Goal: Task Accomplishment & Management: Manage account settings

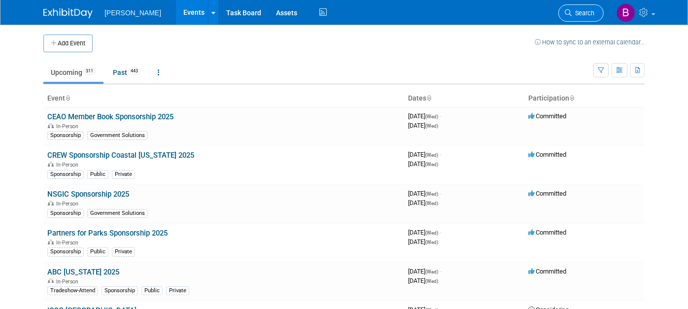
click at [572, 15] on icon at bounding box center [568, 12] width 7 height 7
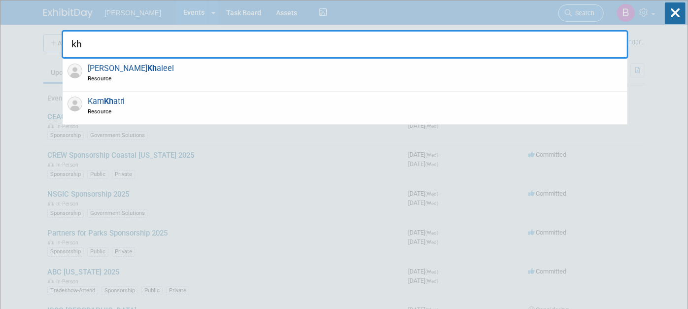
type input "k"
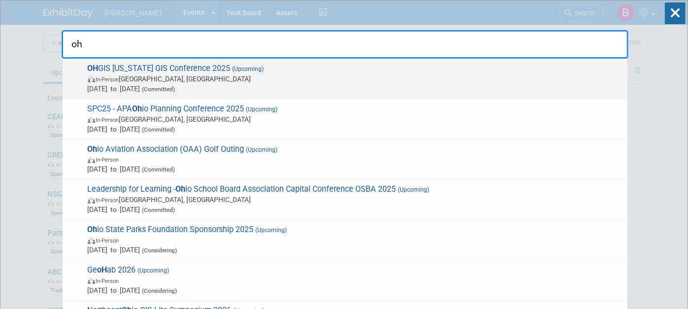
type input "oh"
click at [164, 68] on span "OH GIS Ohio GIS Conference 2025 (Upcoming) In-Person Columbus, OH Sep 14, 2025 …" at bounding box center [354, 79] width 538 height 30
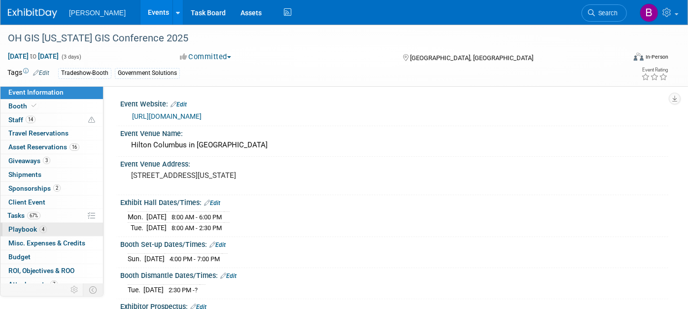
click at [58, 223] on link "4 Playbook 4" at bounding box center [51, 229] width 102 height 13
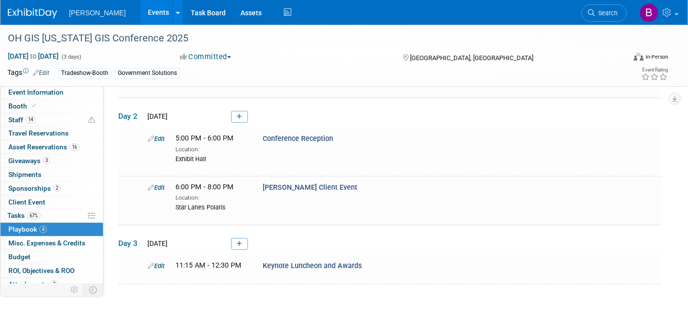
scroll to position [109, 0]
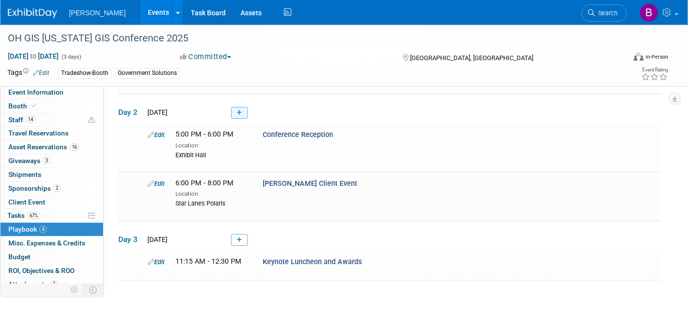
click at [237, 113] on icon at bounding box center [239, 113] width 5 height 6
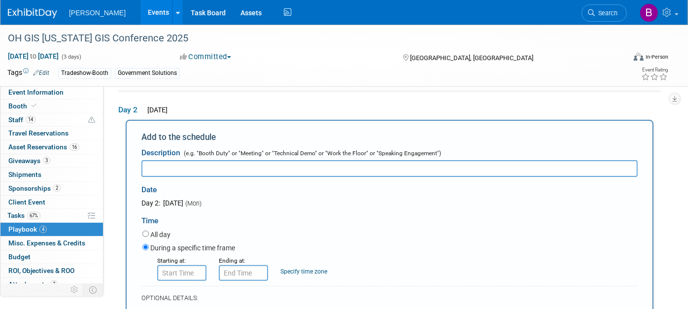
scroll to position [0, 0]
paste input "• An Evolution Toward Statewide 3D Hydrography"
click at [153, 165] on input "• An Evolution Toward Statewide 3D Hydrography" at bounding box center [389, 168] width 496 height 17
type input "An Evolution Toward Statewide 3D Hydrography"
click at [200, 276] on input "text" at bounding box center [181, 273] width 49 height 16
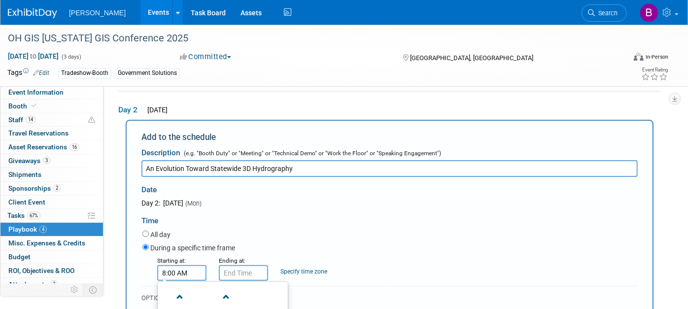
scroll to position [220, 0]
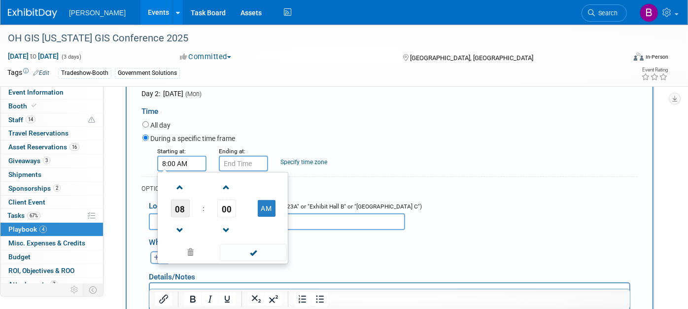
click at [180, 208] on span "08" at bounding box center [180, 209] width 19 height 18
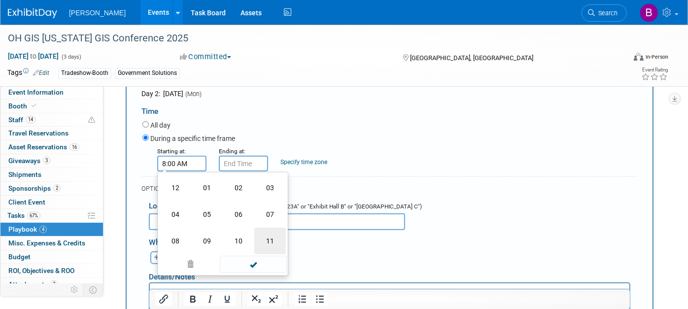
click at [283, 237] on td "11" at bounding box center [270, 241] width 32 height 27
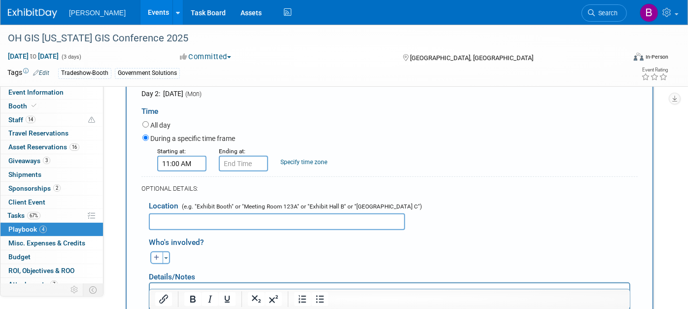
click at [173, 158] on input "11:00 AM" at bounding box center [181, 164] width 49 height 16
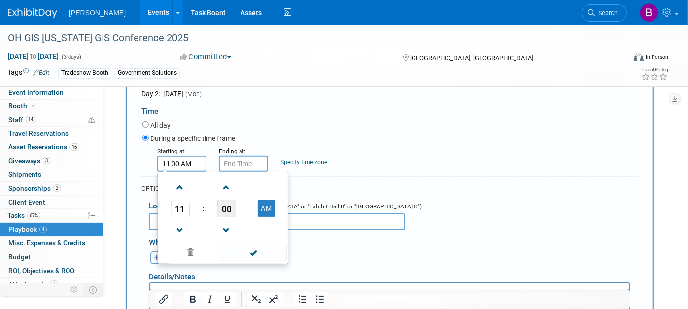
click at [231, 203] on span "00" at bounding box center [226, 209] width 19 height 18
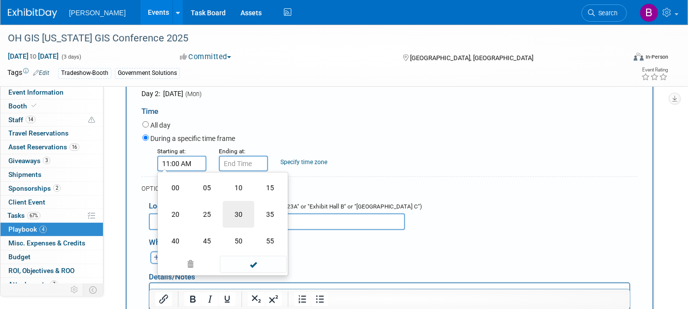
click at [242, 213] on td "30" at bounding box center [239, 214] width 32 height 27
type input "11:30 AM"
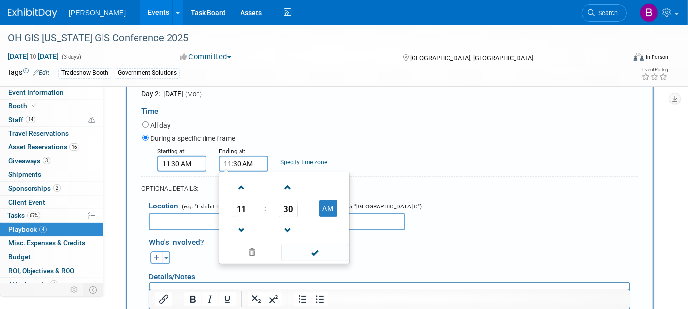
click at [242, 162] on input "11:30 AM" at bounding box center [243, 164] width 49 height 16
click at [246, 208] on span "11" at bounding box center [242, 209] width 19 height 18
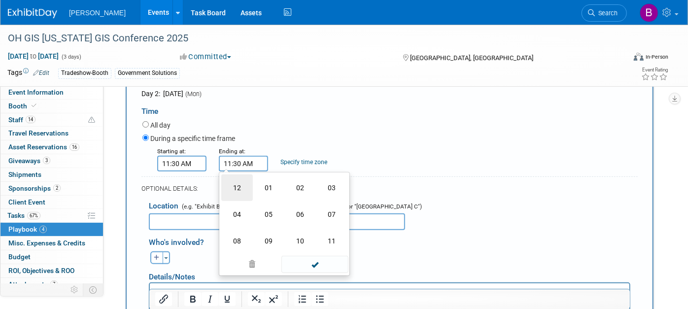
click at [246, 187] on td "12" at bounding box center [237, 187] width 32 height 27
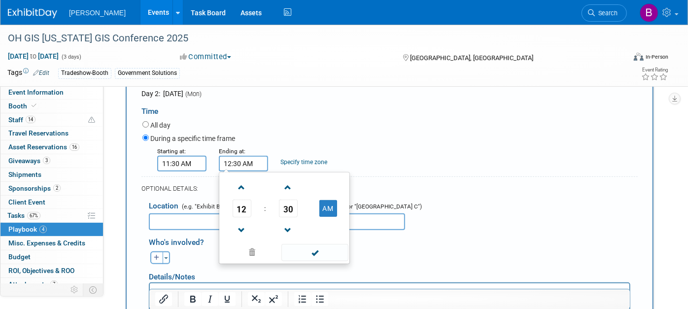
click at [339, 211] on td "AM" at bounding box center [327, 209] width 39 height 18
click at [325, 207] on button "AM" at bounding box center [328, 208] width 18 height 17
click at [238, 159] on input "12:30 PM" at bounding box center [243, 164] width 49 height 16
type input "12:00 PM"
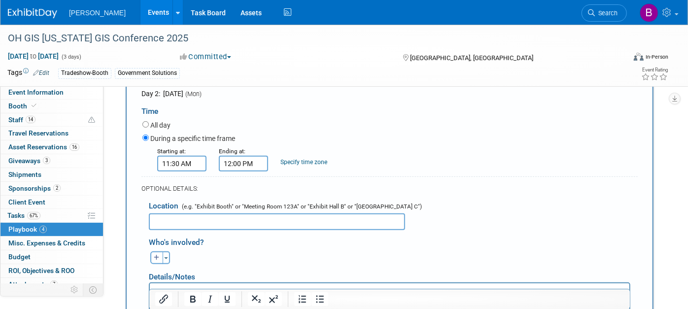
click at [382, 133] on div "During a specific time frame" at bounding box center [389, 139] width 495 height 13
click at [290, 99] on div "Time" at bounding box center [389, 109] width 496 height 21
click at [208, 223] on input "text" at bounding box center [277, 221] width 256 height 17
type input "Polaris 3"
click at [156, 251] on button "button" at bounding box center [156, 257] width 13 height 13
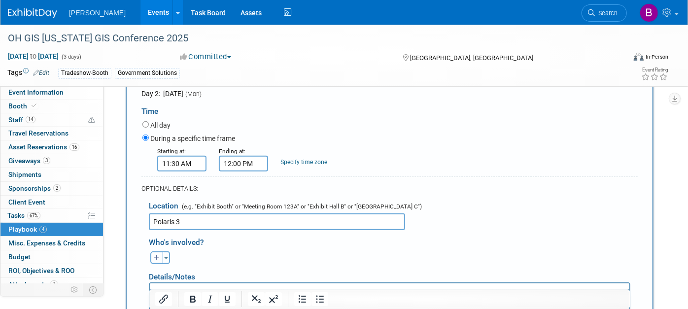
select select
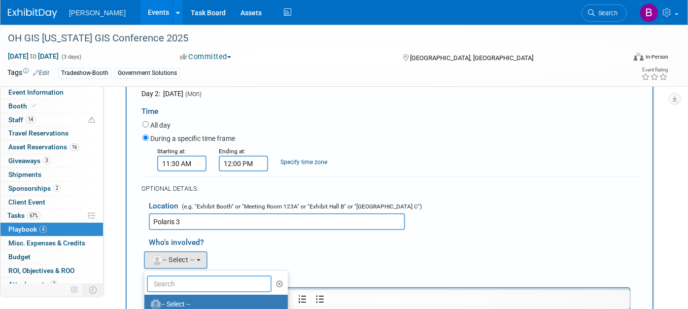
click at [186, 285] on input "text" at bounding box center [209, 283] width 125 height 17
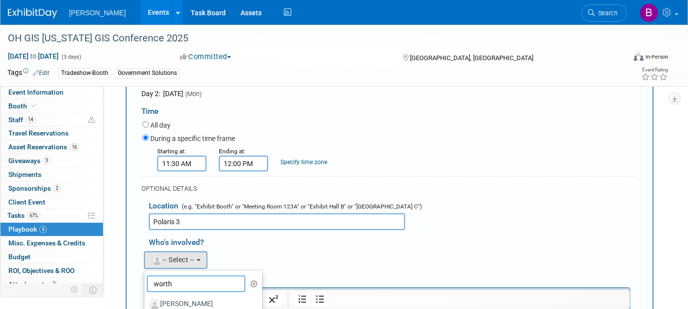
scroll to position [330, 0]
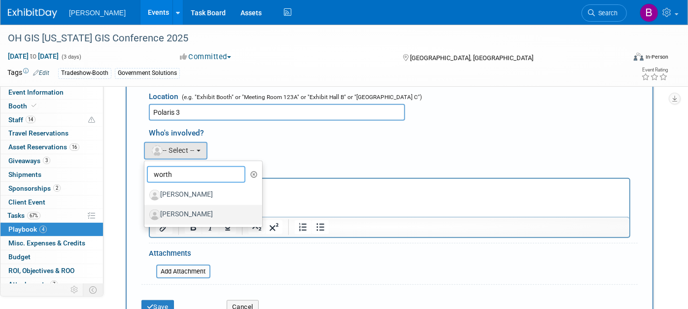
type input "worth"
click at [182, 212] on label "[PERSON_NAME]" at bounding box center [200, 215] width 103 height 16
click at [146, 212] on input "[PERSON_NAME]" at bounding box center [142, 213] width 6 height 6
select select "43e43566-a591-4f70-a4a5-546966513816"
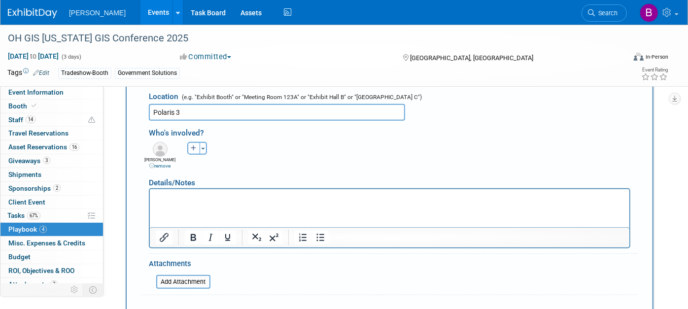
click at [193, 146] on icon "button" at bounding box center [194, 148] width 6 height 6
select select
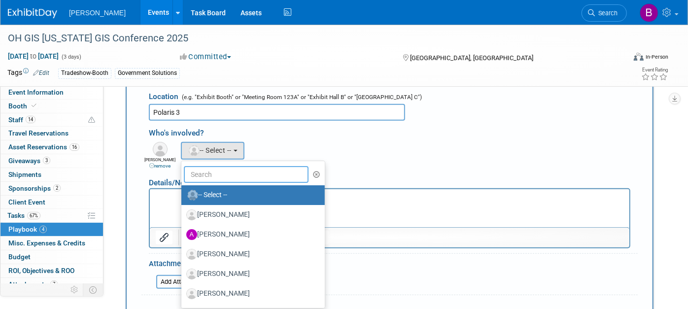
click at [233, 166] on input "text" at bounding box center [246, 174] width 125 height 17
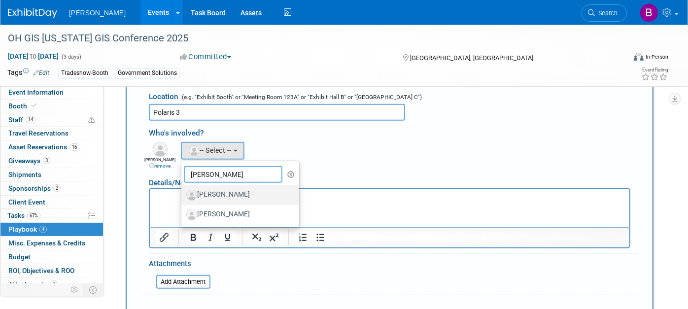
type input "stuart"
click at [241, 187] on label "[PERSON_NAME]" at bounding box center [237, 195] width 103 height 16
click at [183, 191] on input "[PERSON_NAME]" at bounding box center [179, 194] width 6 height 6
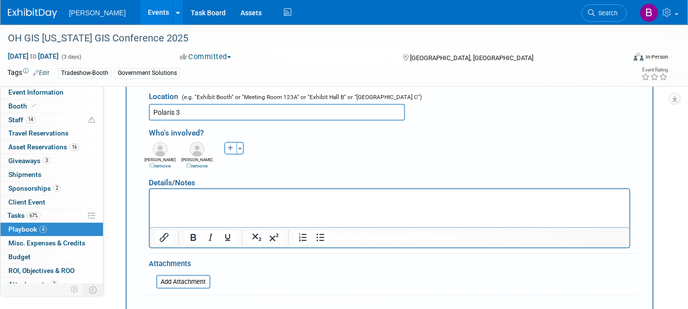
click at [210, 203] on html at bounding box center [388, 196] width 479 height 14
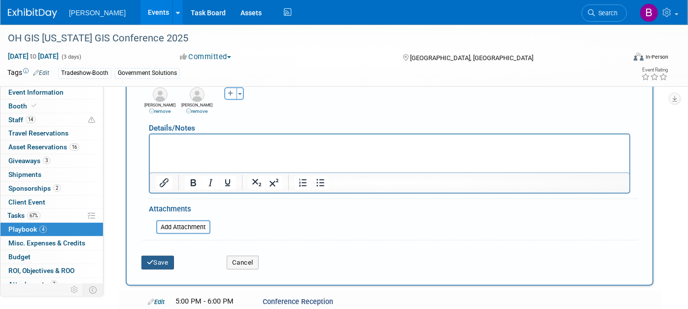
click at [168, 258] on button "Save" at bounding box center [157, 263] width 33 height 14
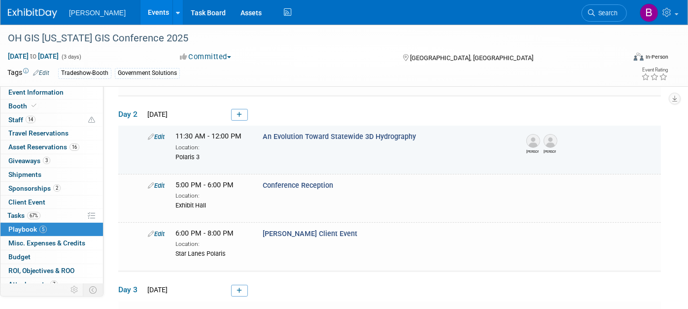
scroll to position [109, 0]
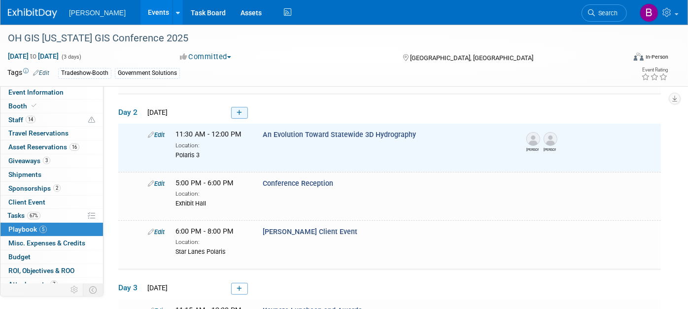
click at [242, 113] on link at bounding box center [239, 113] width 17 height 12
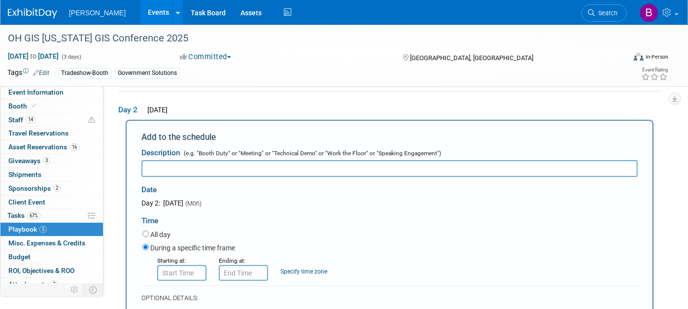
scroll to position [0, 0]
click at [217, 166] on input "text" at bounding box center [389, 168] width 496 height 17
paste input "• Developing An Ohio Public Statewide Contour and DTM Data Portal: Overview and…"
click at [160, 169] on input "• Developing An Ohio Public Statewide Contour and DTM Data Portal: Overview and…" at bounding box center [389, 168] width 496 height 17
type input "Developing An [US_STATE] Public Statewide Contour and DTM Data Portal: Overview…"
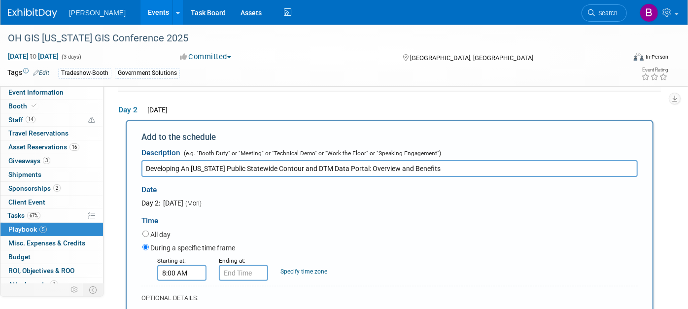
click at [196, 274] on input "8:00 AM" at bounding box center [181, 273] width 49 height 16
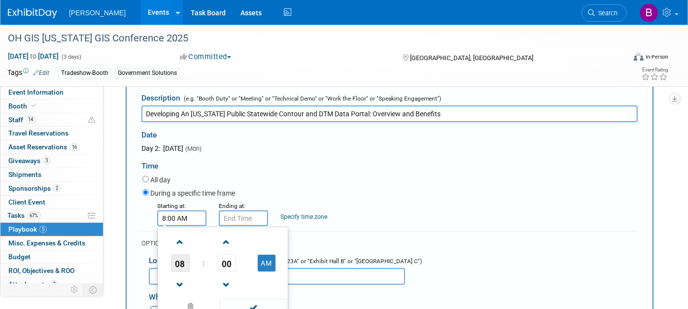
click at [182, 263] on span "08" at bounding box center [180, 263] width 19 height 18
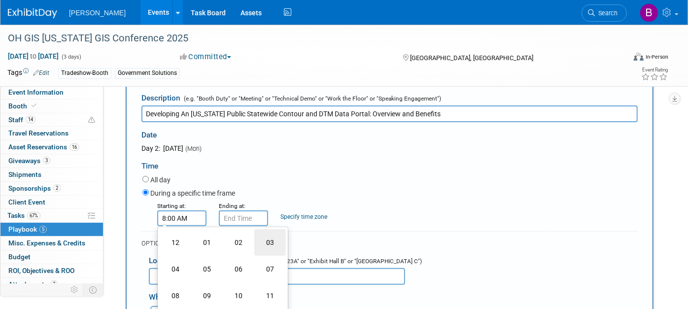
click at [263, 235] on td "03" at bounding box center [270, 242] width 32 height 27
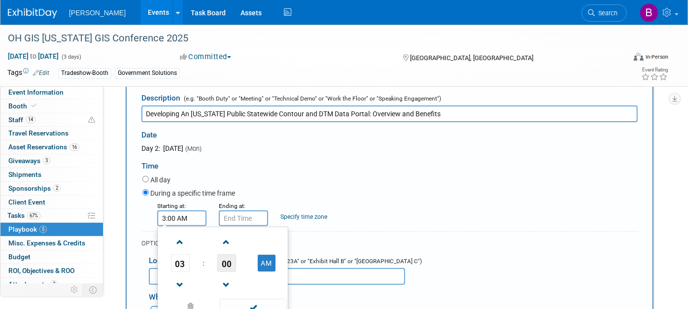
click at [229, 262] on span "00" at bounding box center [226, 263] width 19 height 18
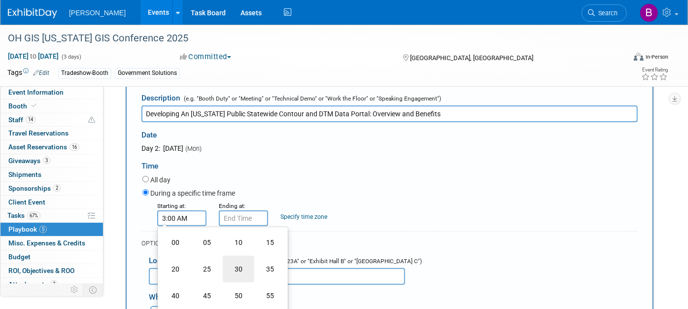
click at [235, 271] on td "30" at bounding box center [239, 269] width 32 height 27
click at [270, 265] on button "AM" at bounding box center [267, 263] width 18 height 17
type input "3:30 PM"
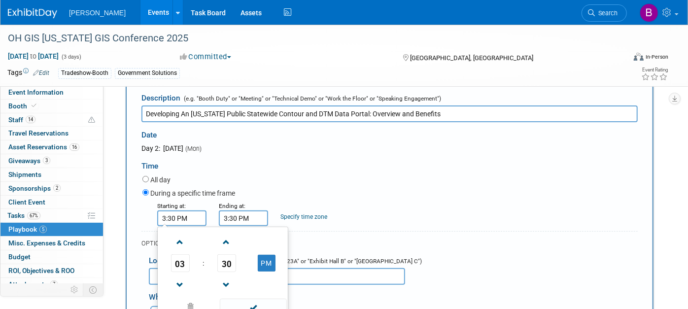
click at [252, 215] on input "3:30 PM" at bounding box center [243, 218] width 49 height 16
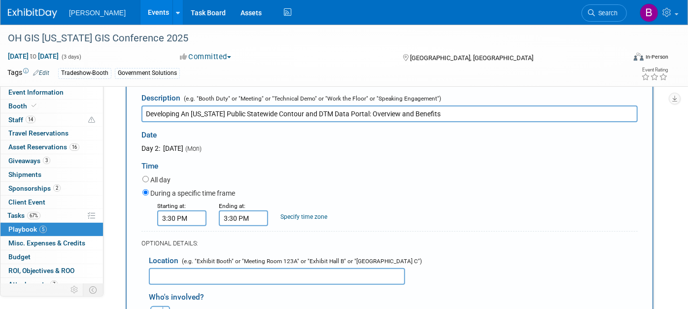
click at [174, 204] on small "Starting at:" at bounding box center [171, 206] width 29 height 7
click at [170, 218] on input "3:30 PM" at bounding box center [181, 218] width 49 height 16
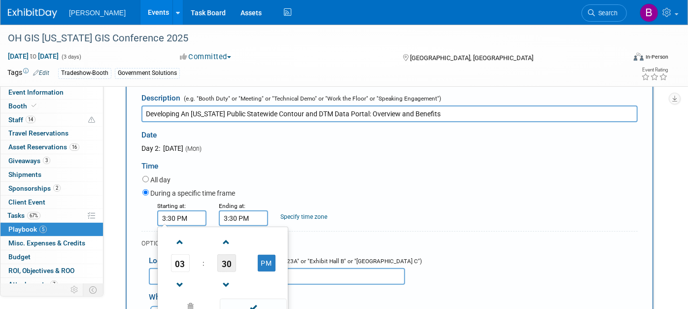
click at [226, 256] on span "30" at bounding box center [226, 263] width 19 height 18
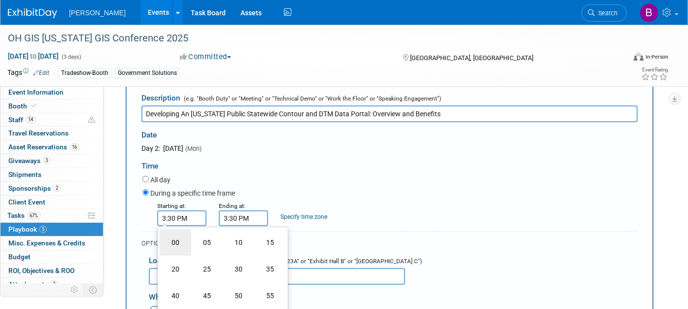
click at [183, 234] on td "00" at bounding box center [176, 242] width 32 height 27
type input "3:00 PM"
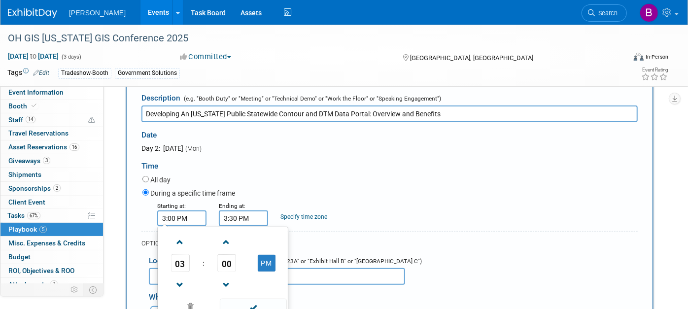
click at [223, 214] on input "3:30 PM" at bounding box center [243, 218] width 49 height 16
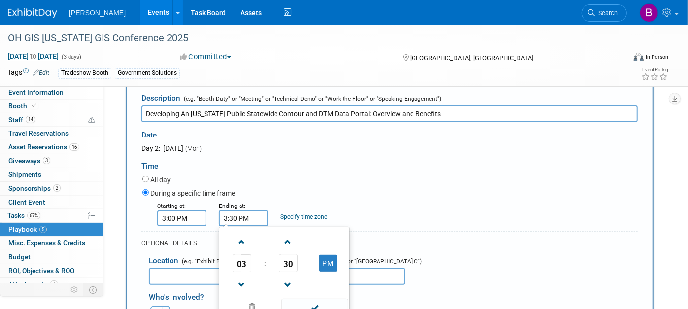
click at [388, 185] on div "All day" at bounding box center [389, 180] width 495 height 13
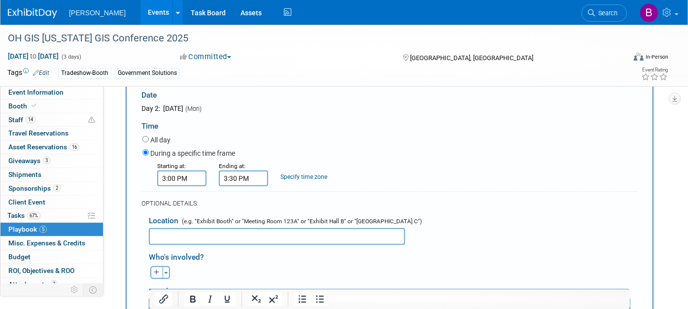
scroll to position [220, 0]
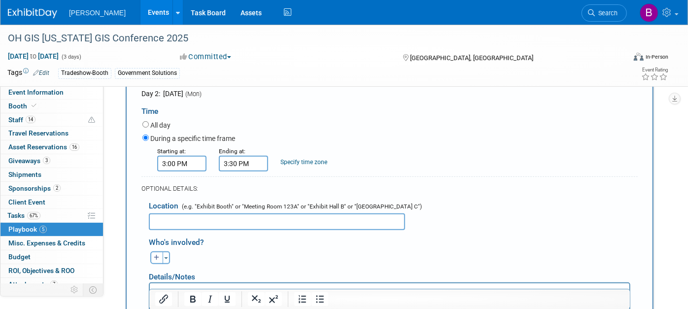
click at [259, 220] on input "text" at bounding box center [277, 221] width 256 height 17
paste input "Gemini A"
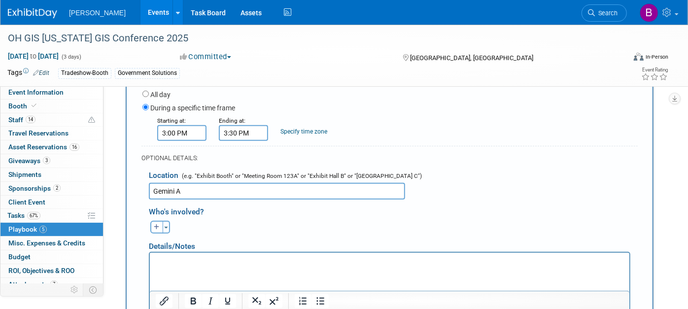
scroll to position [275, 0]
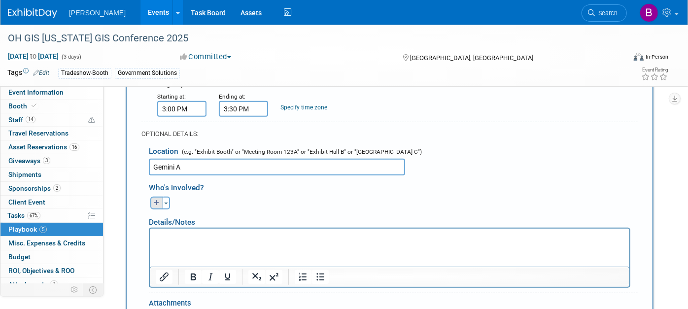
type input "Gemini A"
click at [156, 204] on button "button" at bounding box center [156, 203] width 13 height 13
select select
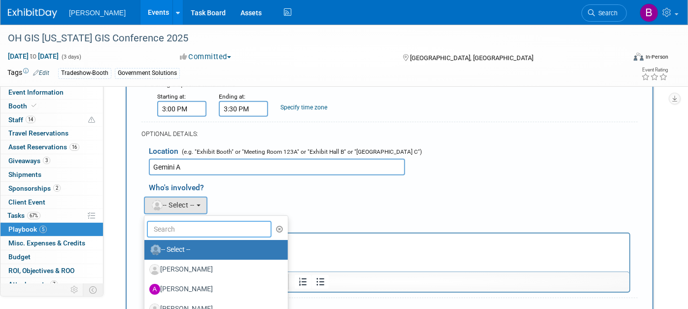
click at [189, 229] on input "text" at bounding box center [209, 229] width 125 height 17
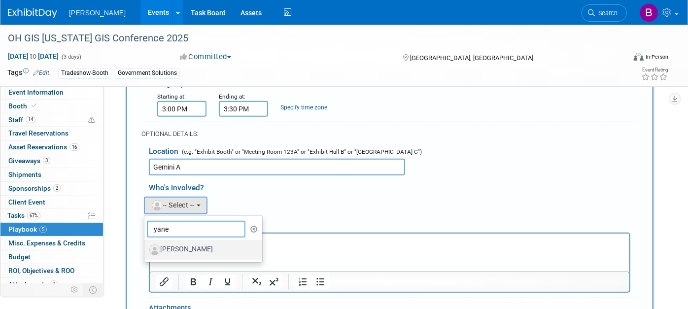
type input "yane"
click at [195, 253] on label "[PERSON_NAME]" at bounding box center [200, 250] width 103 height 16
click at [146, 252] on input "[PERSON_NAME]" at bounding box center [142, 248] width 6 height 6
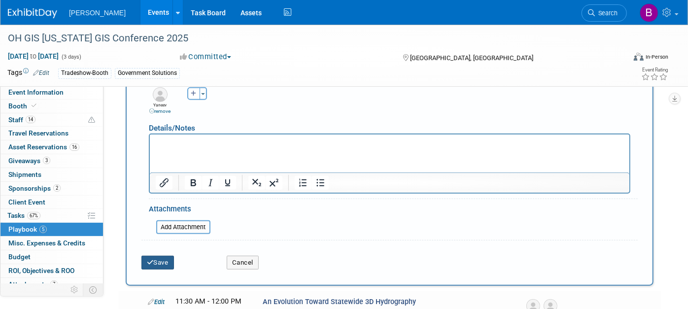
click at [173, 259] on button "Save" at bounding box center [157, 263] width 33 height 14
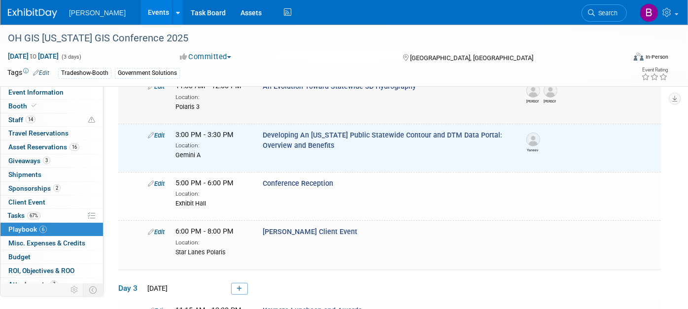
scroll to position [102, 0]
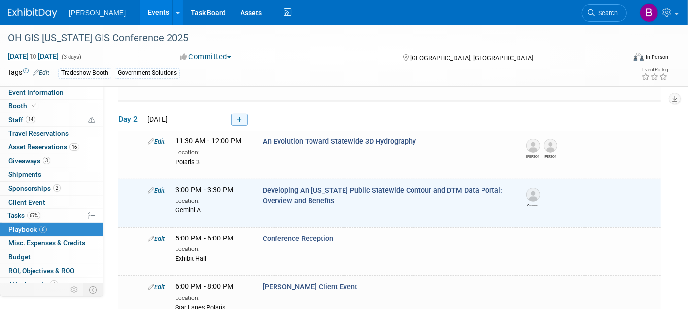
click at [238, 118] on icon at bounding box center [239, 120] width 5 height 6
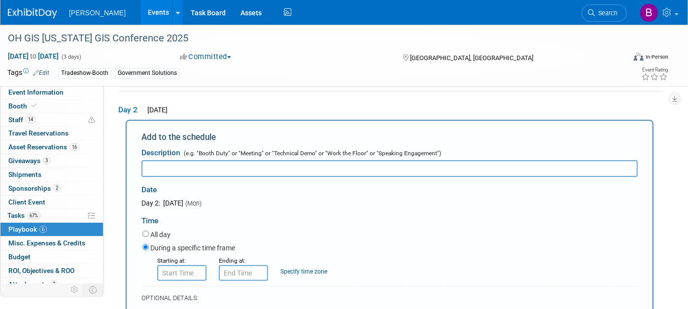
scroll to position [0, 0]
paste input "• Pathway to Implementation of the new ASPRS Positional Accuracy Standards, Edi…"
drag, startPoint x: 160, startPoint y: 171, endPoint x: 105, endPoint y: 169, distance: 54.7
click at [107, 169] on div "Event Website: Edit https://ceao.org/aws/CEAO/pt/sd/calendar/362738/_PARENT/lay…" at bounding box center [385, 83] width 565 height 217
type input "Pathway to Implementation of the new ASPRS Positional Accuracy Standards, Editi…"
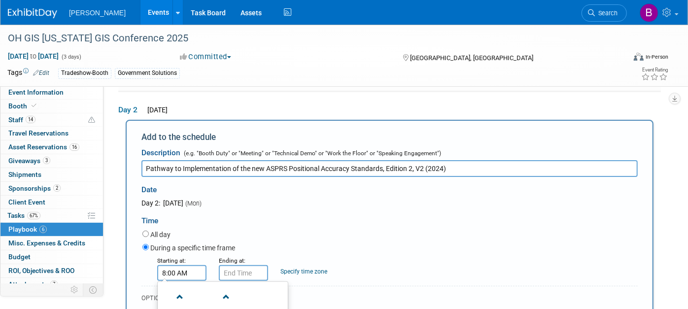
click at [182, 271] on input "8:00 AM" at bounding box center [181, 273] width 49 height 16
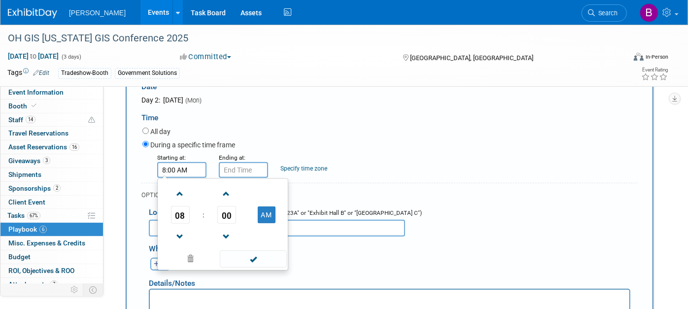
scroll to position [220, 0]
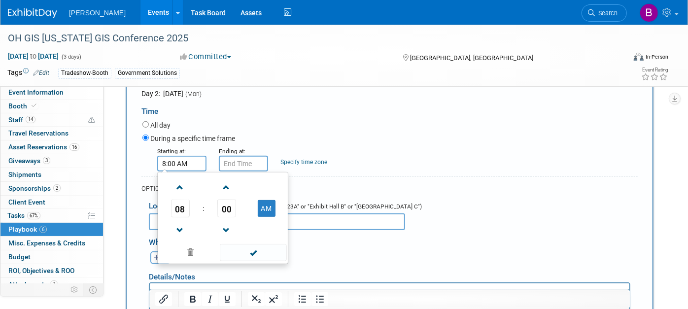
click at [171, 208] on span "08" at bounding box center [180, 209] width 19 height 18
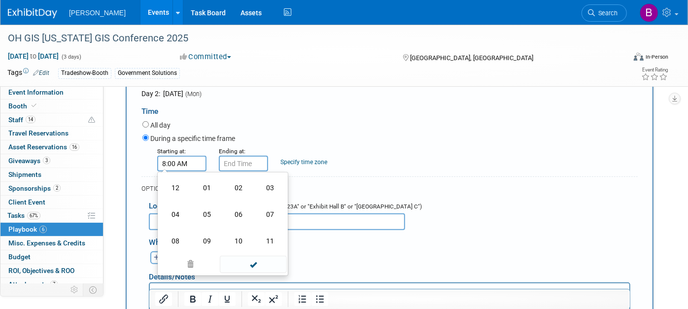
click at [269, 189] on td "03" at bounding box center [270, 187] width 32 height 27
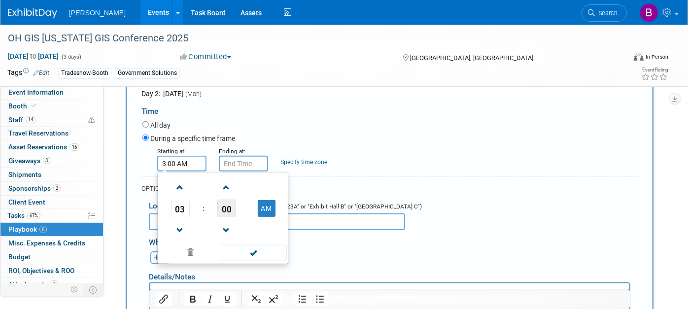
click at [224, 208] on span "00" at bounding box center [226, 209] width 19 height 18
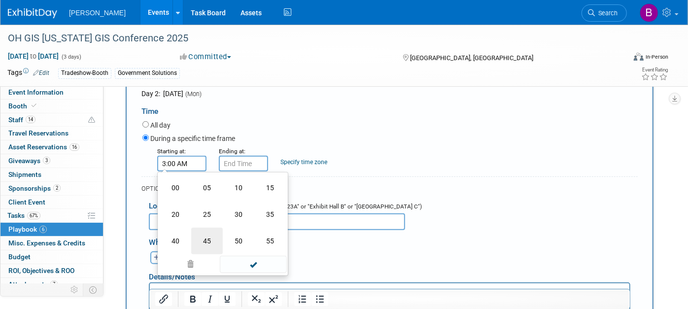
click at [206, 233] on td "45" at bounding box center [207, 241] width 32 height 27
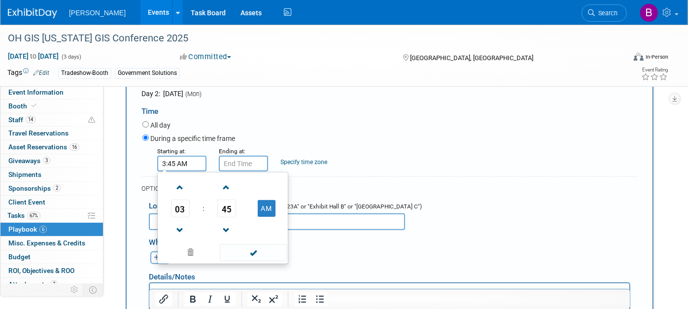
click at [267, 203] on button "AM" at bounding box center [267, 208] width 18 height 17
type input "3:45 PM"
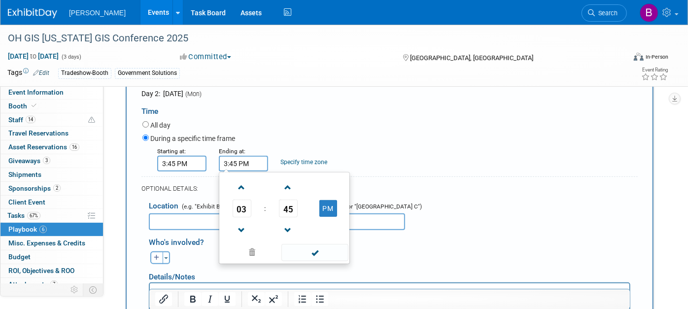
click at [246, 157] on input "3:45 PM" at bounding box center [243, 164] width 49 height 16
click at [240, 204] on span "03" at bounding box center [242, 209] width 19 height 18
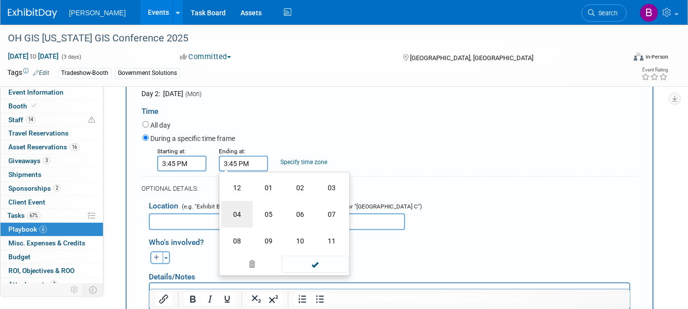
click at [245, 213] on td "04" at bounding box center [237, 214] width 32 height 27
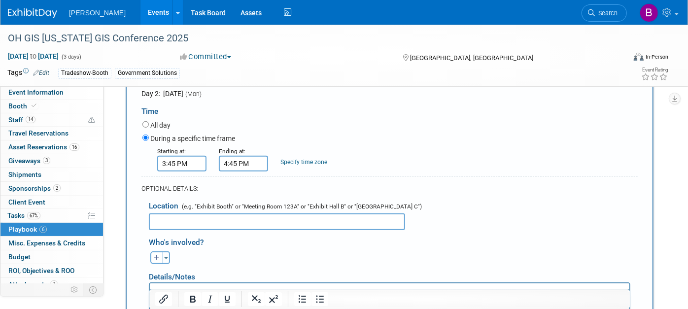
drag, startPoint x: 292, startPoint y: 247, endPoint x: 262, endPoint y: 233, distance: 33.9
click at [292, 249] on div "Aaron remove Aaron remove Aaron remove" at bounding box center [393, 256] width 504 height 15
click at [233, 156] on input "4:45 PM" at bounding box center [243, 164] width 49 height 16
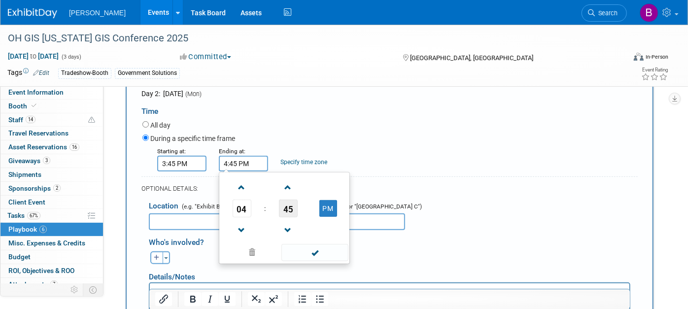
click at [288, 206] on span "45" at bounding box center [288, 209] width 19 height 18
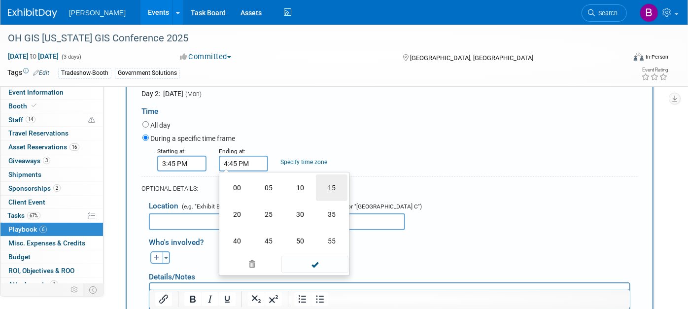
click at [323, 186] on td "15" at bounding box center [332, 187] width 32 height 27
type input "4:15 PM"
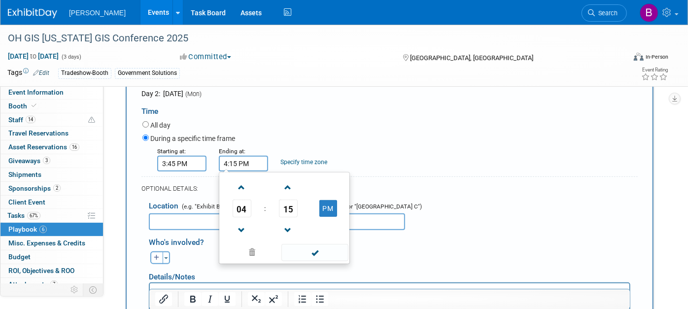
click at [187, 222] on input "text" at bounding box center [277, 221] width 256 height 17
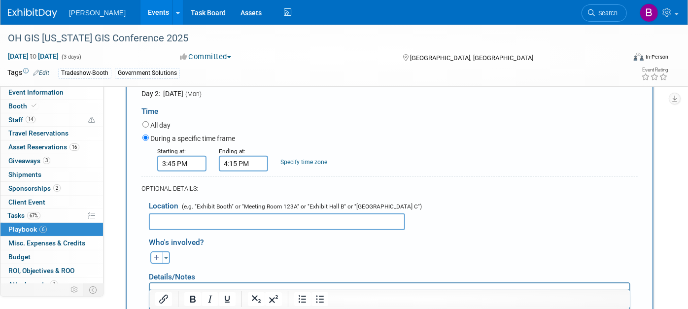
paste input "Polaris 2"
type input "Polaris 2"
click at [160, 255] on button "button" at bounding box center [156, 257] width 13 height 13
select select
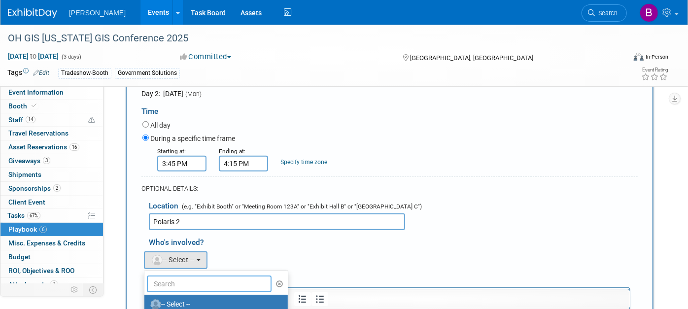
click at [196, 281] on input "text" at bounding box center [209, 283] width 125 height 17
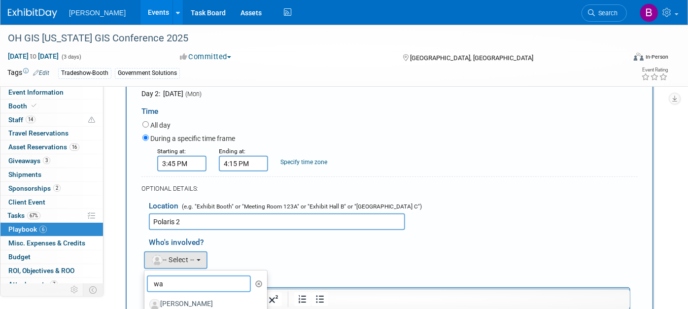
type input "w"
type input "qas"
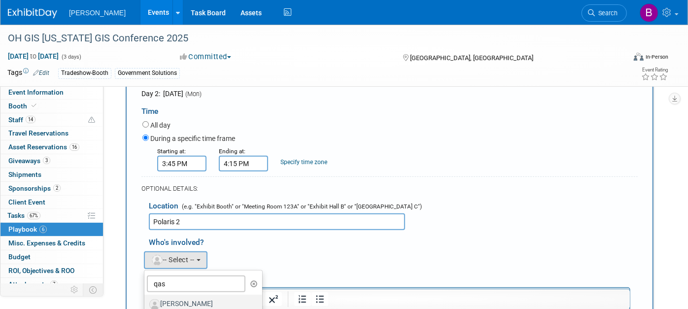
click at [207, 295] on link "[PERSON_NAME]" at bounding box center [203, 305] width 118 height 20
click at [205, 297] on label "[PERSON_NAME]" at bounding box center [200, 305] width 103 height 16
click at [146, 300] on input "[PERSON_NAME]" at bounding box center [142, 303] width 6 height 6
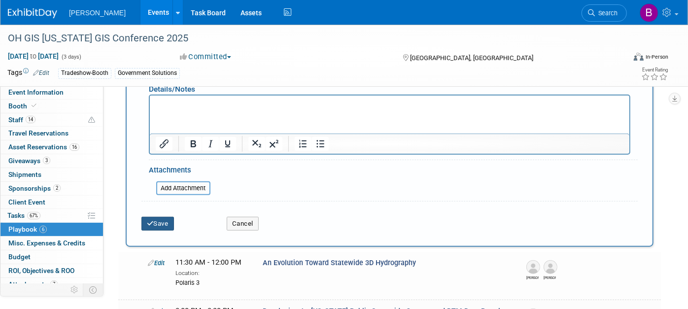
scroll to position [439, 0]
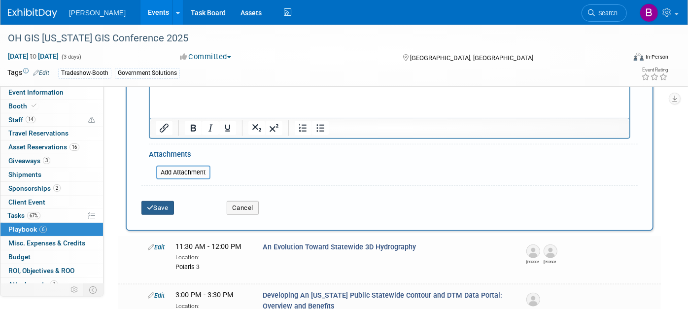
click at [164, 197] on div "Save" at bounding box center [176, 205] width 85 height 20
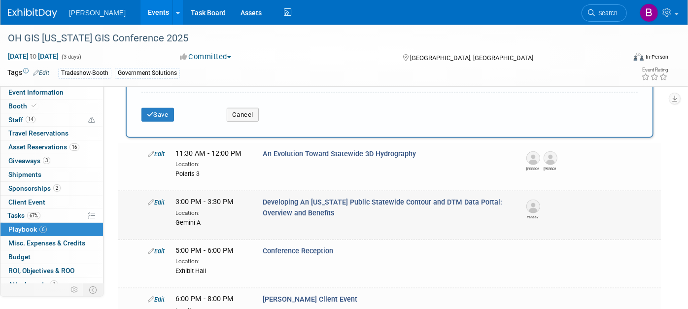
scroll to position [549, 0]
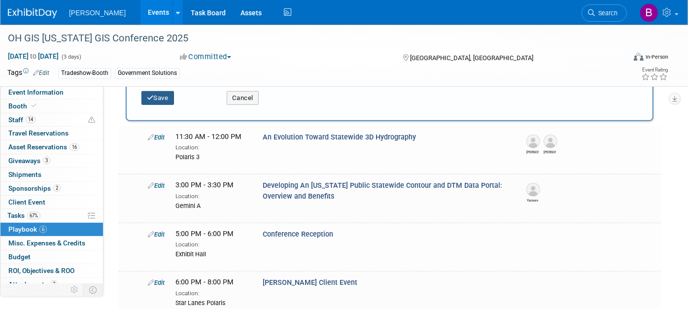
click at [161, 99] on button "Save" at bounding box center [157, 98] width 33 height 14
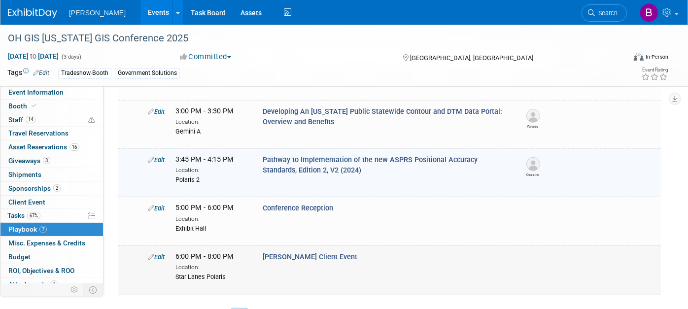
scroll to position [206, 0]
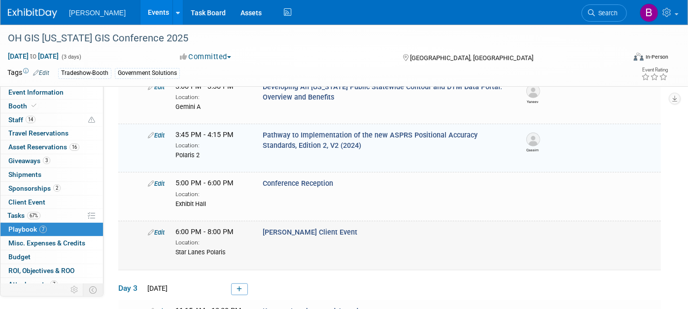
click at [157, 232] on link "Edit" at bounding box center [156, 232] width 17 height 7
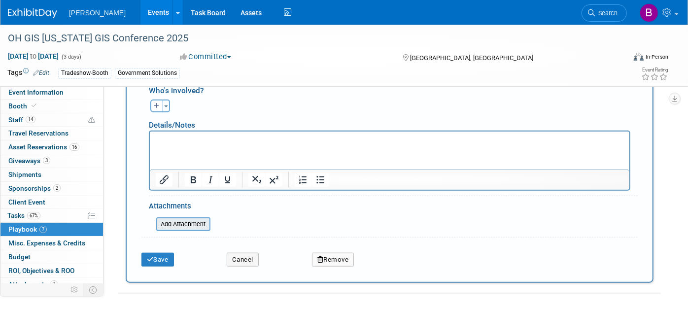
scroll to position [588, 0]
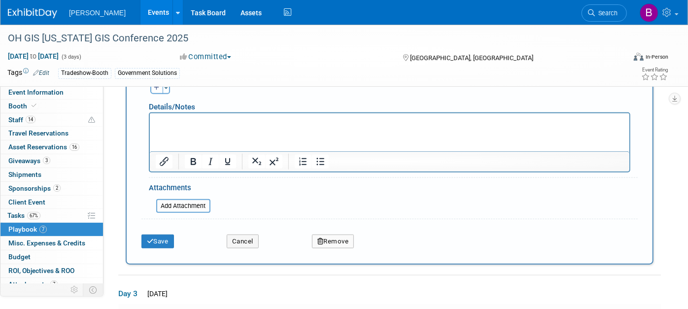
click at [189, 210] on form "Description (e.g. "Booth Duty" or "Meeting" or "Technical Demo" or "Work the Fl…" at bounding box center [389, 56] width 496 height 396
click at [187, 206] on input "file" at bounding box center [150, 206] width 117 height 12
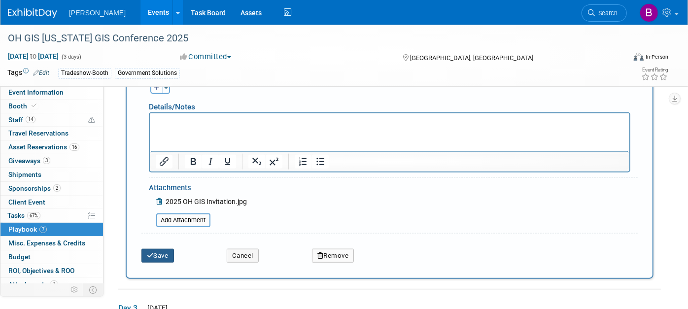
click at [163, 249] on button "Save" at bounding box center [157, 256] width 33 height 14
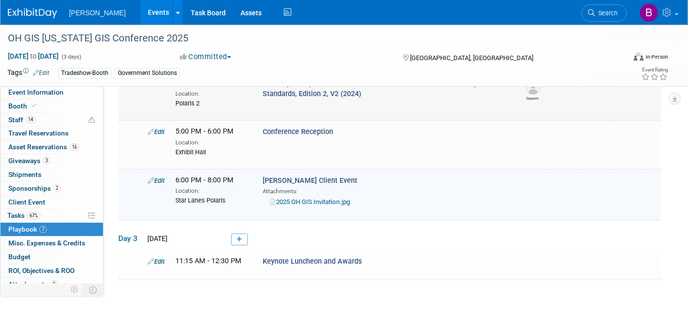
scroll to position [248, 0]
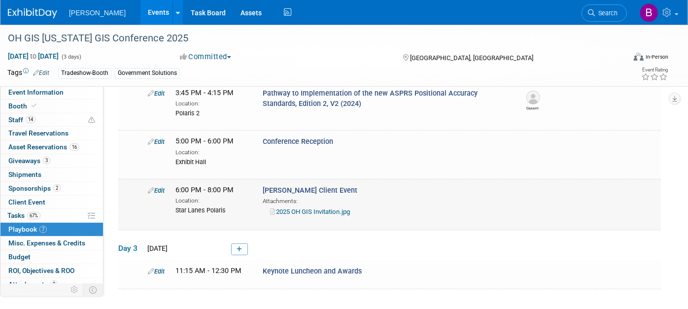
click at [160, 189] on link "Edit" at bounding box center [156, 190] width 17 height 7
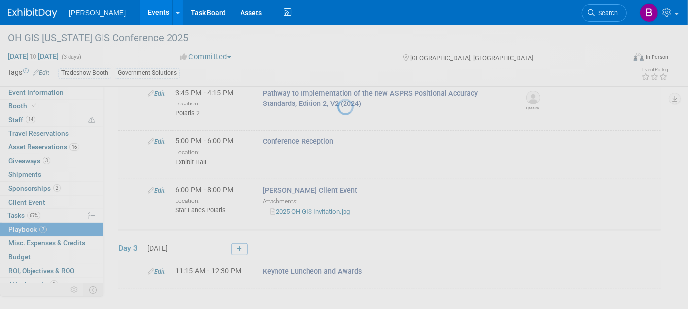
select select "0fb3464a-91eb-4017-aebb-bf908ae30ef6"
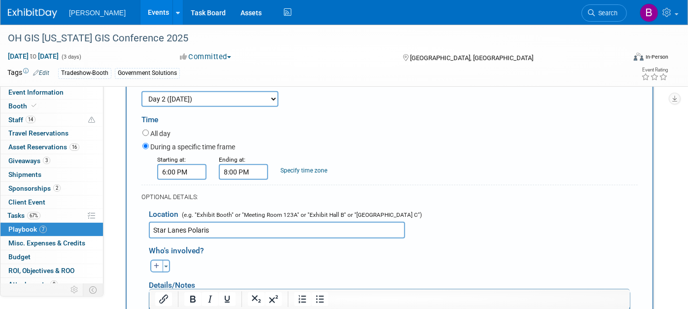
scroll to position [424, 0]
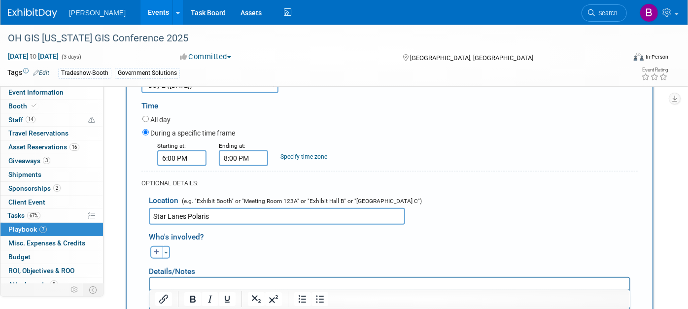
click at [153, 252] on button "button" at bounding box center [156, 252] width 13 height 13
select select
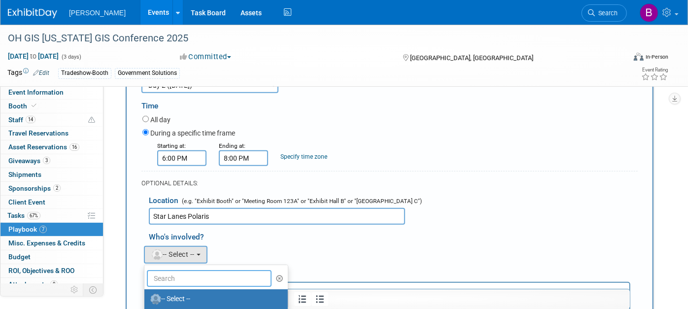
click at [198, 273] on input "text" at bounding box center [209, 278] width 125 height 17
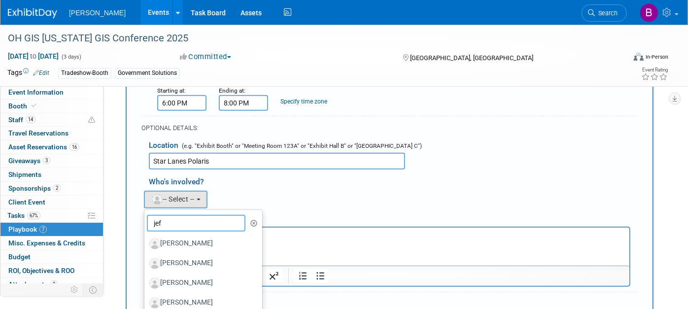
scroll to position [533, 0]
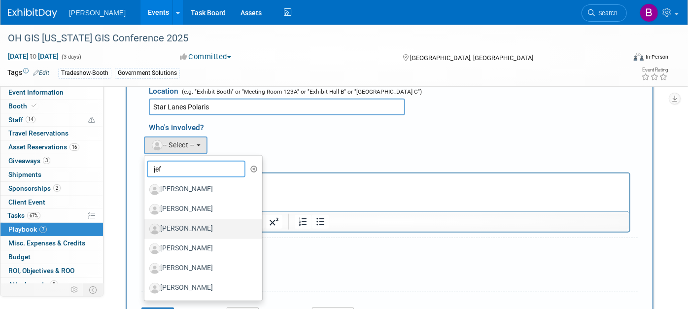
type input "jef"
click at [183, 228] on label "[PERSON_NAME]" at bounding box center [200, 229] width 103 height 16
click at [146, 228] on input "[PERSON_NAME]" at bounding box center [142, 228] width 6 height 6
select select "ec256bf3-e7c1-4b70-958b-545ece5b8ab5"
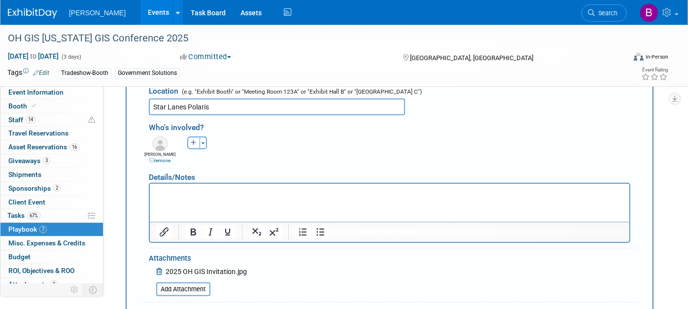
click at [194, 140] on icon "button" at bounding box center [194, 143] width 6 height 6
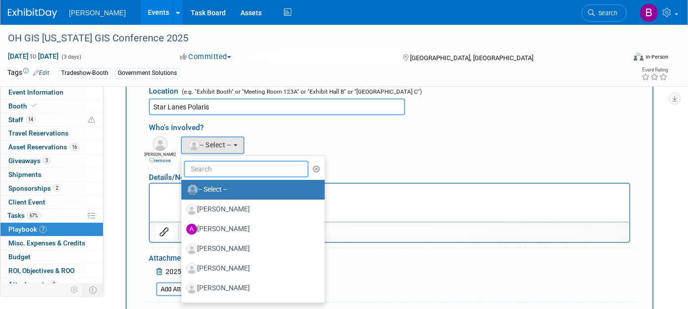
click at [216, 162] on input "text" at bounding box center [246, 169] width 125 height 17
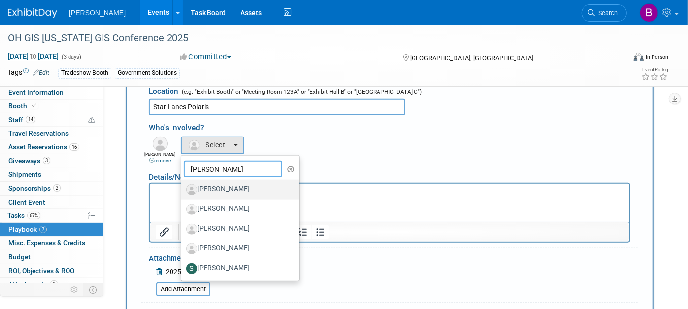
type input "steve"
drag, startPoint x: 210, startPoint y: 184, endPoint x: 61, endPoint y: 1, distance: 235.7
click at [210, 184] on label "[PERSON_NAME]" at bounding box center [237, 190] width 103 height 16
click at [183, 185] on input "[PERSON_NAME]" at bounding box center [179, 188] width 6 height 6
select select "c130bd55-1d2a-47a8-99c3-9e2c94ab857a"
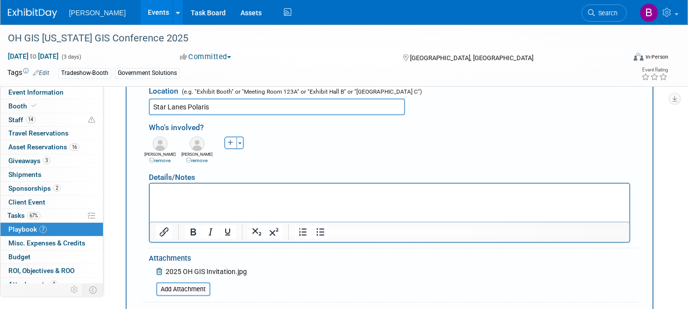
click at [234, 142] on button "button" at bounding box center [230, 142] width 13 height 13
select select
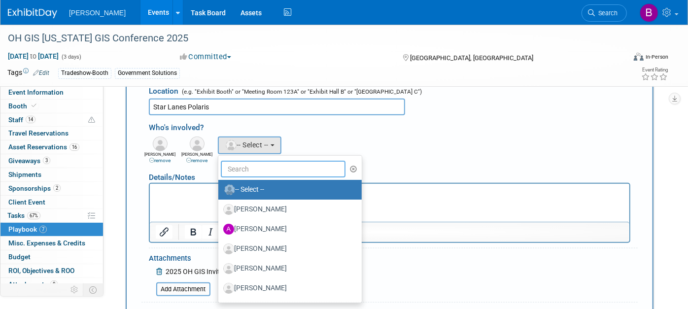
click at [242, 168] on input "text" at bounding box center [283, 169] width 125 height 17
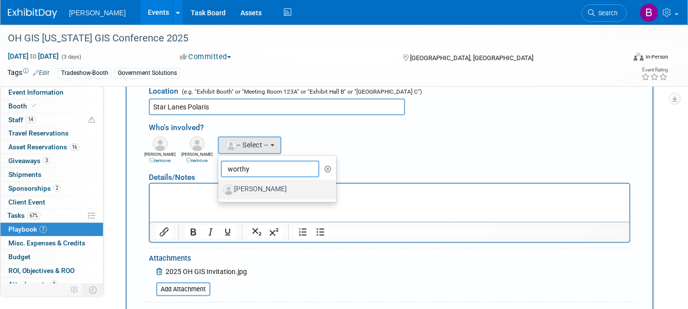
type input "worthy"
click at [262, 182] on label "[PERSON_NAME]" at bounding box center [274, 190] width 103 height 16
drag, startPoint x: 262, startPoint y: 180, endPoint x: 235, endPoint y: 190, distance: 28.2
click at [235, 190] on label "[PERSON_NAME]" at bounding box center [274, 190] width 103 height 16
click at [243, 185] on label "[PERSON_NAME]" at bounding box center [274, 190] width 103 height 16
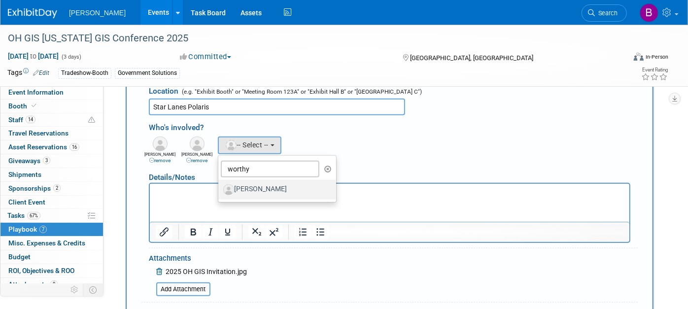
click at [220, 185] on input "[PERSON_NAME]" at bounding box center [216, 188] width 6 height 6
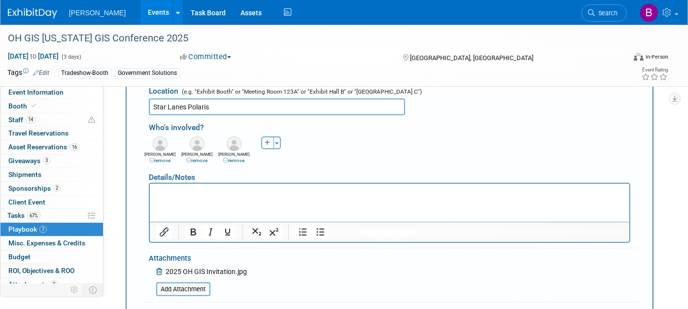
click at [260, 146] on div "Aaron remove Aaron remove Aaron remove" at bounding box center [393, 149] width 504 height 30
click at [263, 141] on button "button" at bounding box center [267, 142] width 13 height 13
select select
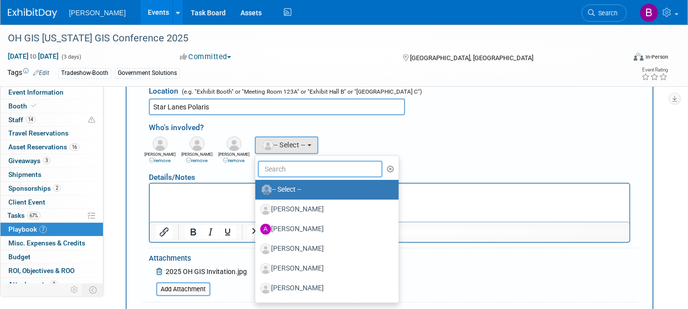
click at [282, 166] on input "text" at bounding box center [320, 169] width 125 height 17
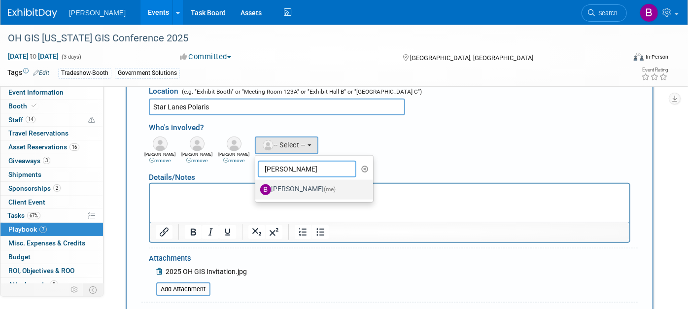
type input "buse"
click at [292, 186] on label "Buse Onen (me)" at bounding box center [311, 190] width 103 height 16
click at [257, 186] on input "Buse Onen (me)" at bounding box center [253, 188] width 6 height 6
select select "a3cff7b5-4442-4635-970b-8bf1698e1617"
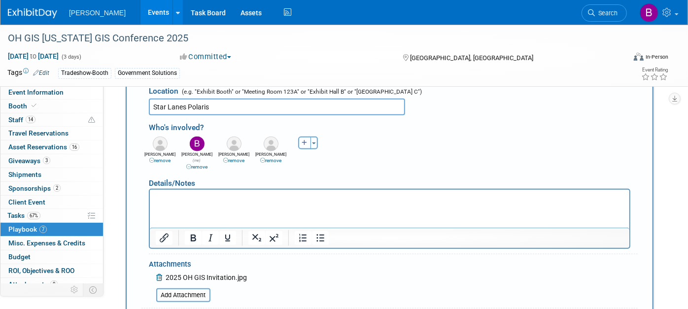
click at [304, 140] on icon "button" at bounding box center [305, 143] width 6 height 6
select select
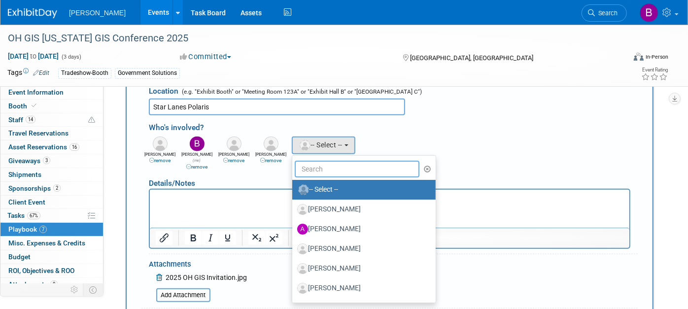
click at [312, 161] on input "text" at bounding box center [357, 169] width 125 height 17
type input "roy"
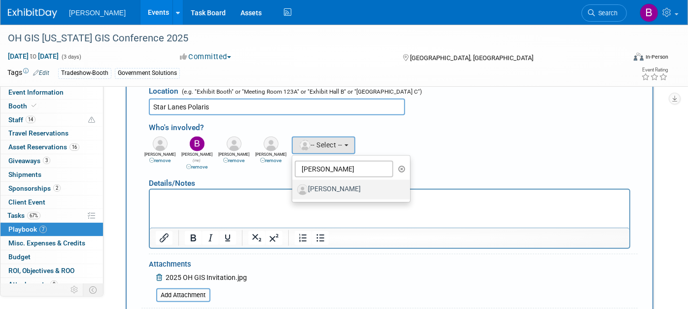
drag, startPoint x: 329, startPoint y: 188, endPoint x: 326, endPoint y: 145, distance: 42.9
click at [329, 187] on label "[PERSON_NAME]" at bounding box center [348, 190] width 103 height 16
click at [294, 187] on input "[PERSON_NAME]" at bounding box center [290, 188] width 6 height 6
select select "e6557bc5-71c1-44b9-8140-af2c29b8f0ed"
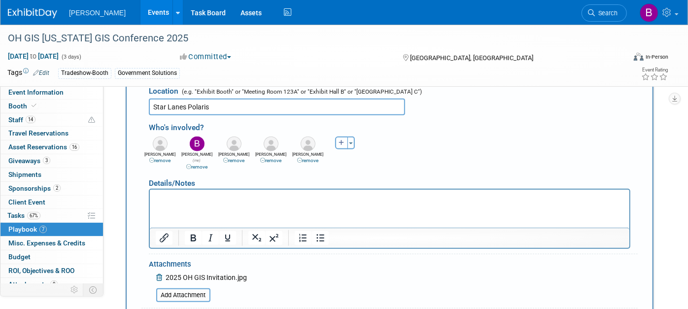
click at [339, 145] on button "button" at bounding box center [341, 142] width 13 height 13
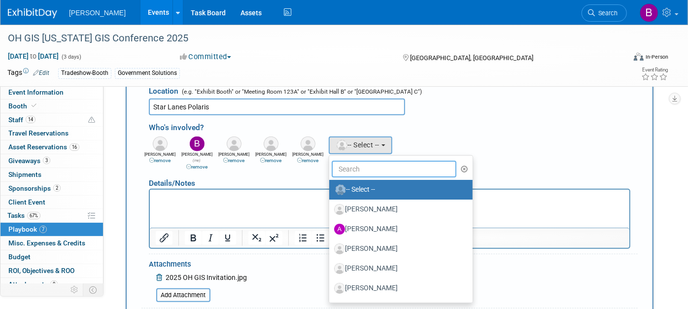
click at [346, 163] on input "text" at bounding box center [394, 169] width 125 height 17
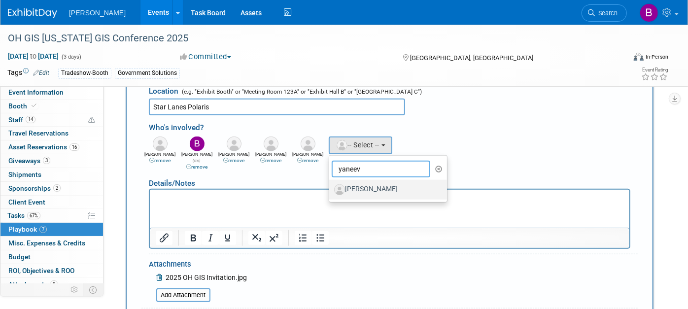
type input "yaneev"
click at [369, 191] on label "[PERSON_NAME]" at bounding box center [385, 190] width 103 height 16
click at [331, 191] on input "[PERSON_NAME]" at bounding box center [327, 188] width 6 height 6
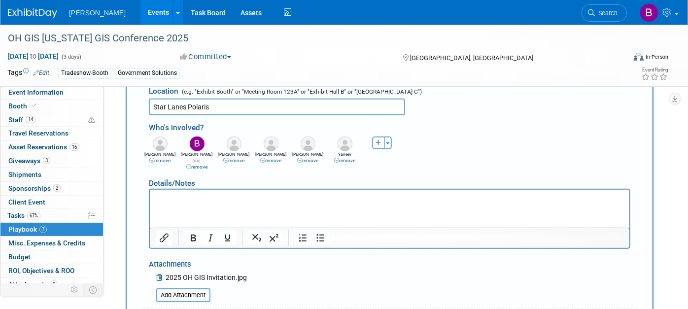
click at [381, 136] on button "button" at bounding box center [378, 142] width 13 height 13
select select
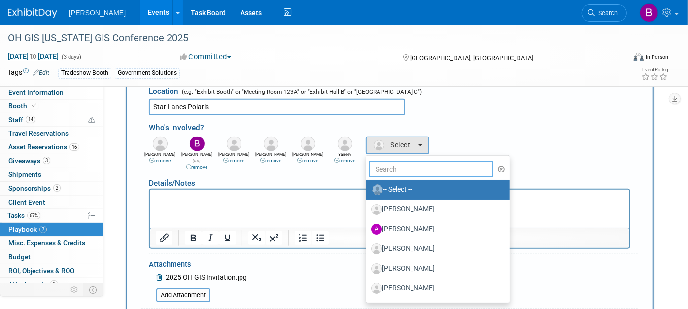
click at [388, 161] on input "text" at bounding box center [431, 169] width 125 height 17
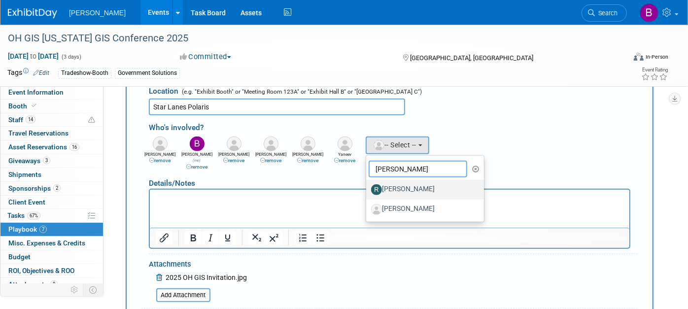
type input "rebecca"
click at [406, 187] on label "[PERSON_NAME]" at bounding box center [422, 190] width 103 height 16
drag, startPoint x: 406, startPoint y: 187, endPoint x: 383, endPoint y: 178, distance: 25.1
click at [383, 182] on label "[PERSON_NAME]" at bounding box center [422, 190] width 103 height 16
click at [397, 182] on label "[PERSON_NAME]" at bounding box center [422, 190] width 103 height 16
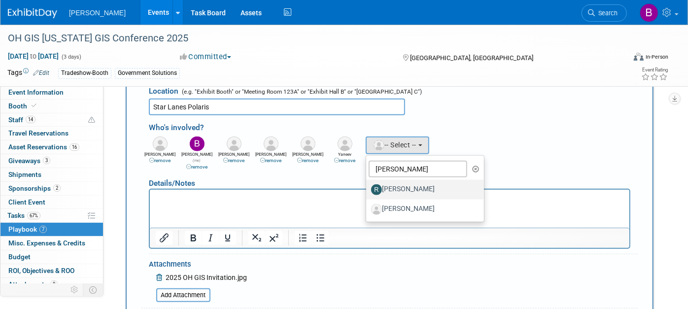
click at [368, 185] on input "[PERSON_NAME]" at bounding box center [364, 188] width 6 height 6
select select "844a177d-a181-44ff-a72a-5731d68e4351"
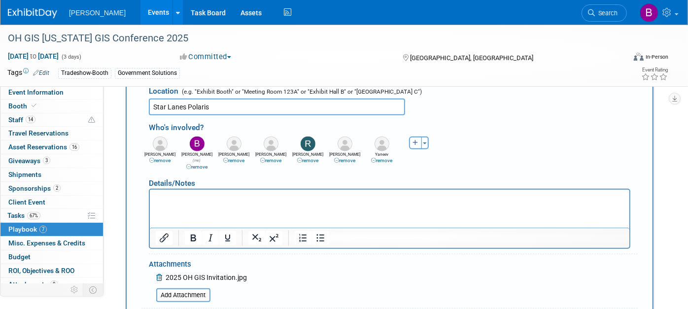
click at [417, 136] on button "button" at bounding box center [415, 142] width 13 height 13
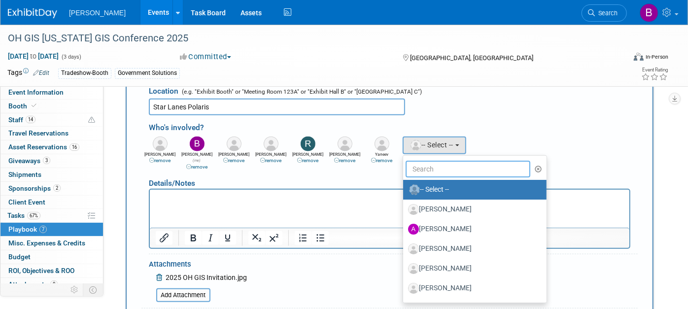
click at [418, 163] on input "text" at bounding box center [468, 169] width 125 height 17
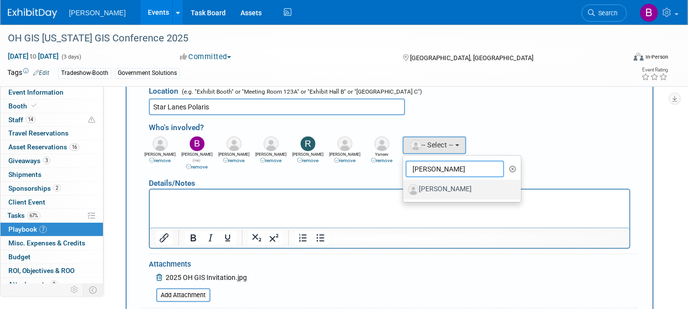
type input "wendy"
click at [436, 180] on link "[PERSON_NAME]" at bounding box center [462, 190] width 118 height 20
drag, startPoint x: 436, startPoint y: 178, endPoint x: 436, endPoint y: 184, distance: 6.4
click at [436, 184] on label "[PERSON_NAME]" at bounding box center [459, 190] width 103 height 16
click at [405, 185] on input "[PERSON_NAME]" at bounding box center [401, 188] width 6 height 6
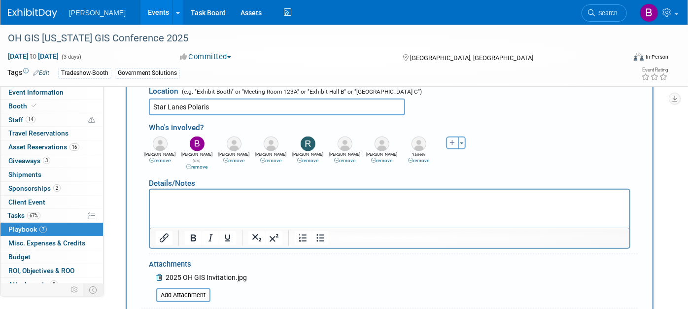
click at [448, 136] on button "button" at bounding box center [452, 142] width 13 height 13
select select
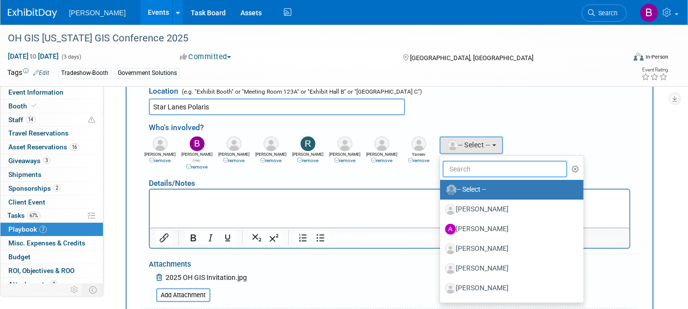
click at [462, 161] on input "text" at bounding box center [504, 169] width 125 height 17
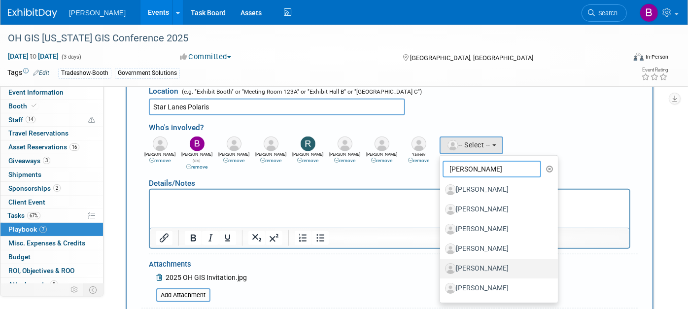
type input "greg"
drag, startPoint x: 498, startPoint y: 267, endPoint x: 340, endPoint y: 7, distance: 304.0
click at [498, 267] on label "[PERSON_NAME]" at bounding box center [496, 269] width 103 height 16
click at [441, 267] on input "[PERSON_NAME]" at bounding box center [438, 267] width 6 height 6
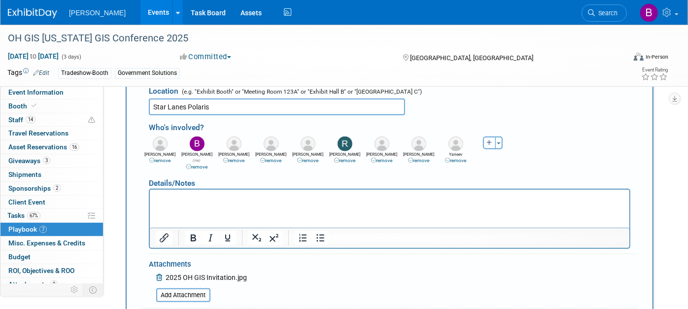
click at [490, 144] on button "button" at bounding box center [489, 142] width 13 height 13
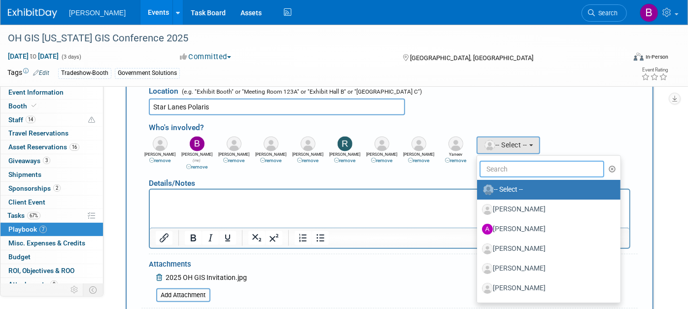
click at [487, 161] on input "text" at bounding box center [541, 169] width 125 height 17
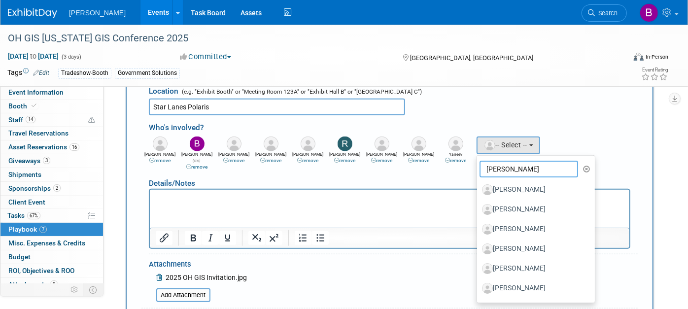
type input "michael c"
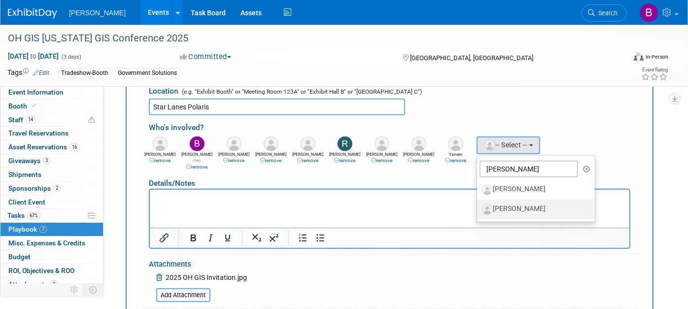
drag, startPoint x: 532, startPoint y: 206, endPoint x: 373, endPoint y: 3, distance: 257.6
click at [532, 206] on label "[PERSON_NAME]" at bounding box center [533, 210] width 103 height 16
click at [478, 206] on input "[PERSON_NAME]" at bounding box center [475, 208] width 6 height 6
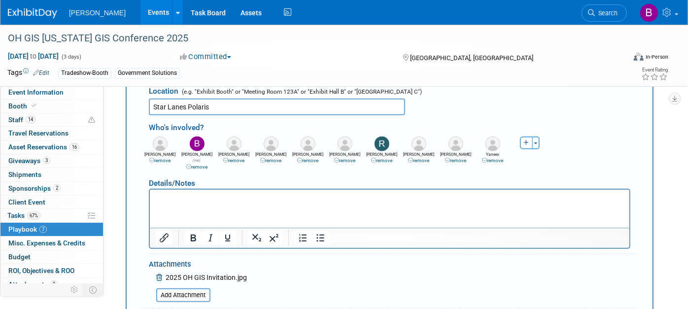
click at [521, 143] on button "button" at bounding box center [526, 142] width 13 height 13
select select
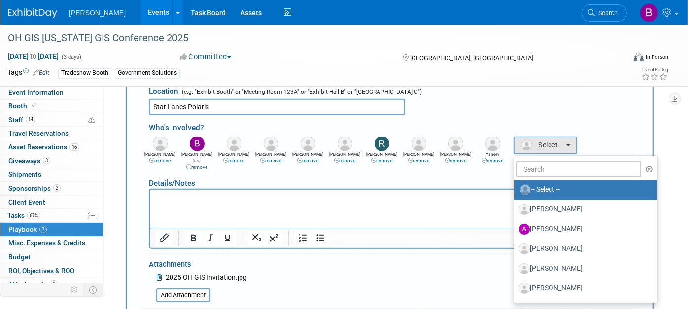
click at [534, 173] on ul "-- Select -- Aaron Fellhauer Aaron Golden Aaron Justice Aaron Lane Aaron Morris…" at bounding box center [585, 229] width 144 height 148
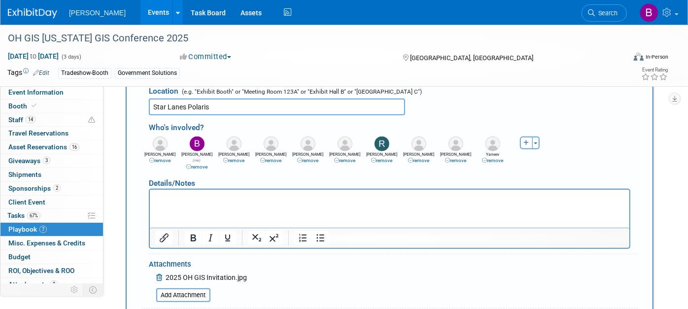
click at [522, 140] on button "button" at bounding box center [526, 142] width 13 height 13
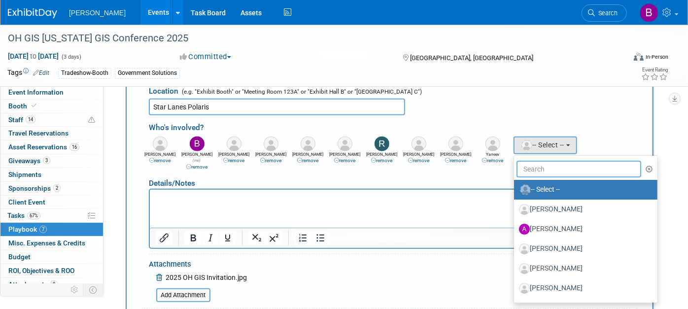
click at [535, 162] on input "text" at bounding box center [578, 169] width 125 height 17
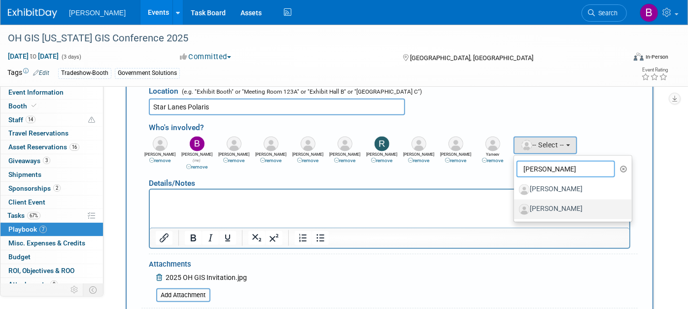
type input "kelle"
drag, startPoint x: 541, startPoint y: 209, endPoint x: 537, endPoint y: 143, distance: 66.2
click at [540, 205] on label "[PERSON_NAME]" at bounding box center [570, 210] width 103 height 16
click at [515, 205] on input "[PERSON_NAME]" at bounding box center [512, 208] width 6 height 6
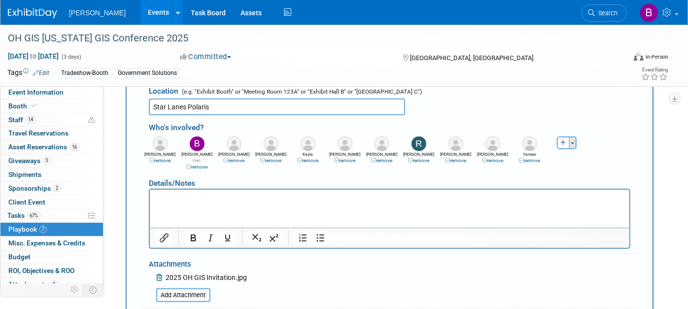
click at [569, 142] on button "Toggle Dropdown" at bounding box center [572, 142] width 7 height 13
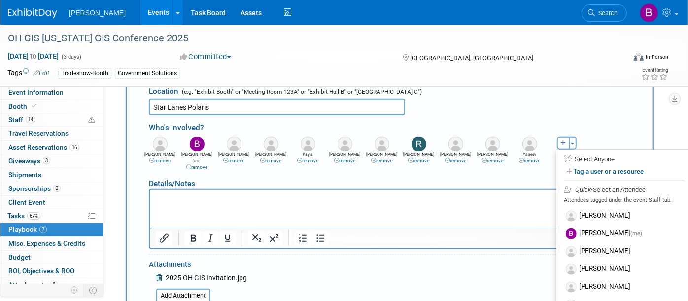
click at [564, 134] on div "Aaron remove Aaron remove Aaron remove" at bounding box center [393, 152] width 504 height 36
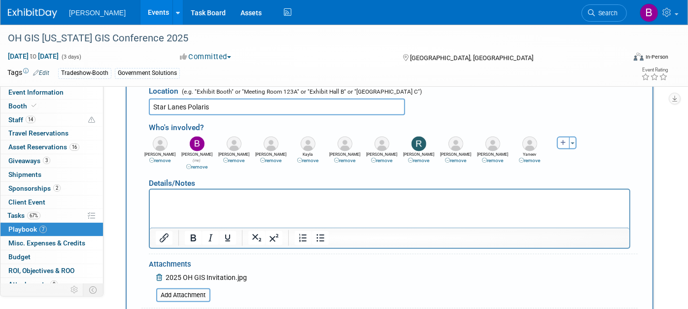
click at [564, 141] on icon "button" at bounding box center [563, 143] width 6 height 6
select select
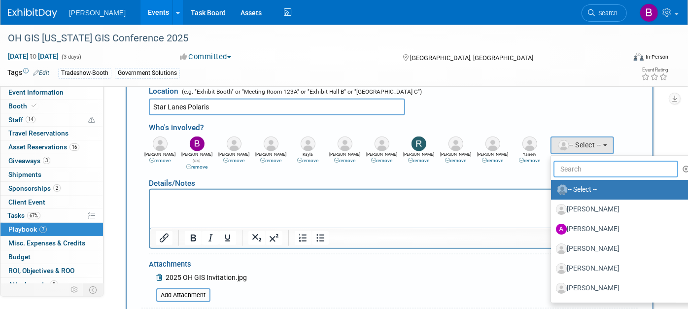
click at [576, 167] on input "text" at bounding box center [615, 169] width 125 height 17
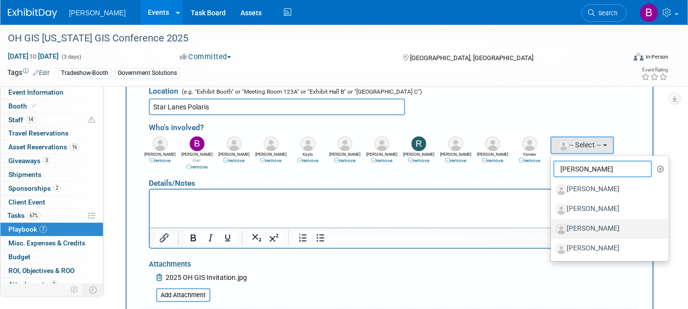
type input "jason"
click at [588, 227] on label "[PERSON_NAME]" at bounding box center [607, 229] width 103 height 16
click at [552, 227] on input "[PERSON_NAME]" at bounding box center [549, 228] width 6 height 6
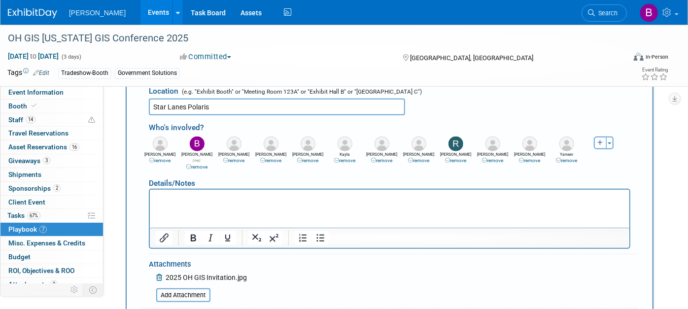
click at [595, 139] on button "button" at bounding box center [600, 142] width 13 height 13
select select
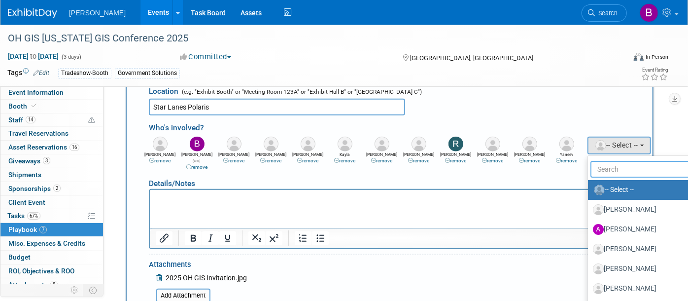
click at [606, 163] on input "text" at bounding box center [652, 169] width 125 height 17
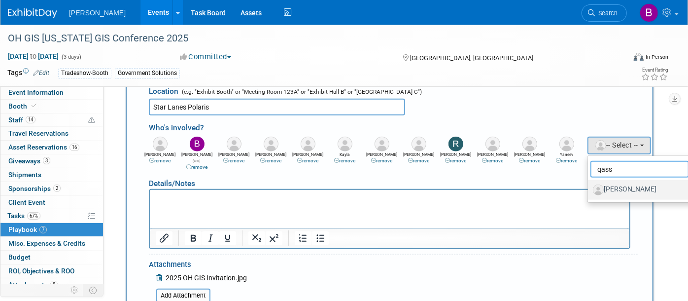
type input "qass"
click at [615, 184] on label "[PERSON_NAME]" at bounding box center [644, 190] width 103 height 16
click at [589, 185] on input "[PERSON_NAME]" at bounding box center [586, 188] width 6 height 6
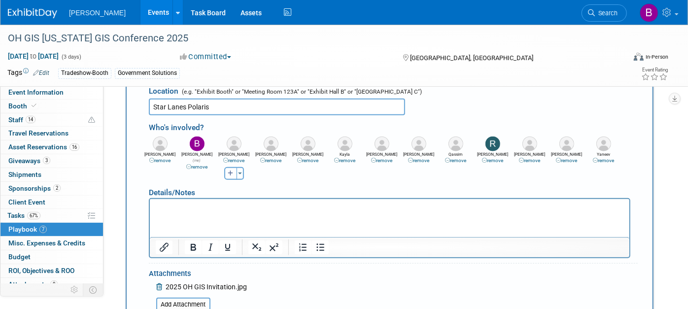
click at [232, 170] on icon "button" at bounding box center [231, 173] width 6 height 6
select select
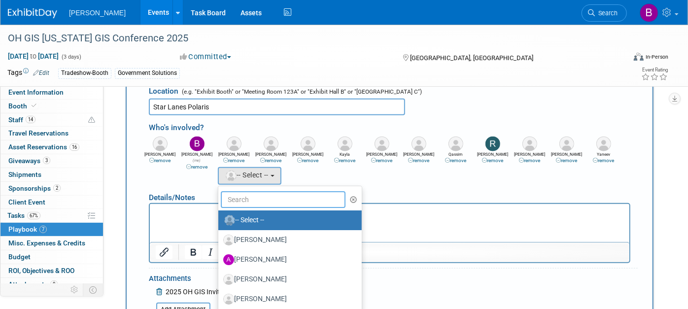
click at [265, 191] on input "text" at bounding box center [283, 199] width 125 height 17
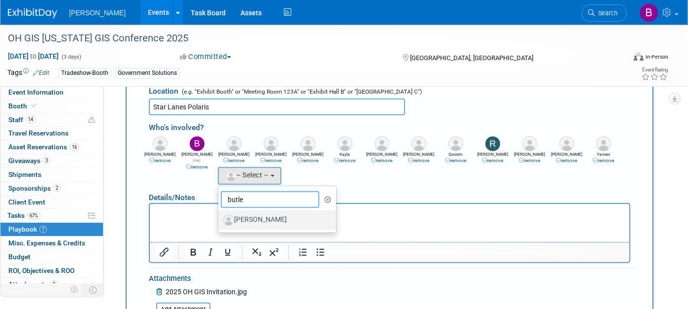
type input "butle"
click at [270, 212] on label "[PERSON_NAME]" at bounding box center [274, 220] width 103 height 16
click at [220, 216] on input "[PERSON_NAME]" at bounding box center [216, 219] width 6 height 6
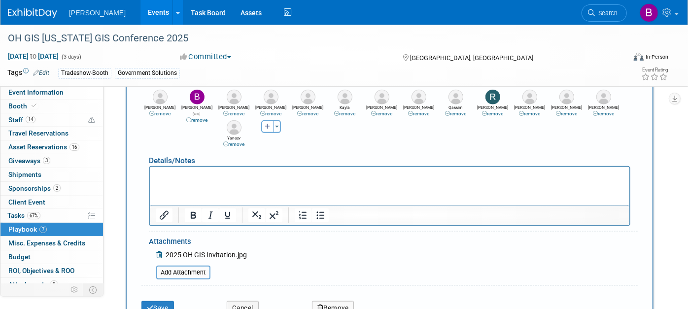
scroll to position [643, 0]
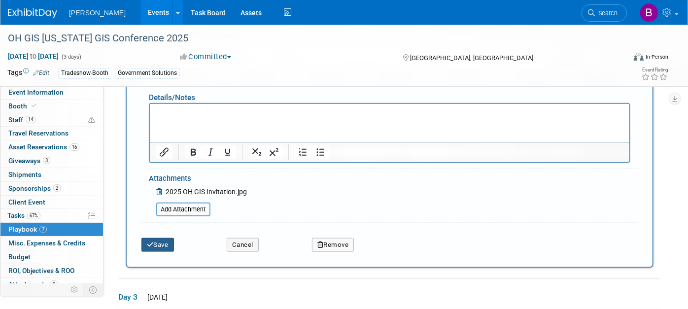
click at [172, 241] on button "Save" at bounding box center [157, 245] width 33 height 14
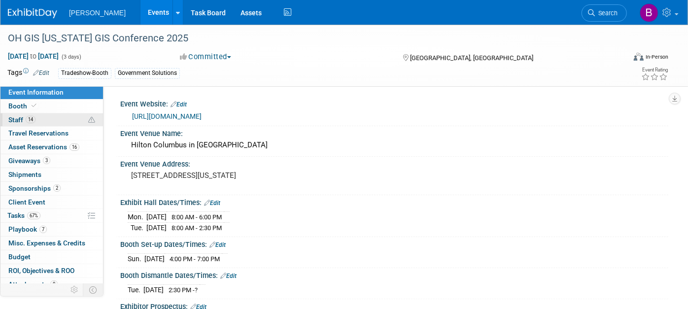
click at [31, 121] on span "14" at bounding box center [31, 119] width 10 height 7
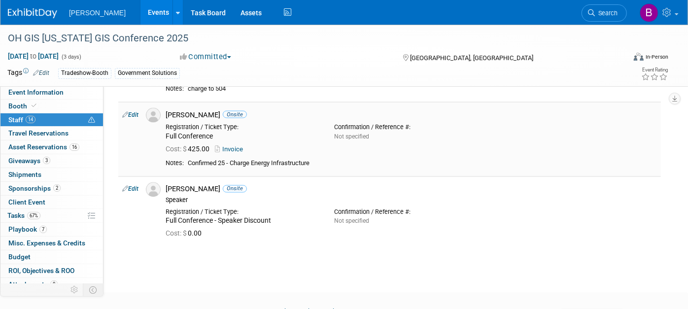
scroll to position [985, 0]
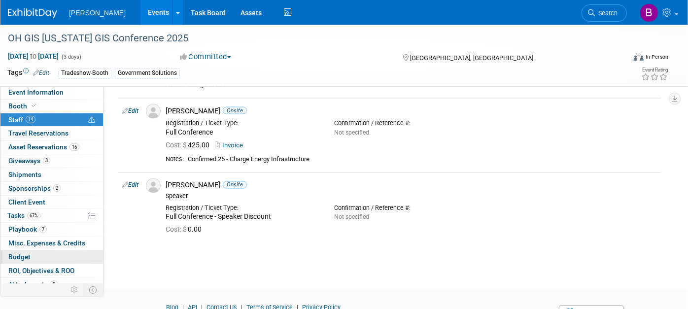
click at [35, 250] on link "Budget" at bounding box center [51, 256] width 102 height 13
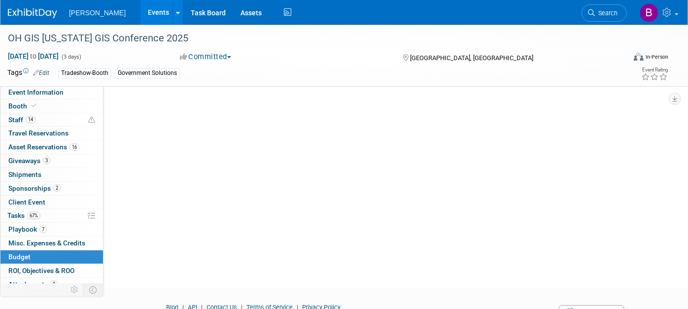
scroll to position [0, 0]
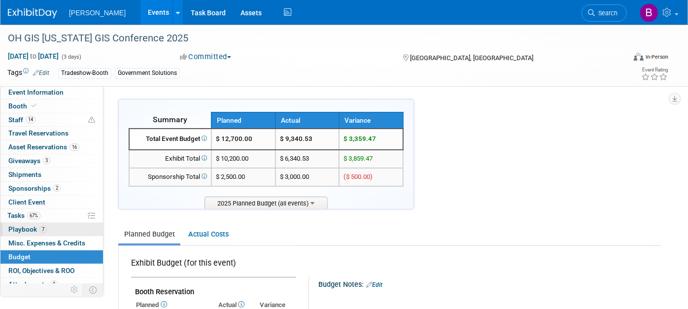
click at [47, 227] on link "7 Playbook 7" at bounding box center [51, 229] width 102 height 13
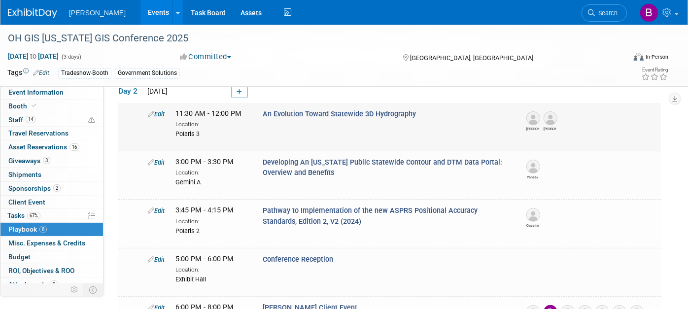
scroll to position [424, 0]
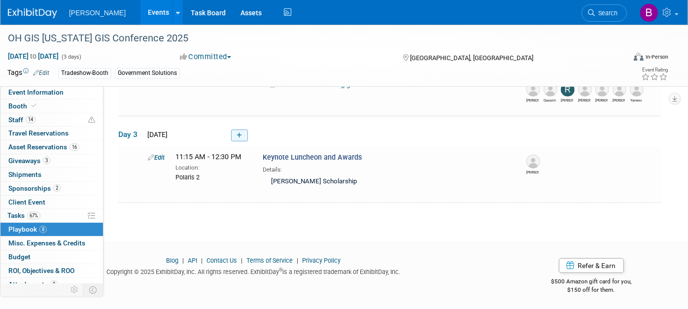
click at [242, 132] on link at bounding box center [239, 136] width 17 height 12
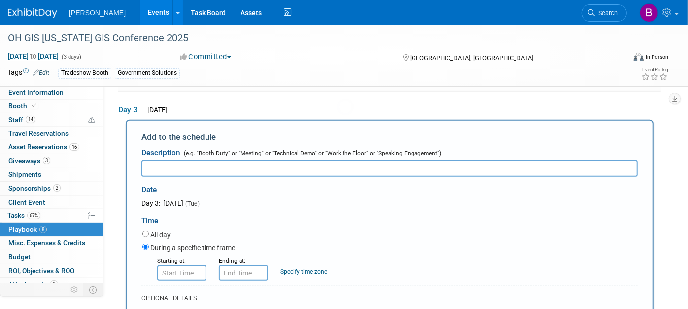
scroll to position [0, 0]
paste input "Popcorn Power Break with Exhibitors (Popcorn sponsor opportunity)"
drag, startPoint x: 366, startPoint y: 166, endPoint x: 259, endPoint y: 151, distance: 108.4
click at [259, 151] on div "Description (e.g. "Booth Duty" or "Meeting" or "Technical Demo" or "Work the Fl…" at bounding box center [389, 160] width 496 height 34
type input "Popcorn Power Break with Exhibitors"
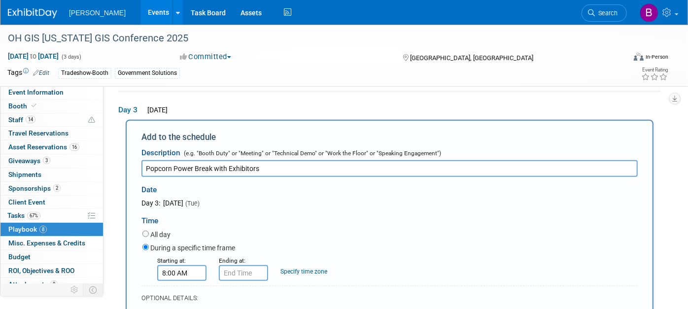
click at [170, 276] on input "8:00 AM" at bounding box center [181, 273] width 49 height 16
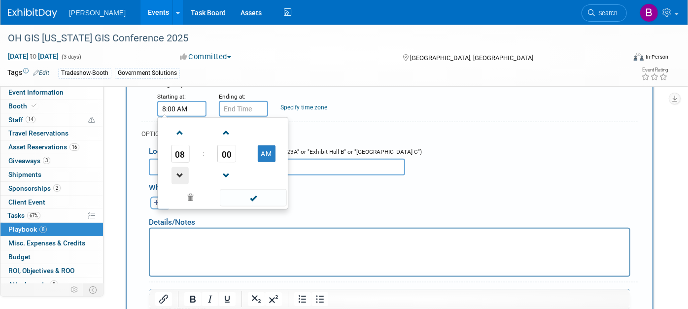
scroll to position [611, 0]
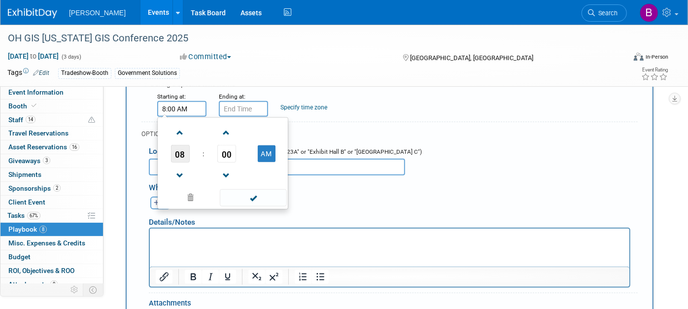
click at [174, 153] on span "08" at bounding box center [180, 154] width 19 height 18
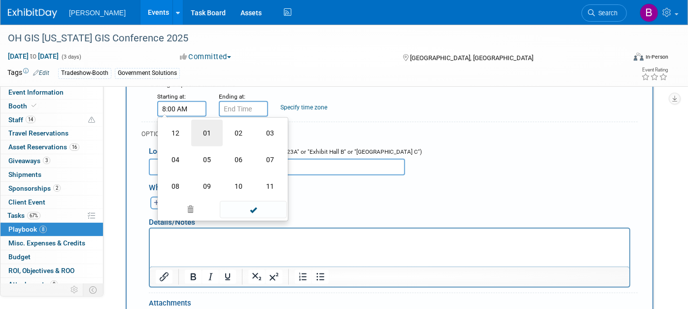
click at [198, 128] on td "01" at bounding box center [207, 133] width 32 height 27
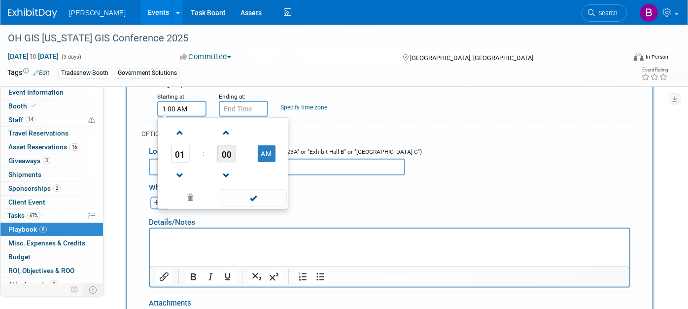
click at [228, 150] on span "00" at bounding box center [226, 154] width 19 height 18
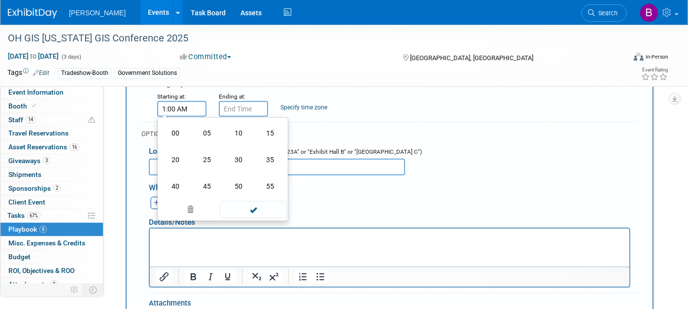
click at [201, 181] on td "45" at bounding box center [207, 186] width 32 height 27
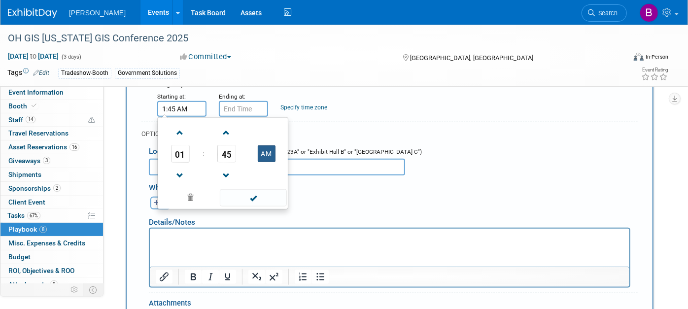
click at [272, 145] on button "AM" at bounding box center [267, 153] width 18 height 17
type input "1:45 PM"
click at [260, 107] on input "1:45 PM" at bounding box center [243, 109] width 49 height 16
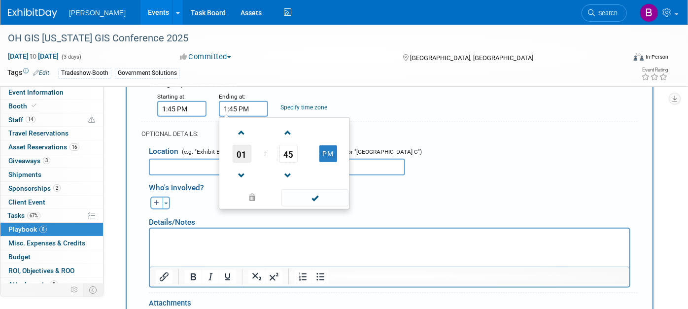
click at [246, 151] on span "01" at bounding box center [242, 154] width 19 height 18
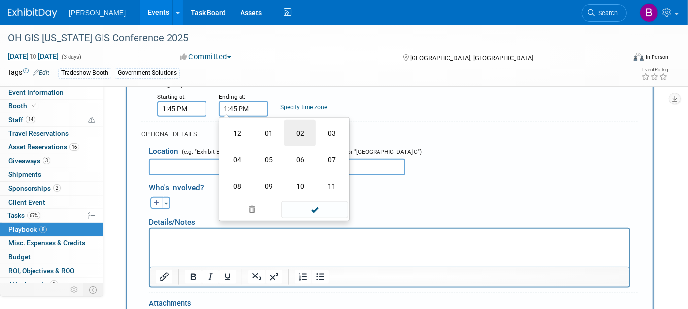
click at [286, 134] on td "02" at bounding box center [300, 133] width 32 height 27
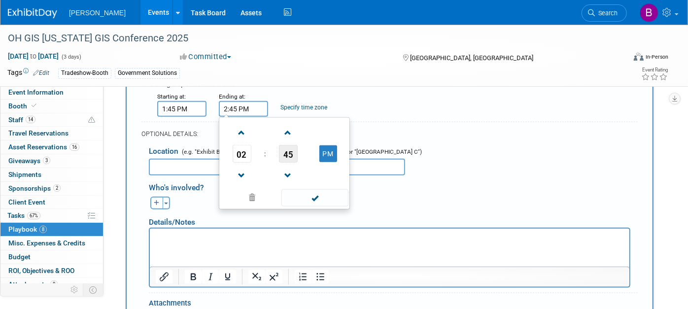
click at [291, 145] on span "45" at bounding box center [288, 154] width 19 height 18
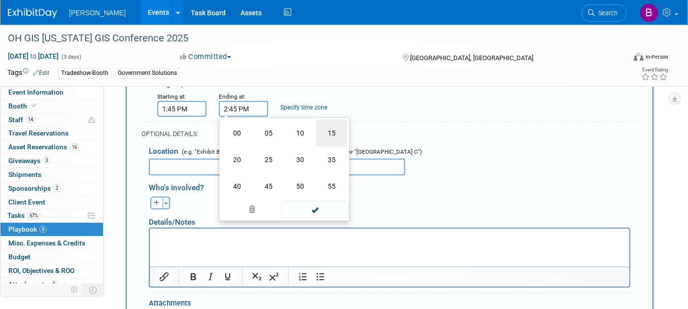
click at [341, 134] on td "15" at bounding box center [332, 133] width 32 height 27
type input "2:15 PM"
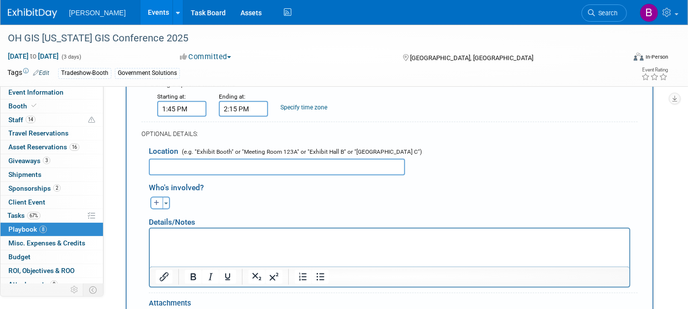
click at [236, 153] on div "Location (e.g. "Exhibit Booth" or "Meeting Room 123A" or "Exhibit Hall B" or "[…" at bounding box center [389, 157] width 496 height 35
click at [239, 162] on input "text" at bounding box center [277, 167] width 256 height 17
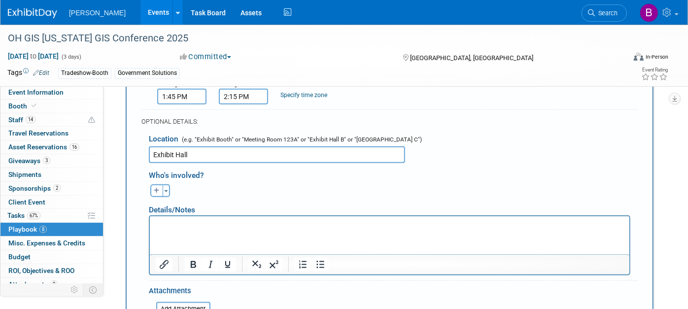
scroll to position [666, 0]
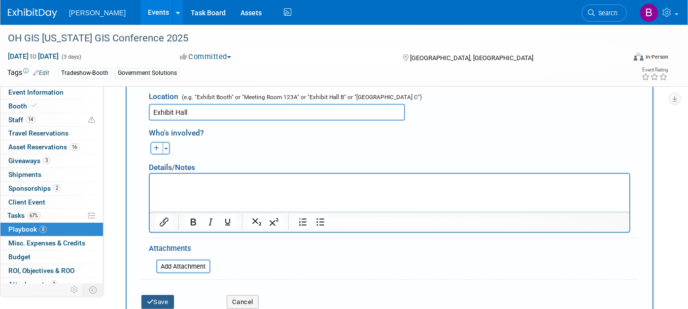
type input "Exhibit Hall"
click at [159, 298] on button "Save" at bounding box center [157, 302] width 33 height 14
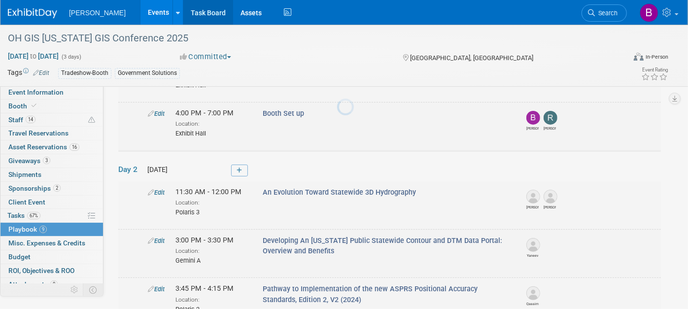
scroll to position [472, 0]
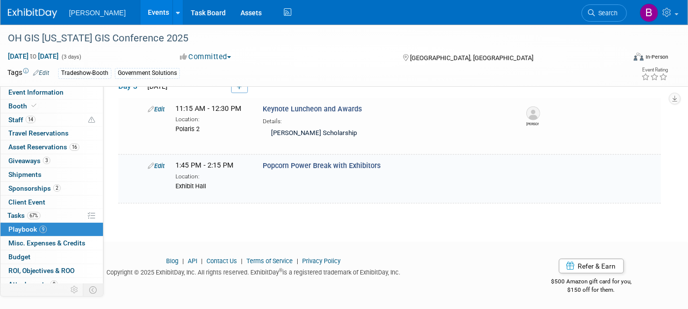
click at [233, 85] on div "OH GIS [US_STATE] GIS Conference 2025 [DATE] to [DATE] (3 days) [DATE] to [DATE…" at bounding box center [344, 56] width 688 height 62
click at [238, 88] on icon at bounding box center [239, 87] width 5 height 6
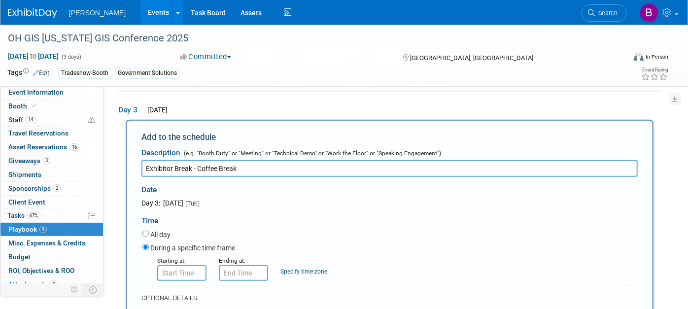
scroll to position [502, 0]
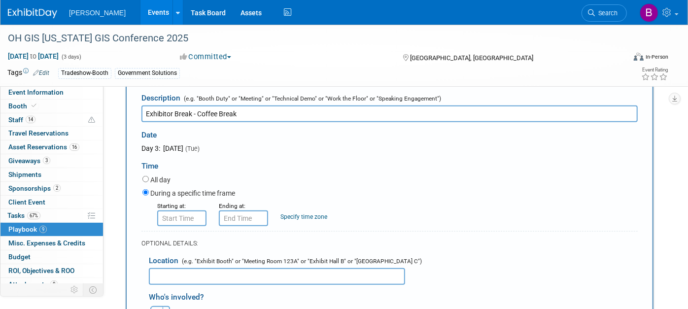
type input "Exhibitor Break - Coffee Break"
click at [184, 231] on div "OPTIONAL DETAILS:" at bounding box center [389, 240] width 496 height 18
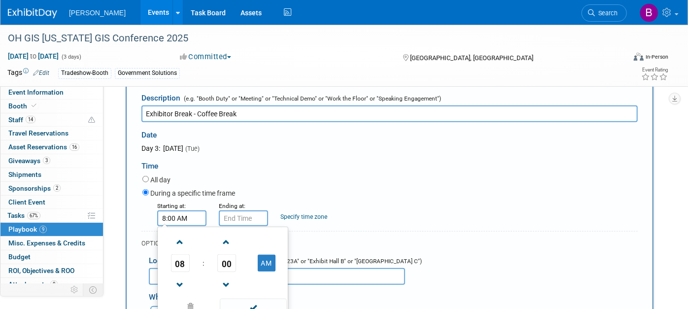
click at [177, 218] on input "8:00 AM" at bounding box center [181, 218] width 49 height 16
click at [193, 259] on td "08" at bounding box center [180, 263] width 41 height 18
click at [187, 259] on span "08" at bounding box center [180, 263] width 19 height 18
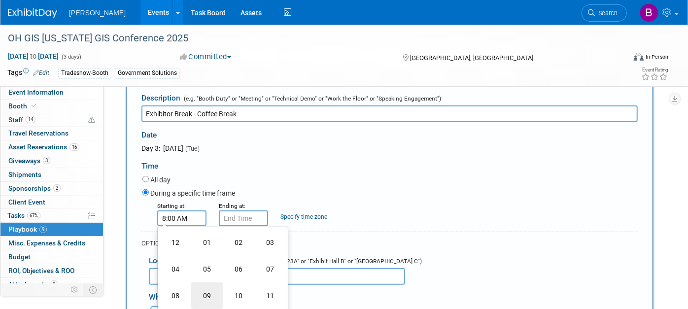
click at [207, 291] on td "09" at bounding box center [207, 295] width 32 height 27
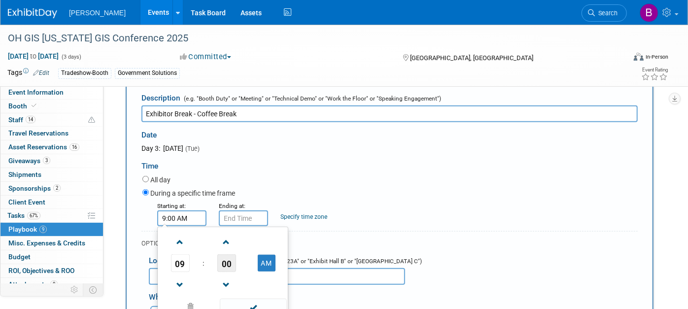
click at [226, 261] on span "00" at bounding box center [226, 263] width 19 height 18
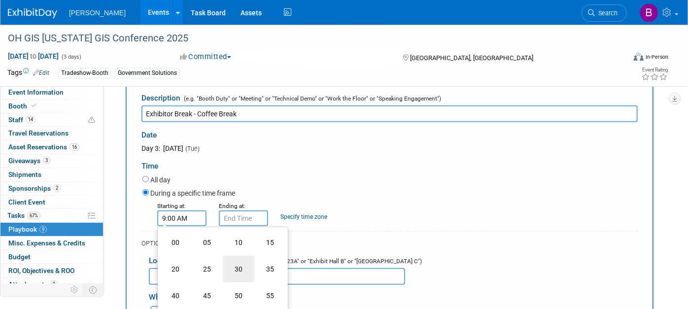
click at [232, 270] on td "30" at bounding box center [239, 269] width 32 height 27
type input "9:30 AM"
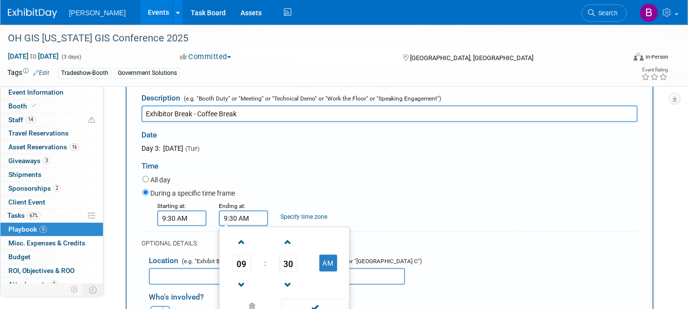
click at [231, 224] on input "9:30 AM" at bounding box center [243, 218] width 49 height 16
click at [244, 267] on span "09" at bounding box center [242, 263] width 19 height 18
click at [305, 282] on td "10" at bounding box center [300, 295] width 32 height 27
click at [296, 265] on span "30" at bounding box center [288, 263] width 19 height 18
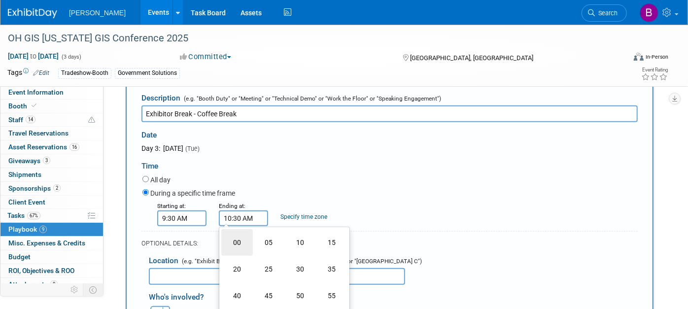
click at [234, 237] on td "00" at bounding box center [237, 242] width 32 height 27
type input "10:00 AM"
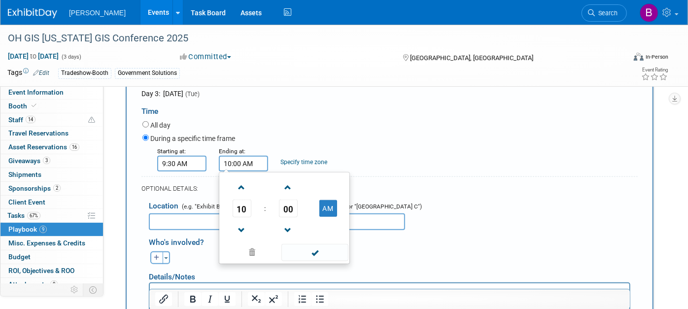
click at [388, 136] on div "During a specific time frame" at bounding box center [389, 139] width 495 height 13
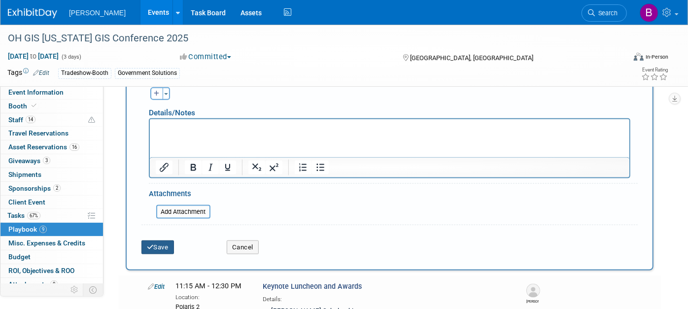
click at [161, 240] on button "Save" at bounding box center [157, 247] width 33 height 14
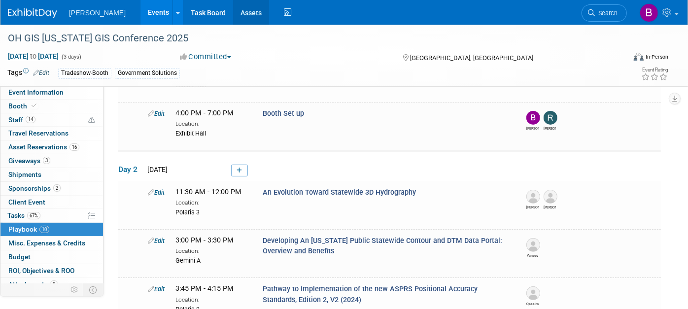
scroll to position [445, 0]
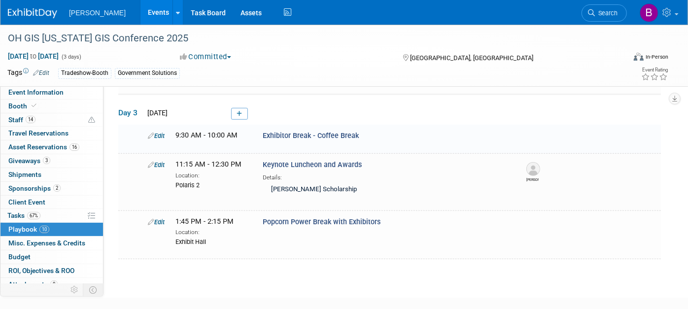
drag, startPoint x: 159, startPoint y: 133, endPoint x: 186, endPoint y: 148, distance: 31.4
click at [159, 133] on link "Edit" at bounding box center [156, 135] width 17 height 7
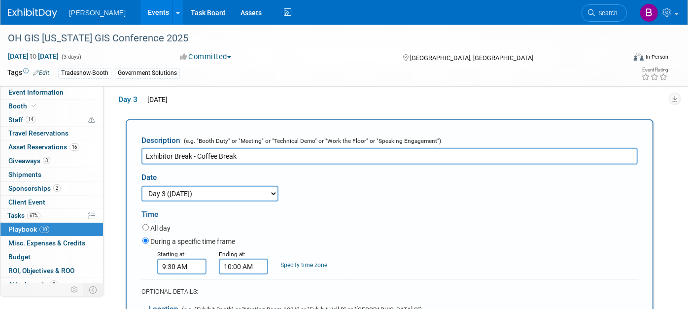
scroll to position [0, 0]
click at [253, 263] on input "10:00 AM" at bounding box center [243, 267] width 49 height 16
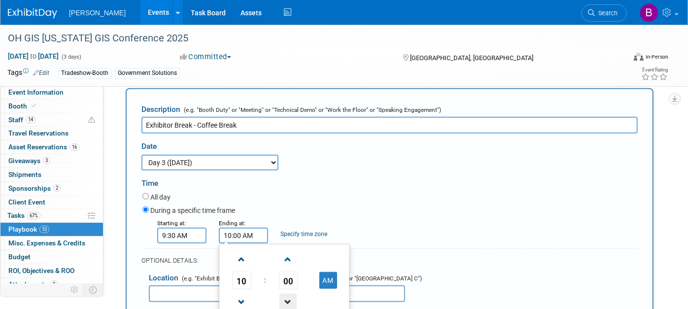
scroll to position [512, 0]
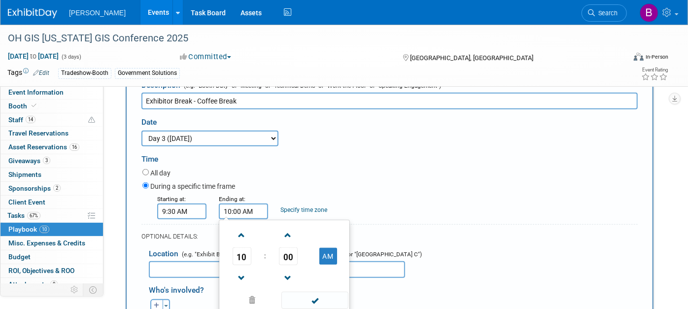
click at [287, 253] on span "00" at bounding box center [288, 256] width 19 height 18
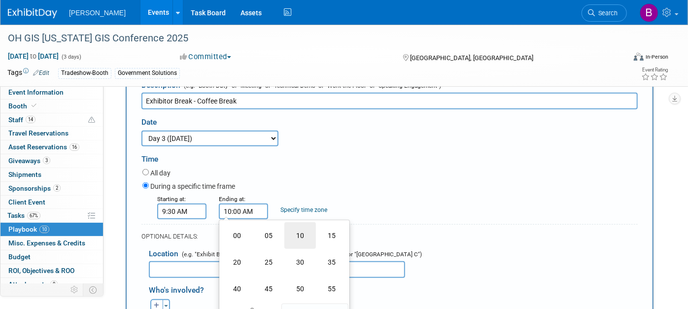
click at [296, 232] on td "10" at bounding box center [300, 235] width 32 height 27
type input "10:10 AM"
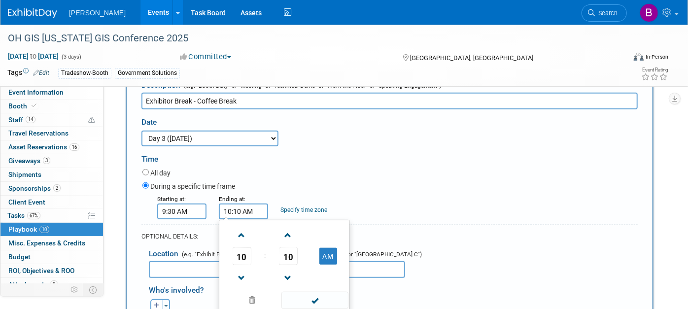
click at [315, 164] on div "Time" at bounding box center [389, 156] width 496 height 21
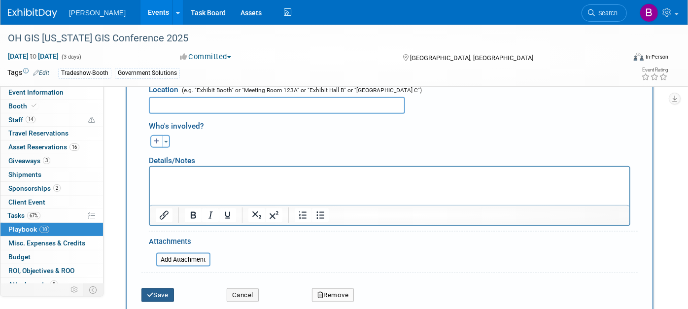
click at [162, 290] on button "Save" at bounding box center [157, 295] width 33 height 14
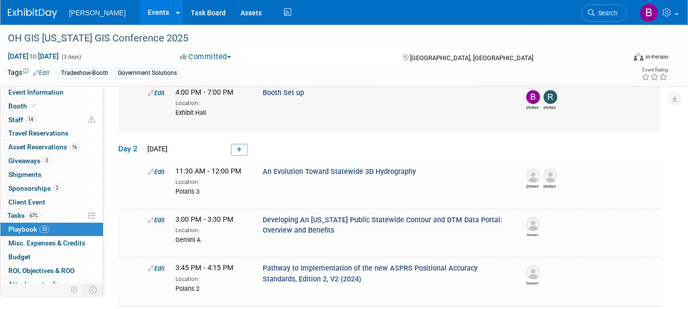
scroll to position [273, 0]
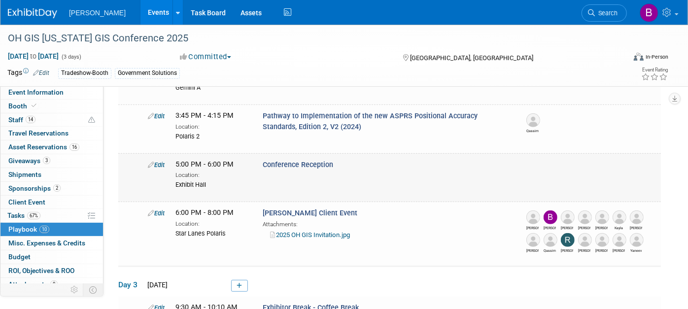
click at [161, 161] on link "Edit" at bounding box center [156, 164] width 17 height 7
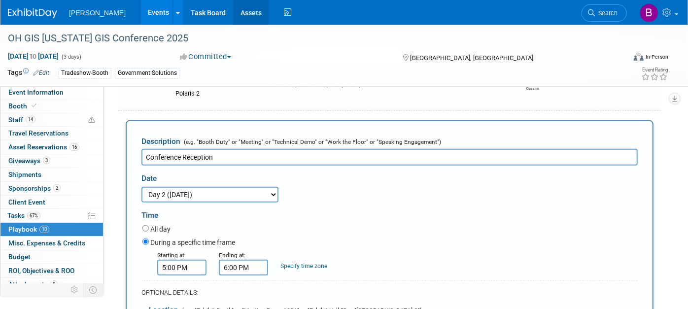
scroll to position [0, 0]
drag, startPoint x: 236, startPoint y: 149, endPoint x: 59, endPoint y: 101, distance: 183.4
click at [59, 101] on div "Event Information Event Info Booth Booth 14 Staff 14 Staff 0 Travel Reservation…" at bounding box center [344, 238] width 688 height 1056
paste input "Networking/Trade Show"
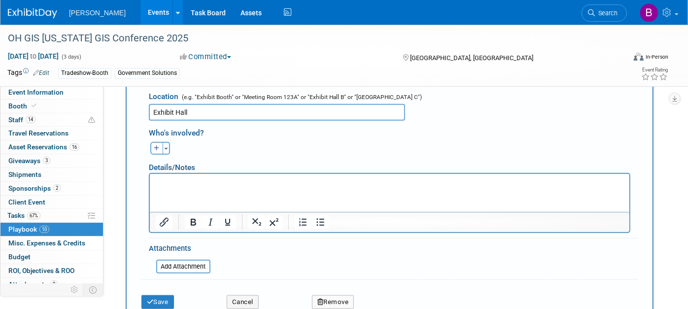
scroll to position [533, 0]
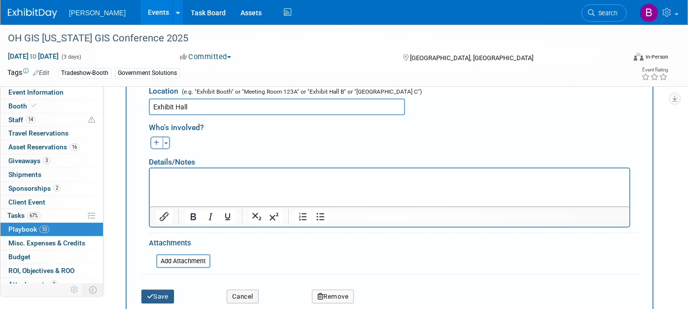
type input "Networking/Trade Show Reception"
click at [169, 294] on button "Save" at bounding box center [157, 297] width 33 height 14
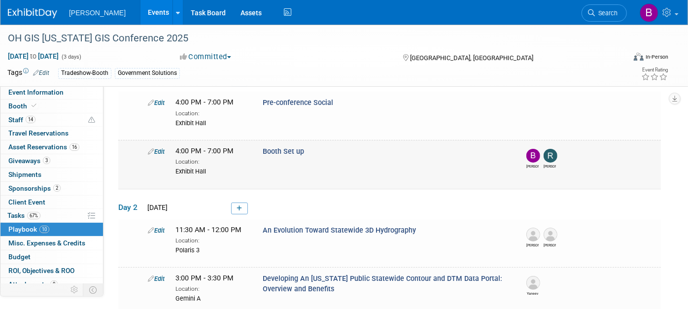
scroll to position [391, 0]
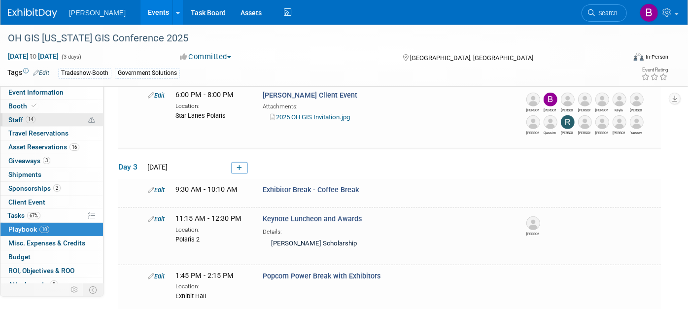
click at [47, 122] on link "14 Staff 14" at bounding box center [51, 119] width 102 height 13
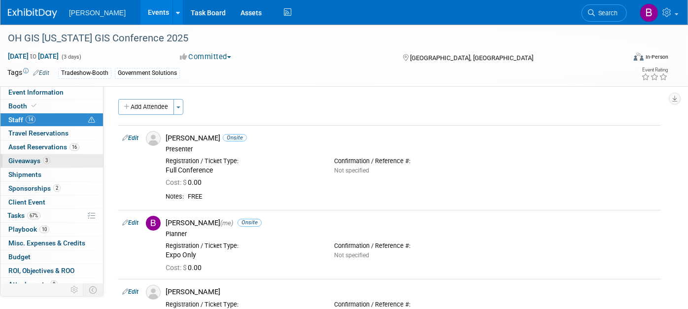
click at [50, 155] on link "3 Giveaways 3" at bounding box center [51, 160] width 102 height 13
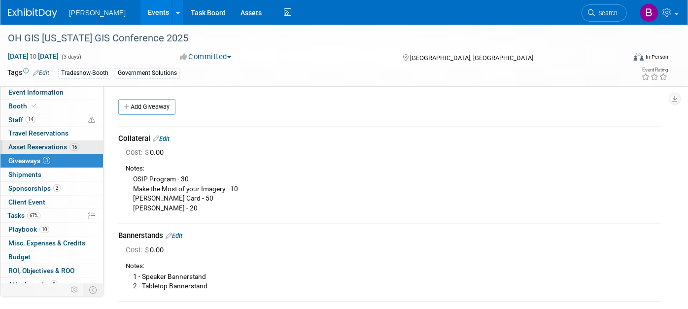
click at [38, 141] on link "16 Asset Reservations 16" at bounding box center [51, 146] width 102 height 13
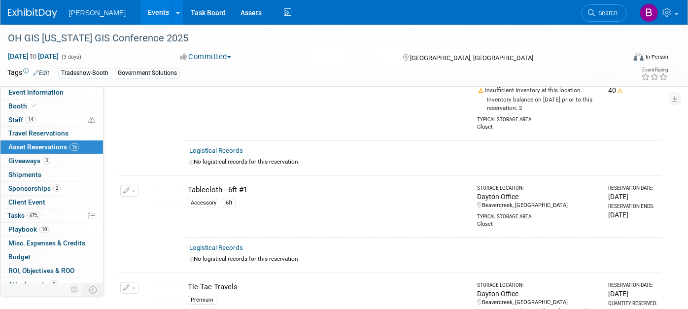
scroll to position [1702, 0]
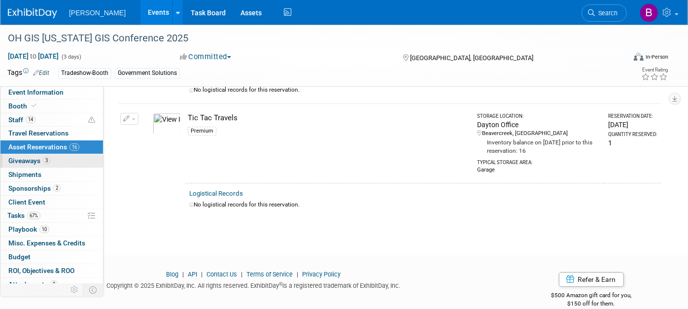
click at [59, 156] on link "3 Giveaways 3" at bounding box center [51, 160] width 102 height 13
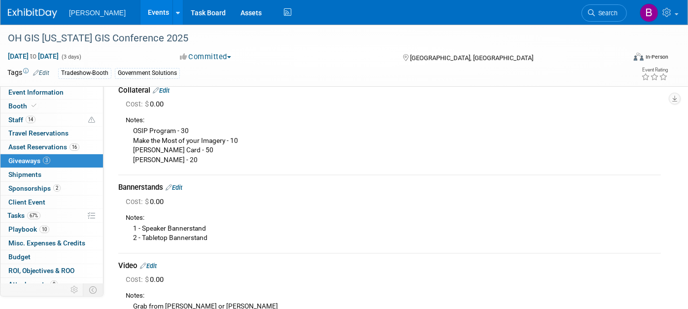
scroll to position [109, 0]
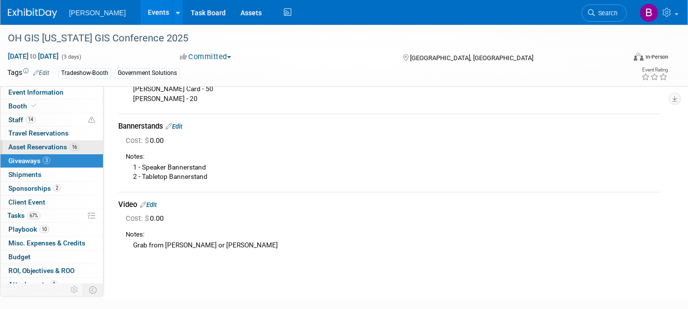
click at [46, 146] on span "Asset Reservations 16" at bounding box center [43, 147] width 71 height 8
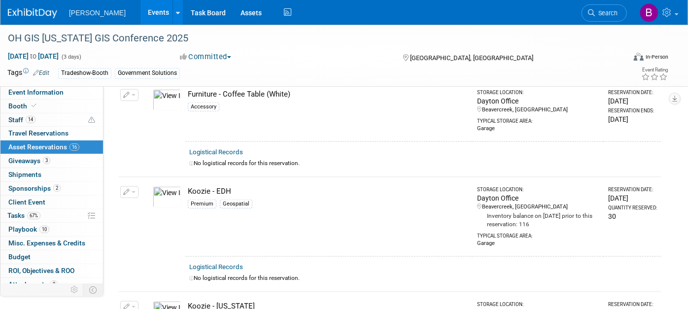
scroll to position [607, 0]
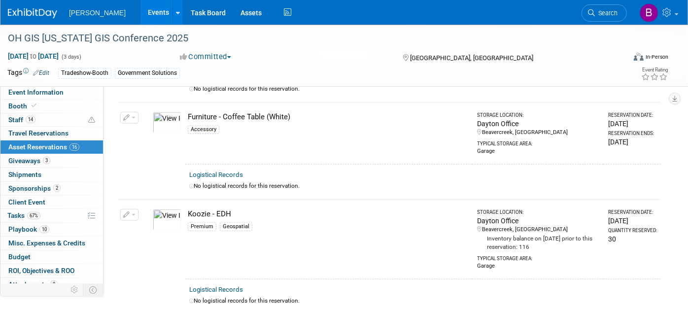
click at [135, 216] on td "Change Reservation Manage Logistical Records" at bounding box center [129, 239] width 23 height 79
click at [126, 212] on icon "button" at bounding box center [126, 215] width 7 height 6
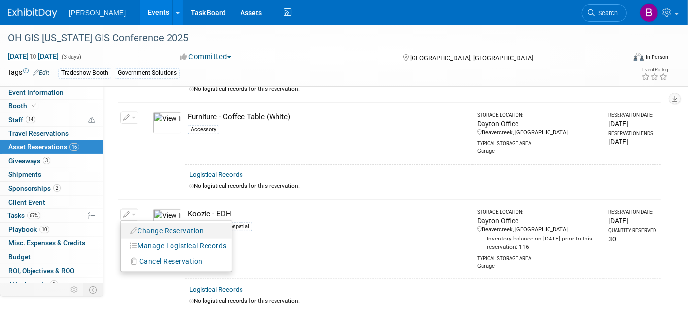
click at [146, 224] on button "Change Reservation" at bounding box center [167, 230] width 83 height 13
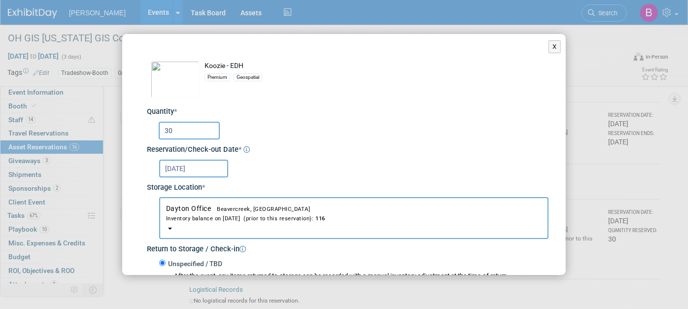
drag, startPoint x: 177, startPoint y: 131, endPoint x: 154, endPoint y: 126, distance: 24.1
click at [154, 126] on div "30" at bounding box center [349, 129] width 398 height 19
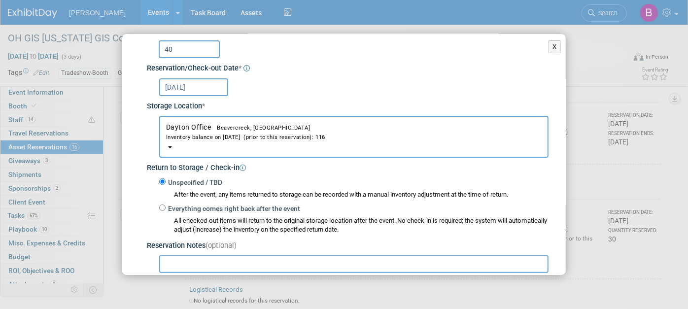
scroll to position [164, 0]
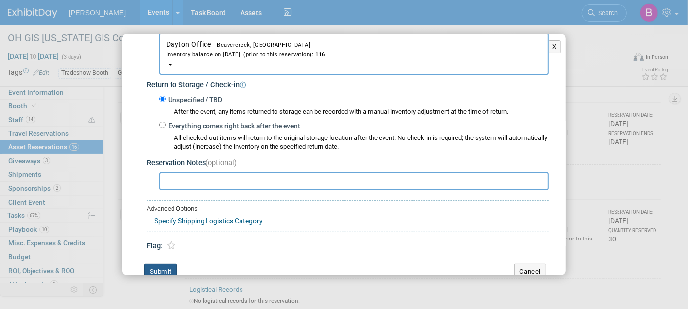
type input "40"
click at [176, 265] on button "Submit" at bounding box center [160, 272] width 33 height 16
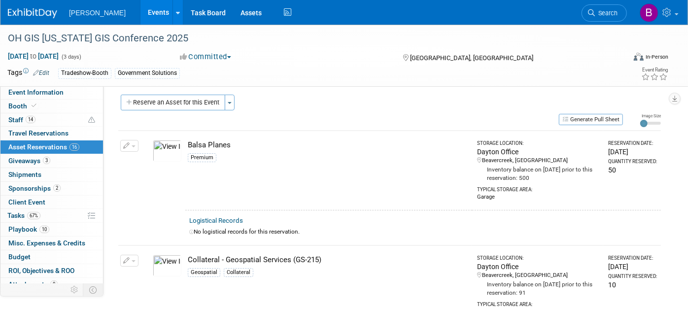
scroll to position [0, 0]
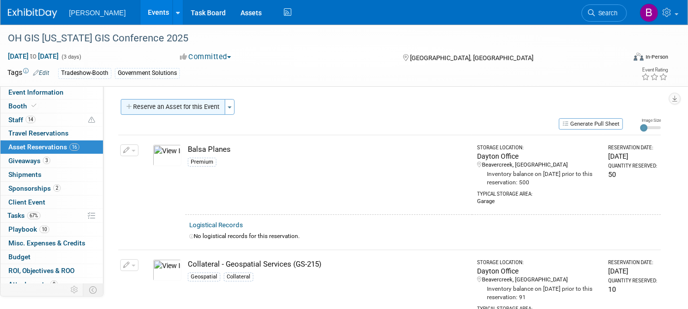
click at [196, 102] on button "Reserve an Asset for this Event" at bounding box center [173, 107] width 104 height 16
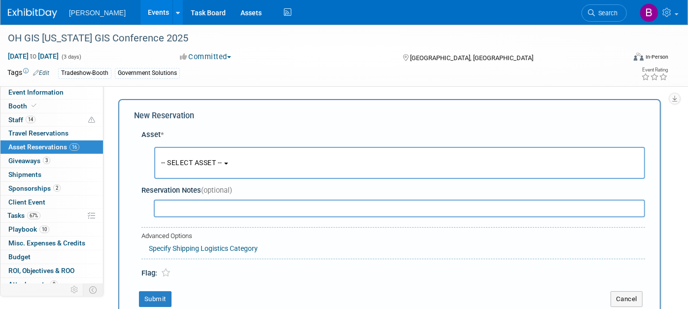
scroll to position [8, 0]
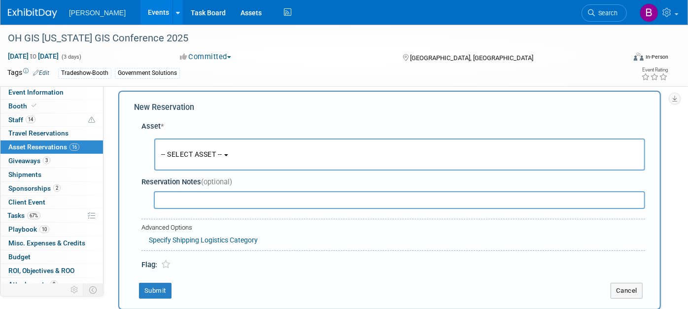
click at [234, 147] on button "-- SELECT ASSET --" at bounding box center [399, 154] width 491 height 32
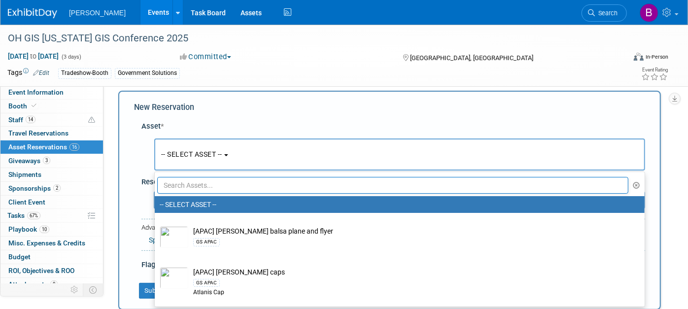
click at [247, 187] on input "text" at bounding box center [392, 185] width 471 height 17
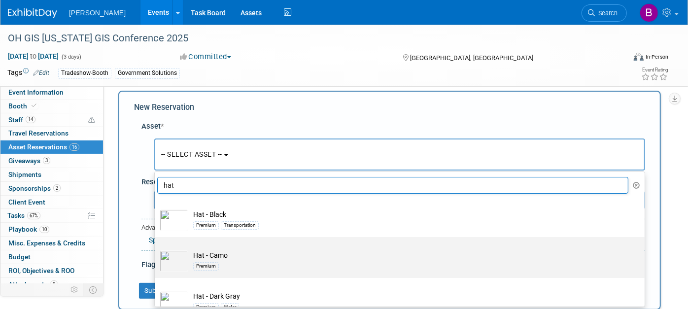
type input "hat"
click at [332, 263] on div "Premium" at bounding box center [409, 265] width 432 height 11
click at [156, 249] on input "Hat - Camo Premium" at bounding box center [153, 245] width 6 height 6
select select "10723129"
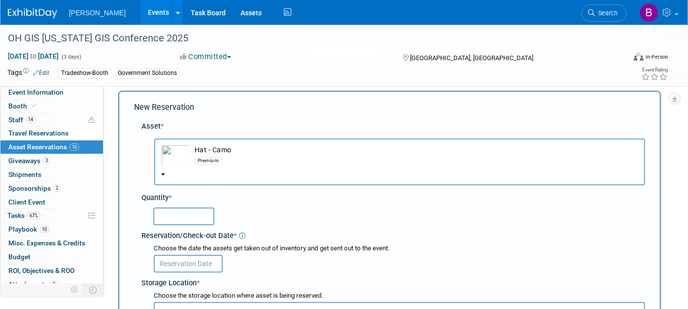
click at [183, 219] on input "text" at bounding box center [183, 216] width 61 height 18
drag, startPoint x: 193, startPoint y: 214, endPoint x: 123, endPoint y: 203, distance: 70.4
type input "20"
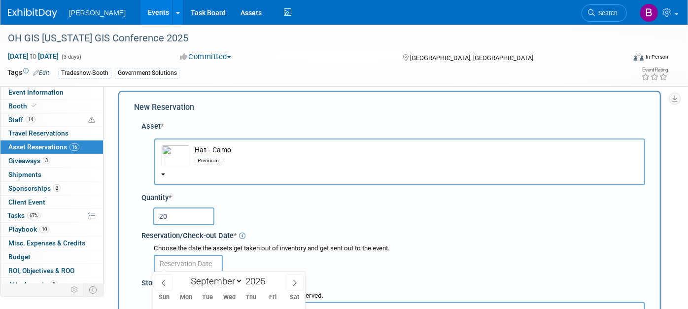
click at [205, 263] on input "text" at bounding box center [188, 264] width 69 height 18
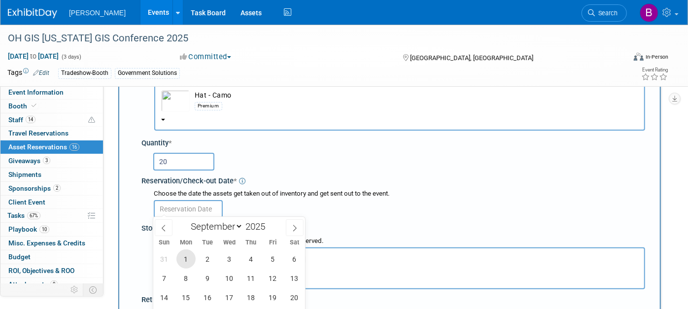
click at [187, 259] on span "1" at bounding box center [185, 258] width 19 height 19
type input "[DATE]"
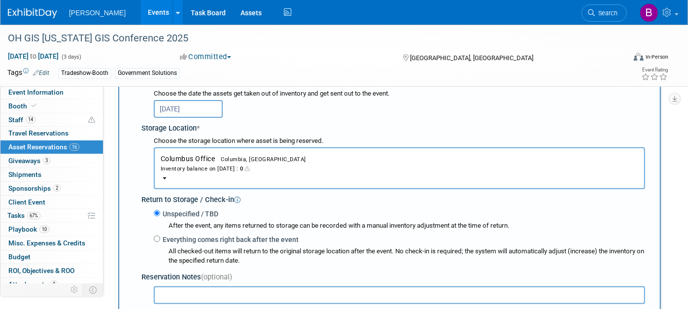
scroll to position [173, 0]
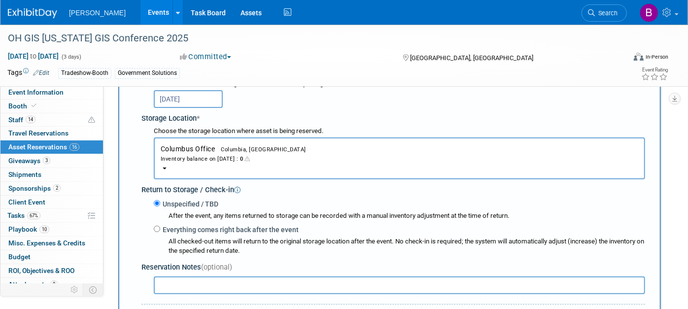
click at [180, 164] on button "Columbus Office Columbia, [GEOGRAPHIC_DATA] Inventory balance on [DATE] : 0" at bounding box center [399, 158] width 491 height 42
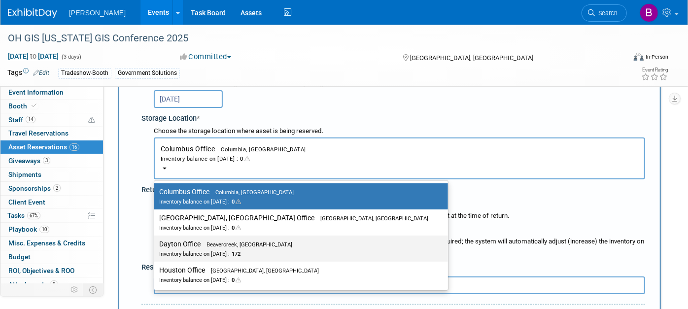
click at [203, 252] on div "Inventory balance on [DATE] : 172" at bounding box center [293, 253] width 269 height 9
click at [156, 247] on input "Dayton Office Beavercreek, [GEOGRAPHIC_DATA] Inventory balance on [DATE] : 172" at bounding box center [152, 244] width 6 height 6
select select "11223930"
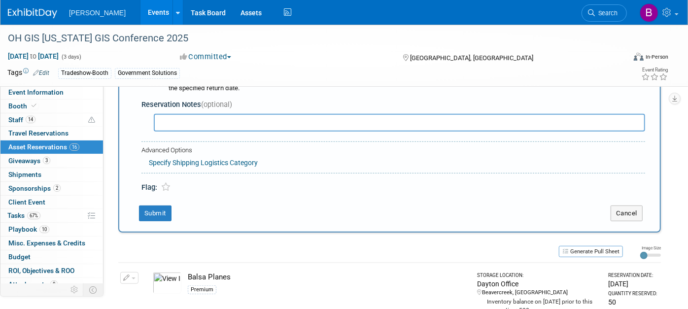
scroll to position [337, 0]
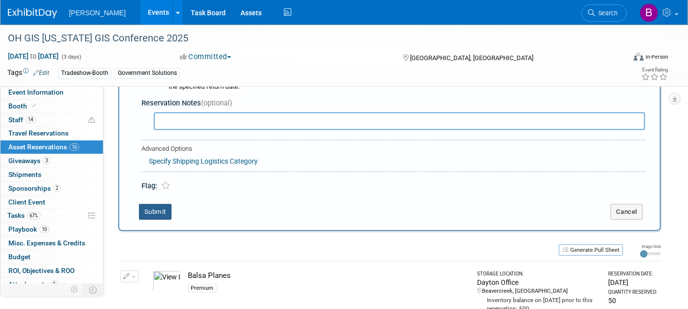
click at [147, 209] on button "Submit" at bounding box center [155, 212] width 33 height 16
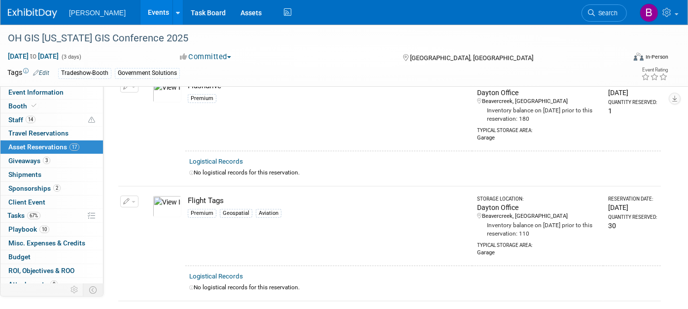
scroll to position [0, 0]
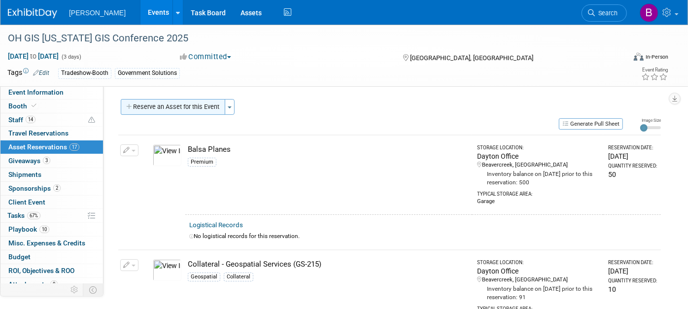
click at [149, 105] on button "Reserve an Asset for this Event" at bounding box center [173, 107] width 104 height 16
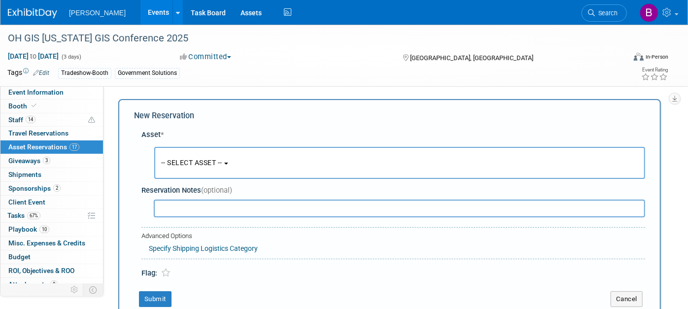
scroll to position [8, 0]
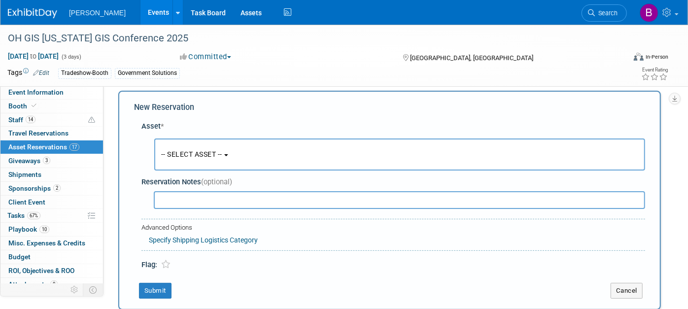
click at [229, 205] on input "text" at bounding box center [399, 200] width 491 height 18
click at [204, 150] on span "-- SELECT ASSET --" at bounding box center [191, 154] width 61 height 8
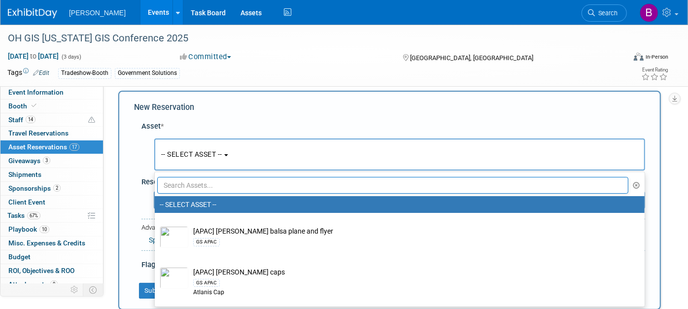
click at [229, 190] on input "text" at bounding box center [392, 185] width 471 height 17
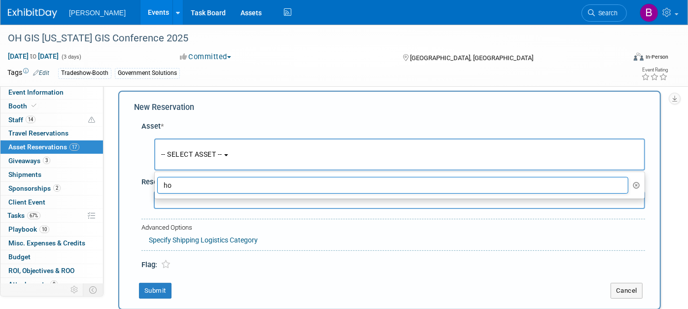
type input "h"
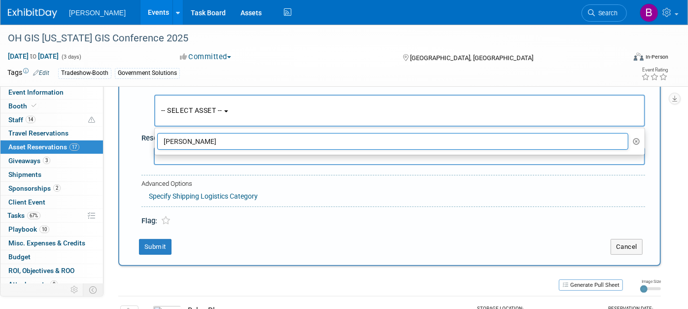
scroll to position [55, 0]
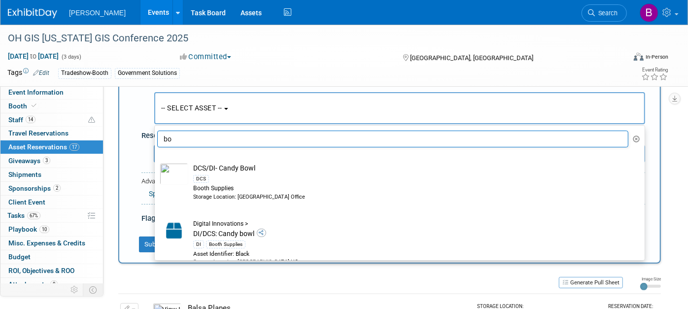
type input "b"
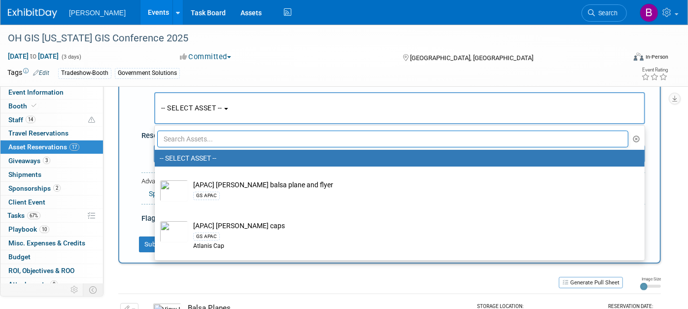
click at [233, 279] on div "Generate Pull Sheet" at bounding box center [370, 282] width 505 height 12
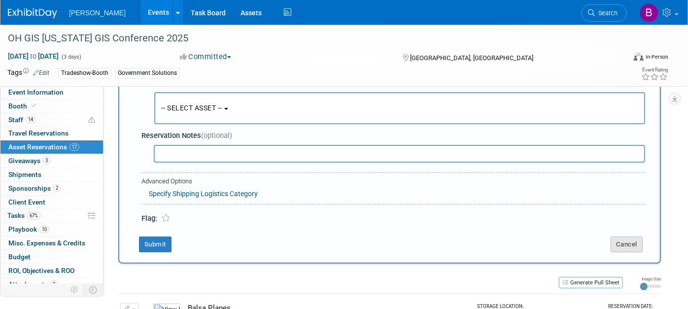
click at [622, 250] on div "New Reservation Asset * -- SELECT ASSET --" at bounding box center [389, 153] width 542 height 219
click at [622, 247] on button "Cancel" at bounding box center [626, 245] width 32 height 16
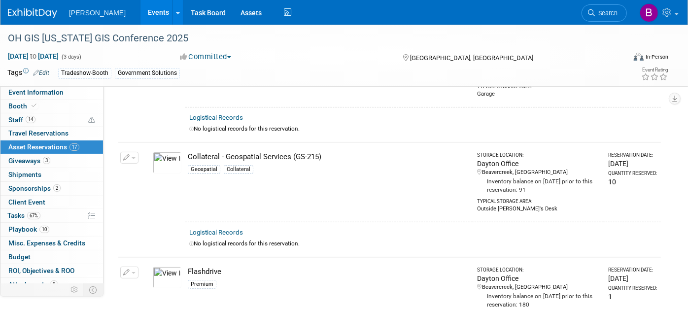
scroll to position [219, 0]
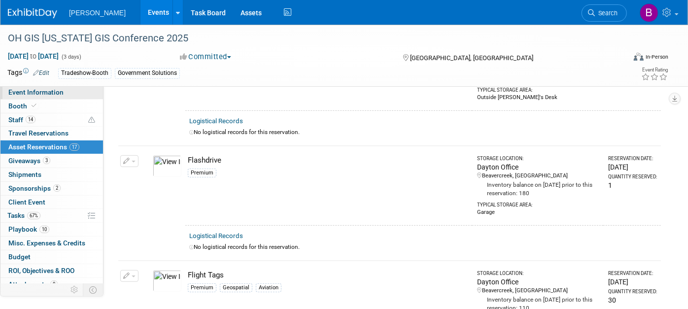
click at [42, 96] on span "Event Information" at bounding box center [35, 92] width 55 height 8
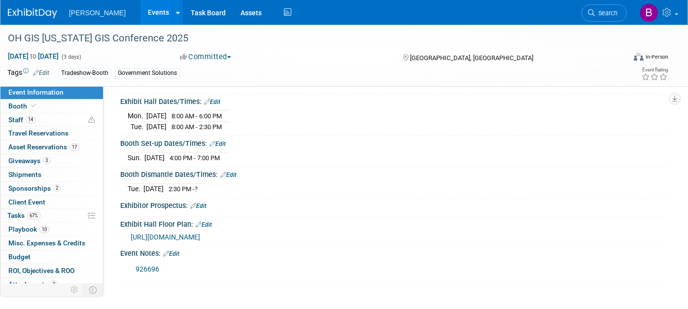
scroll to position [109, 0]
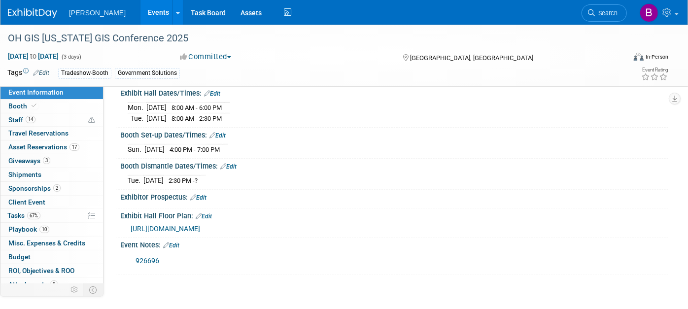
click at [200, 225] on span "[URL][DOMAIN_NAME]" at bounding box center [165, 229] width 69 height 8
click at [37, 101] on link "Booth" at bounding box center [51, 106] width 102 height 13
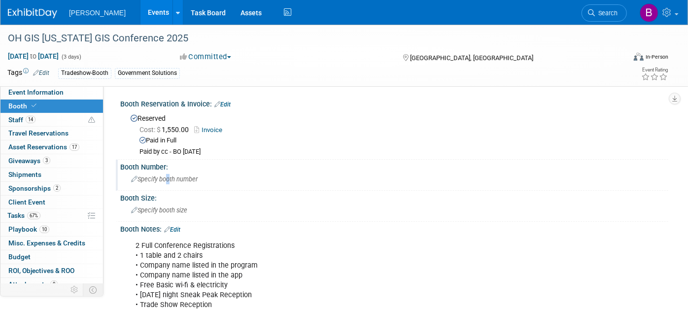
click at [166, 177] on span "Specify booth number" at bounding box center [164, 178] width 67 height 7
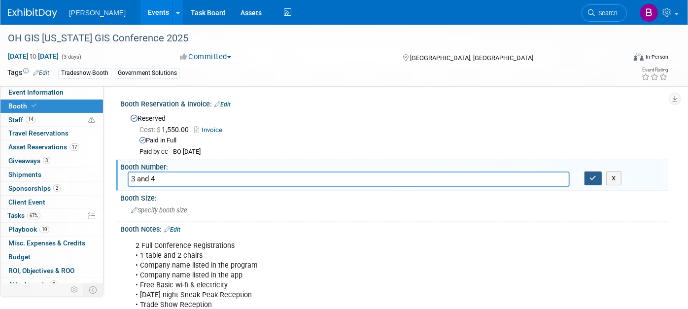
type input "3 and 4"
click at [587, 175] on button "button" at bounding box center [593, 178] width 18 height 14
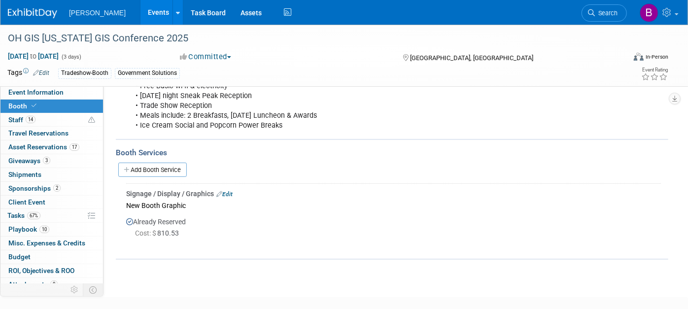
scroll to position [219, 0]
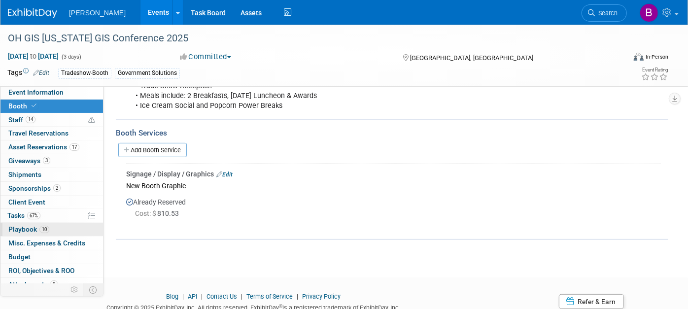
click at [60, 232] on link "10 Playbook 10" at bounding box center [51, 229] width 102 height 13
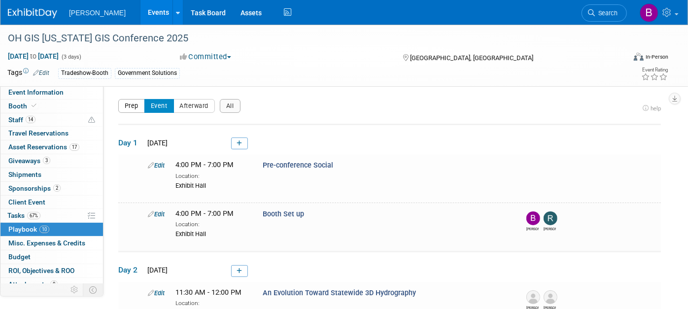
click at [127, 103] on button "Prep" at bounding box center [131, 106] width 27 height 14
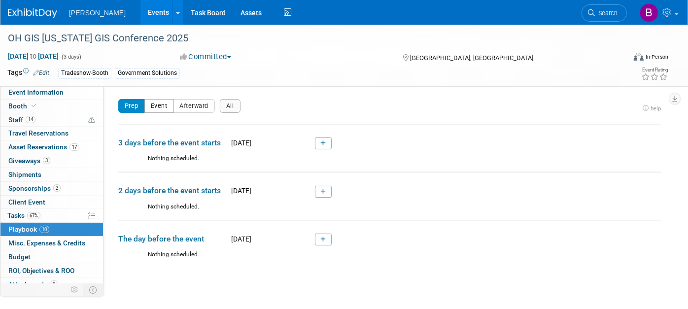
click at [148, 105] on button "Event" at bounding box center [159, 106] width 30 height 14
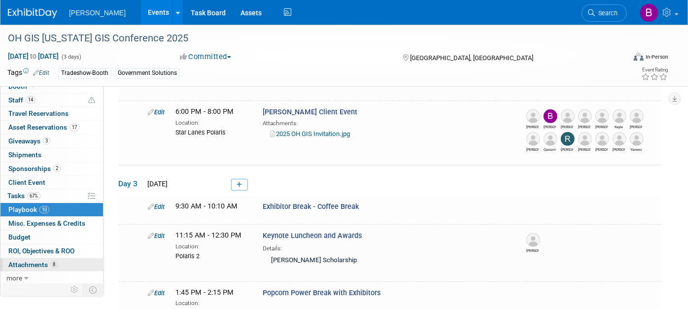
scroll to position [391, 0]
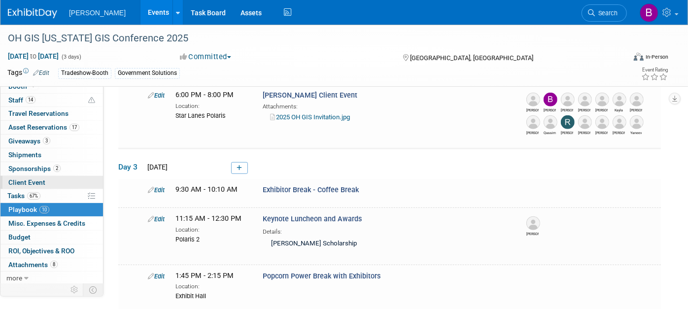
click at [14, 176] on link "Client Event" at bounding box center [51, 182] width 102 height 13
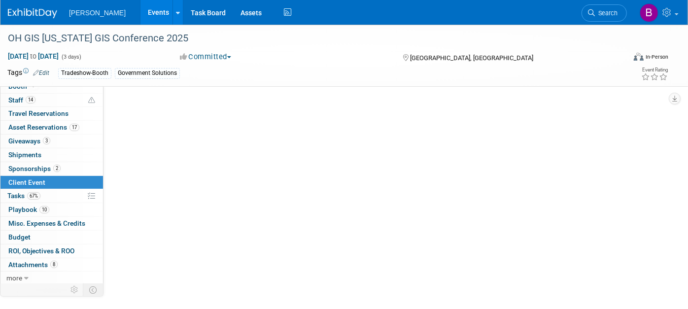
scroll to position [0, 0]
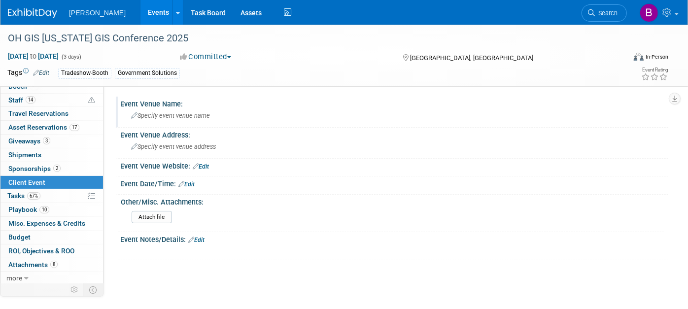
drag, startPoint x: 185, startPoint y: 131, endPoint x: 180, endPoint y: 120, distance: 12.4
click at [184, 131] on div "Event Venue Address:" at bounding box center [394, 134] width 548 height 12
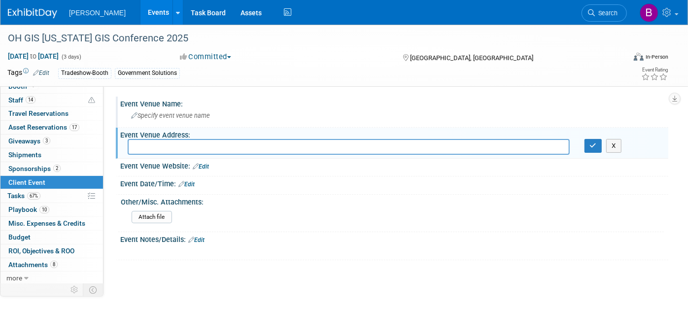
click at [180, 120] on div "Specify event venue name" at bounding box center [394, 115] width 533 height 15
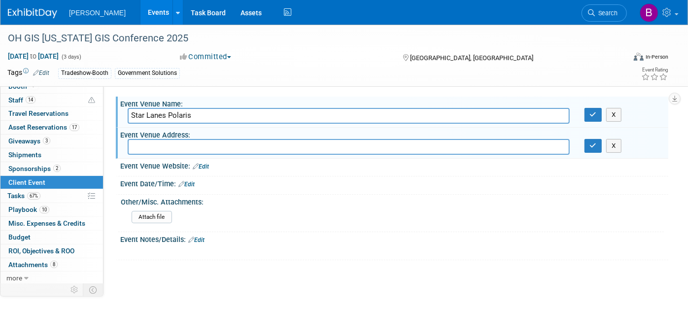
type input "Star Lanes Polaris"
drag, startPoint x: 598, startPoint y: 123, endPoint x: 590, endPoint y: 116, distance: 10.2
click at [592, 119] on div "Star Lanes Polaris X" at bounding box center [394, 115] width 548 height 15
click at [590, 116] on icon "button" at bounding box center [593, 114] width 7 height 6
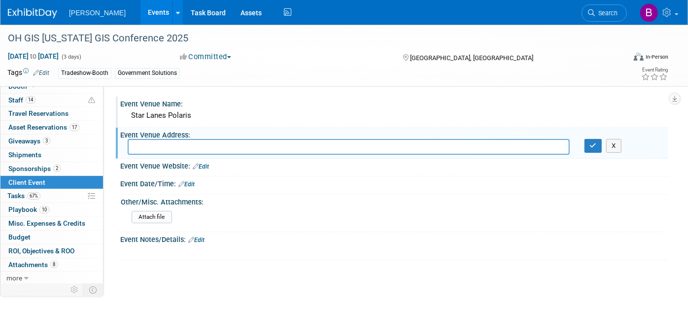
click at [404, 140] on input "text" at bounding box center [349, 146] width 442 height 15
paste input "[STREET_ADDRESS]"
type input "[STREET_ADDRESS]"
click at [590, 147] on icon "button" at bounding box center [593, 145] width 7 height 6
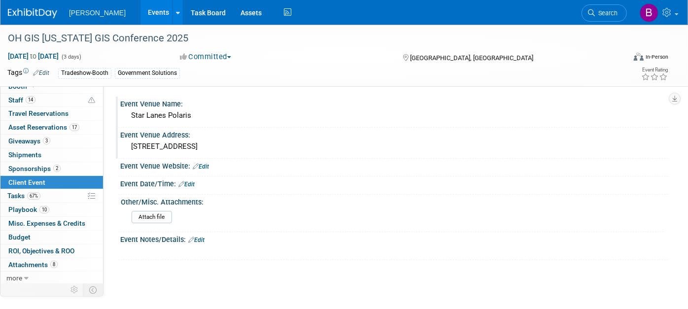
click at [200, 163] on link "Edit" at bounding box center [201, 166] width 16 height 7
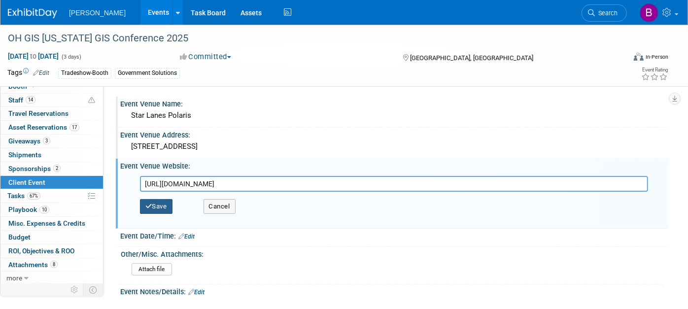
type input "[URL][DOMAIN_NAME]"
click at [170, 199] on button "Save" at bounding box center [156, 206] width 33 height 15
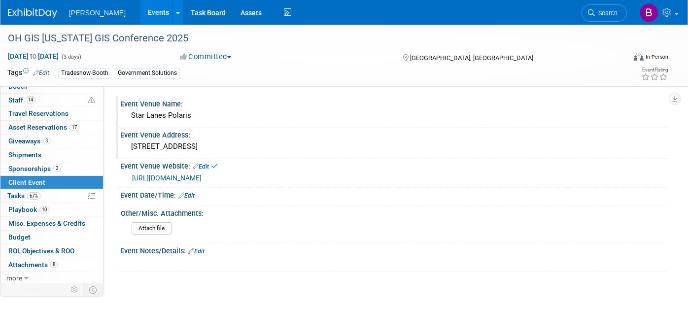
click at [191, 192] on link "Edit" at bounding box center [186, 195] width 16 height 7
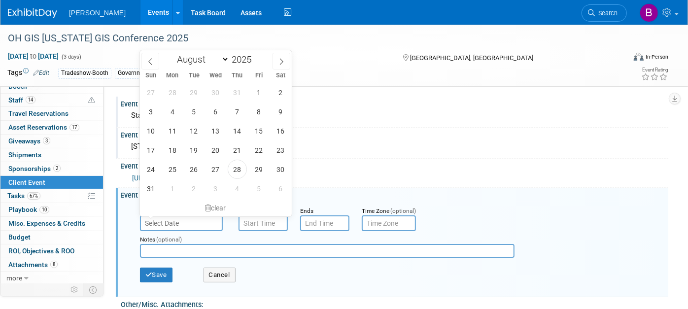
click at [180, 227] on input "text" at bounding box center [181, 223] width 83 height 16
click at [277, 60] on span at bounding box center [281, 61] width 18 height 17
select select "8"
click at [175, 137] on span "15" at bounding box center [172, 130] width 19 height 19
type input "[DATE]"
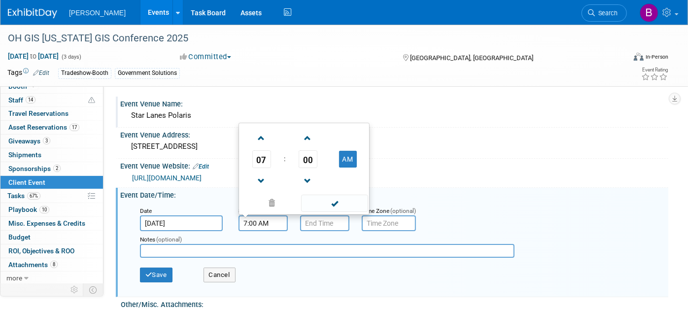
click at [249, 219] on input "7:00 AM" at bounding box center [262, 223] width 49 height 16
click at [265, 155] on span "07" at bounding box center [261, 159] width 19 height 18
click at [313, 146] on td "06" at bounding box center [320, 153] width 32 height 27
click at [349, 148] on td at bounding box center [347, 137] width 39 height 25
click at [349, 151] on button "AM" at bounding box center [348, 159] width 18 height 17
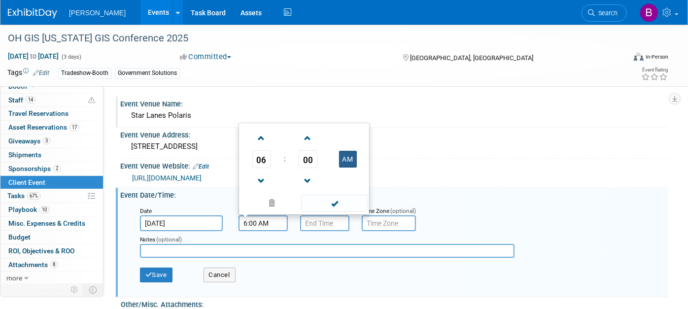
type input "6:00 PM"
click at [317, 224] on input "7:00 PM" at bounding box center [324, 223] width 49 height 16
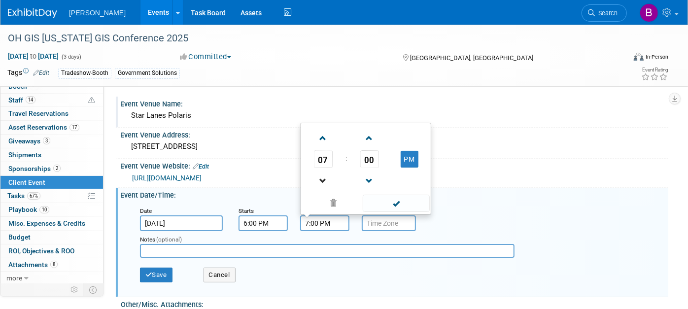
click at [316, 169] on link at bounding box center [323, 180] width 19 height 25
click at [324, 143] on span at bounding box center [322, 138] width 17 height 17
type input "8:00 PM"
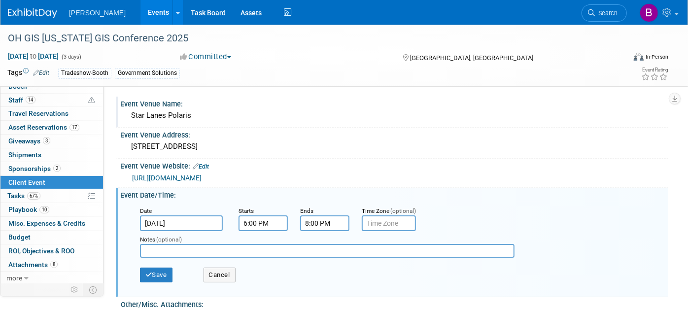
click at [472, 166] on div "Event Venue Website: Edit" at bounding box center [394, 165] width 548 height 13
click at [382, 228] on input "text" at bounding box center [389, 223] width 54 height 16
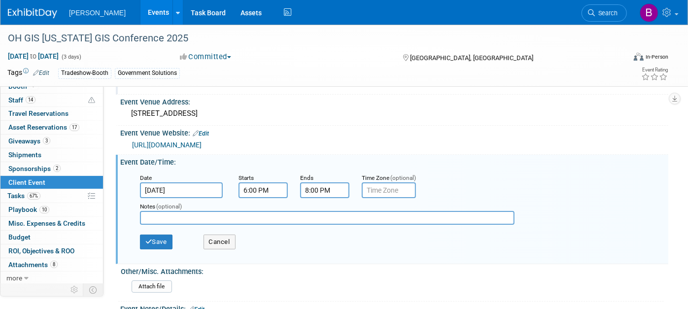
scroll to position [55, 0]
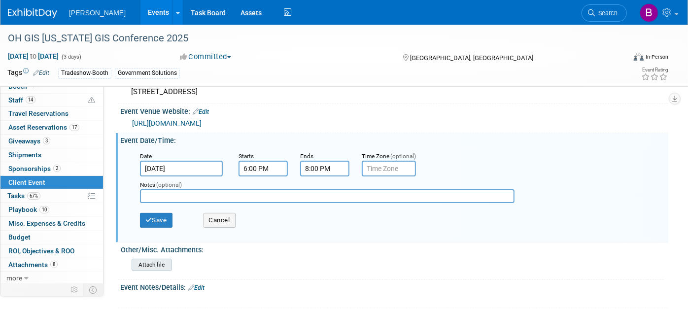
click at [162, 259] on input "file" at bounding box center [104, 264] width 134 height 11
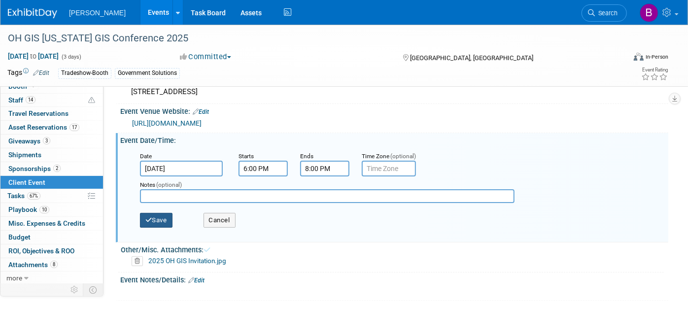
click at [152, 224] on button "Save" at bounding box center [156, 220] width 33 height 15
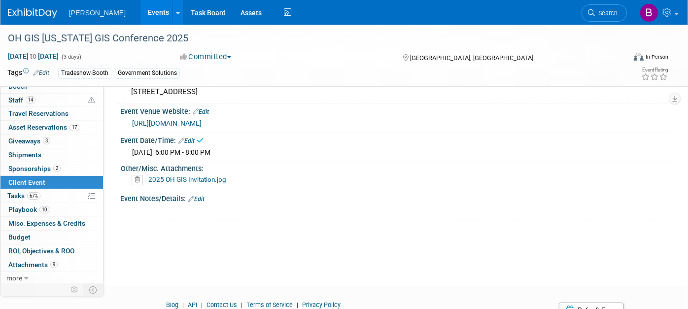
click at [201, 199] on link "Edit" at bounding box center [196, 199] width 16 height 7
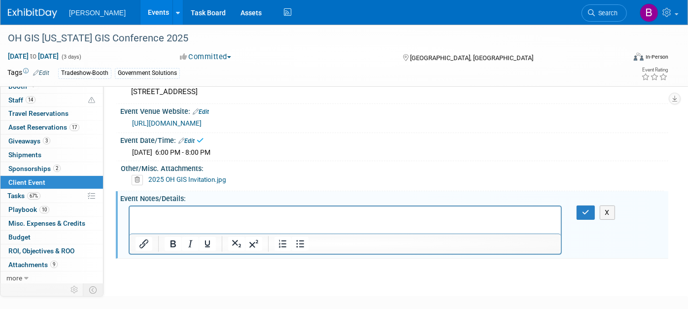
scroll to position [0, 0]
click at [213, 254] on html "[PERSON_NAME] Events Add Event Bulk Upload Events Shareable Event Boards Recent…" at bounding box center [344, 99] width 688 height 309
click at [212, 203] on div "X" at bounding box center [393, 205] width 536 height 5
click at [215, 217] on p "Rich Text Area. Press ALT-0 for help." at bounding box center [345, 215] width 420 height 10
click at [248, 220] on html "50 guaranteed guests" at bounding box center [344, 213] width 431 height 14
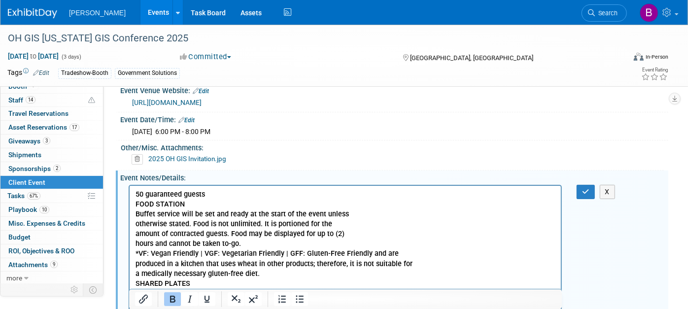
scroll to position [71, 0]
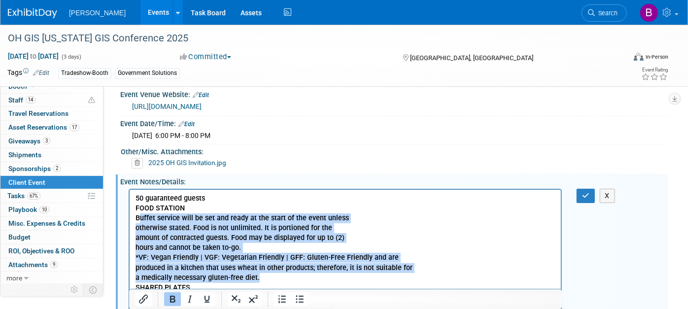
drag, startPoint x: 138, startPoint y: 219, endPoint x: 243, endPoint y: 279, distance: 120.9
click at [170, 298] on icon "Bold" at bounding box center [172, 299] width 5 height 7
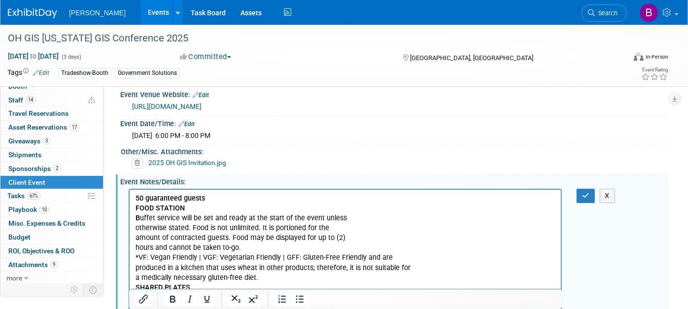
drag, startPoint x: 135, startPoint y: 214, endPoint x: 145, endPoint y: 219, distance: 11.5
click at [181, 296] on button "Italic" at bounding box center [189, 299] width 17 height 14
click at [185, 302] on icon "Italic" at bounding box center [190, 299] width 12 height 12
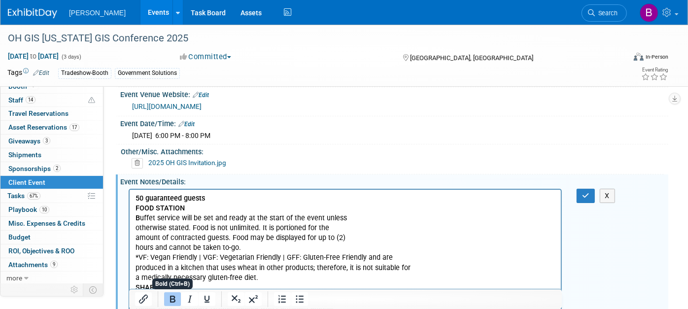
click at [177, 297] on icon "Bold" at bounding box center [173, 299] width 12 height 12
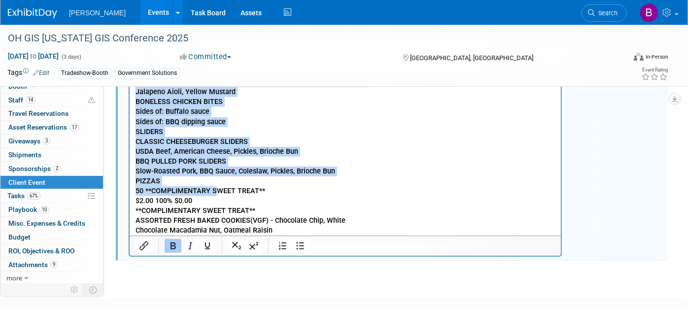
scroll to position [402, 0]
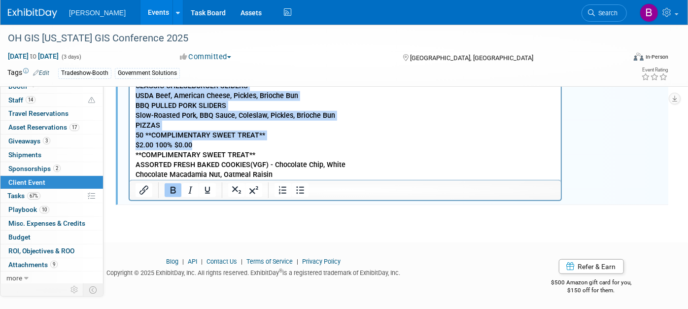
drag, startPoint x: 159, startPoint y: -12, endPoint x: 194, endPoint y: 146, distance: 162.6
click at [194, 146] on p "FOOD STATION B uffet service will be set and ready at the start of the event un…" at bounding box center [345, 26] width 420 height 306
click at [168, 187] on icon "Bold" at bounding box center [173, 190] width 12 height 12
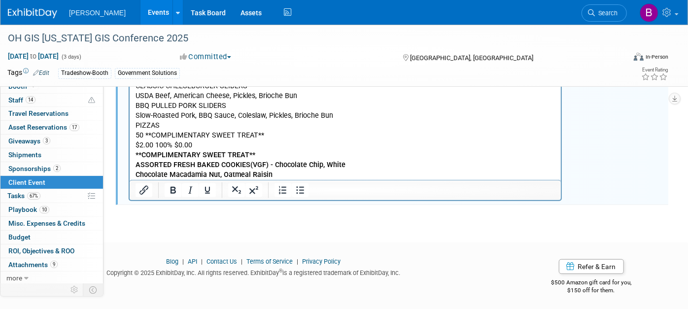
click at [152, 132] on p "FOOD STATION B uffet service will be set and ready at the start of the event un…" at bounding box center [345, 26] width 420 height 306
drag, startPoint x: 152, startPoint y: 132, endPoint x: 140, endPoint y: 127, distance: 13.5
click at [140, 127] on p "FOOD STATION B uffet service will be set and ready at the start of the event un…" at bounding box center [345, 26] width 420 height 306
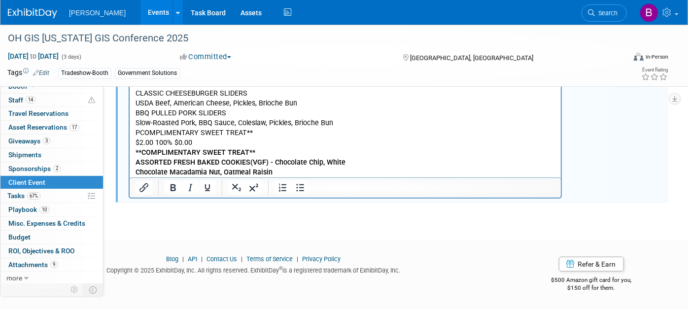
scroll to position [392, 0]
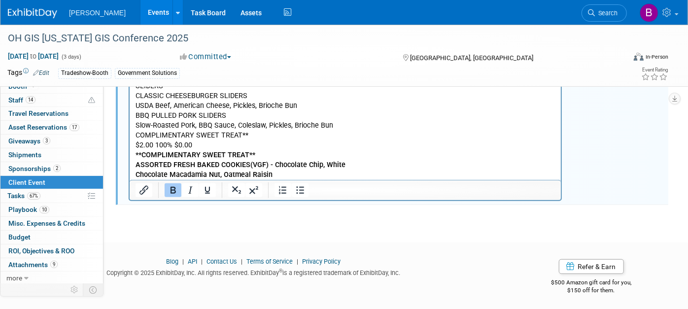
drag, startPoint x: 133, startPoint y: 164, endPoint x: 151, endPoint y: 168, distance: 18.8
click at [151, 168] on html "50 guaranteed guests FOOD STATION B uffet service will be set and ready at the …" at bounding box center [344, 24] width 431 height 310
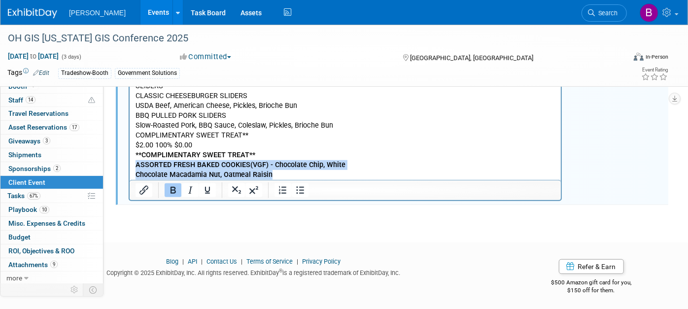
drag, startPoint x: 268, startPoint y: 175, endPoint x: 132, endPoint y: 164, distance: 137.0
click at [132, 164] on html "50 guaranteed guests FOOD STATION B uffet service will be set and ready at the …" at bounding box center [344, 24] width 431 height 310
click at [168, 190] on icon "Bold" at bounding box center [173, 190] width 12 height 12
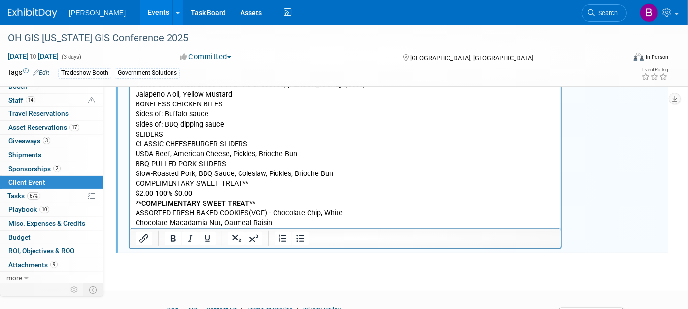
scroll to position [282, 0]
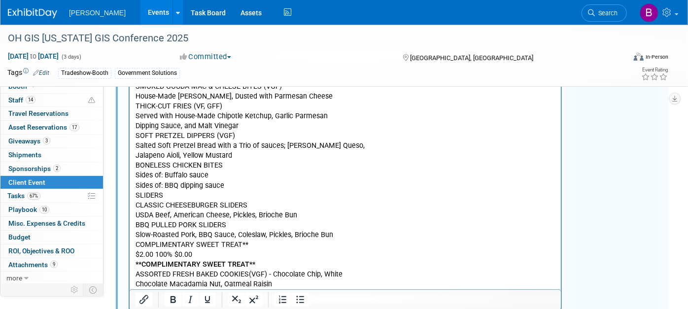
click at [296, 189] on p "FOOD STATION B uffet service will be set and ready at the start of the event un…" at bounding box center [345, 141] width 420 height 297
drag, startPoint x: 233, startPoint y: 239, endPoint x: 171, endPoint y: 243, distance: 61.7
click at [171, 243] on p "FOOD STATION B uffet service will be set and ready at the start of the event un…" at bounding box center [345, 141] width 420 height 297
click at [193, 257] on p "FOOD STATION B uffet service will be set and ready at the start of the event un…" at bounding box center [345, 141] width 420 height 297
drag, startPoint x: 180, startPoint y: 251, endPoint x: 137, endPoint y: 246, distance: 42.7
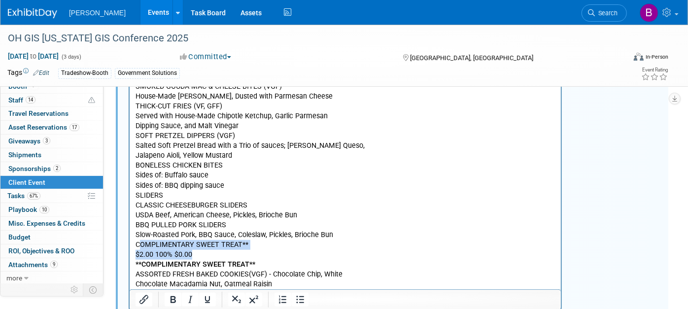
click at [137, 246] on p "FOOD STATION B uffet service will be set and ready at the start of the event un…" at bounding box center [345, 141] width 420 height 297
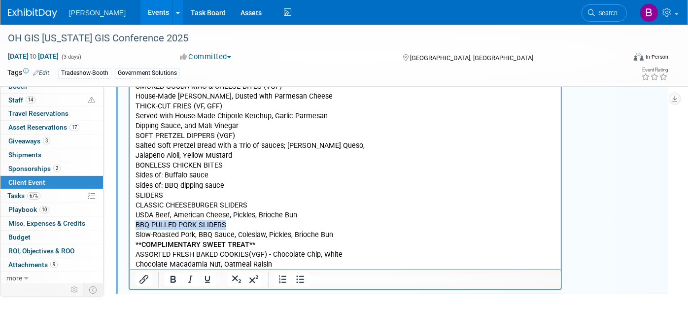
drag, startPoint x: 226, startPoint y: 224, endPoint x: 130, endPoint y: 222, distance: 96.1
click at [130, 222] on html "50 guaranteed guests FOOD STATION B uffet service will be set and ready at the …" at bounding box center [344, 124] width 431 height 291
click at [162, 276] on div at bounding box center [191, 279] width 64 height 16
click at [169, 279] on icon "Bold" at bounding box center [173, 279] width 12 height 12
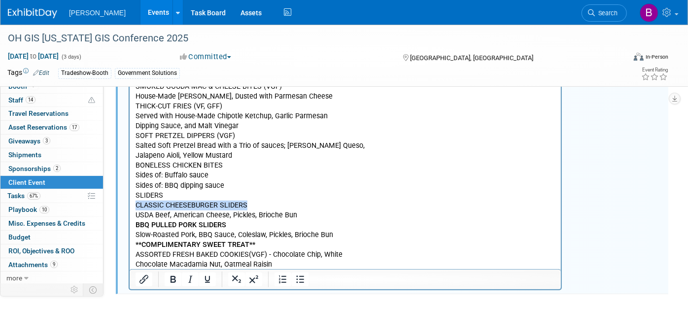
drag, startPoint x: 136, startPoint y: 203, endPoint x: 246, endPoint y: 208, distance: 110.0
click at [246, 208] on p "FOOD STATION B uffet service will be set and ready at the start of the event un…" at bounding box center [345, 131] width 420 height 277
click at [171, 273] on icon "Bold" at bounding box center [173, 279] width 12 height 12
drag, startPoint x: 134, startPoint y: 194, endPoint x: 163, endPoint y: 197, distance: 28.8
click at [163, 197] on body "50 guaranteed guests FOOD STATION B uffet service will be set and ready at the …" at bounding box center [345, 126] width 421 height 287
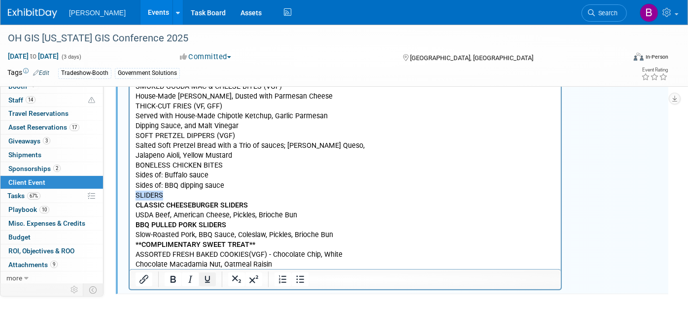
drag, startPoint x: 208, startPoint y: 275, endPoint x: 197, endPoint y: 273, distance: 11.6
click at [208, 276] on icon "Underline" at bounding box center [207, 279] width 5 height 7
click at [173, 277] on icon "Bold" at bounding box center [172, 279] width 5 height 7
drag, startPoint x: 135, startPoint y: 164, endPoint x: 220, endPoint y: 170, distance: 85.5
click at [220, 170] on p "FOOD STATION B uffet service will be set and ready at the start of the event un…" at bounding box center [345, 131] width 420 height 277
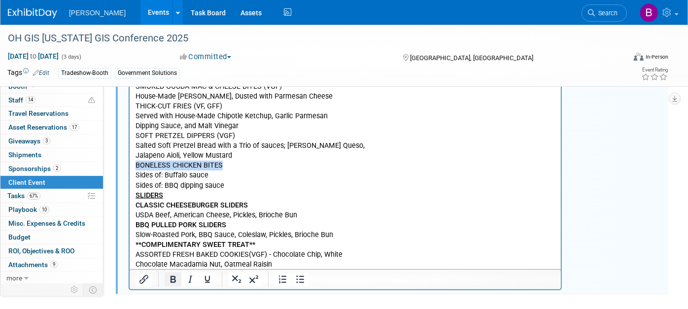
click at [171, 281] on icon "Bold" at bounding box center [173, 279] width 12 height 12
drag, startPoint x: 135, startPoint y: 132, endPoint x: 238, endPoint y: 135, distance: 102.5
click at [238, 135] on p "FOOD STATION B uffet service will be set and ready at the start of the event un…" at bounding box center [345, 131] width 420 height 277
click at [168, 277] on icon "Bold" at bounding box center [173, 279] width 12 height 12
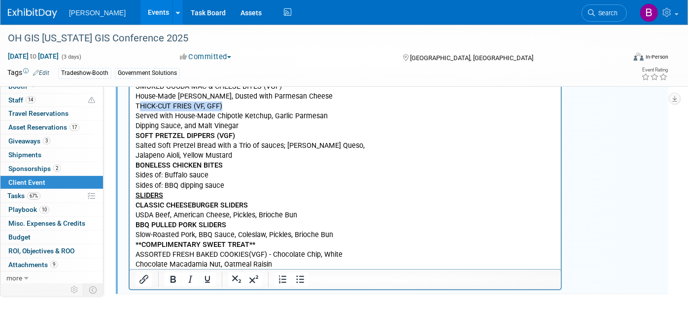
drag, startPoint x: 137, startPoint y: 104, endPoint x: 225, endPoint y: 108, distance: 88.3
click at [225, 108] on p "FOOD STATION B uffet service will be set and ready at the start of the event un…" at bounding box center [345, 131] width 420 height 277
click at [224, 104] on p "FOOD STATION B uffet service will be set and ready at the start of the event un…" at bounding box center [345, 131] width 420 height 277
click at [178, 109] on p "T Served with House-Made Chipotle Ketchup, Garlic Parmesan Dipping Sauce, and M…" at bounding box center [345, 185] width 420 height 168
drag, startPoint x: 227, startPoint y: 108, endPoint x: 258, endPoint y: 79, distance: 42.9
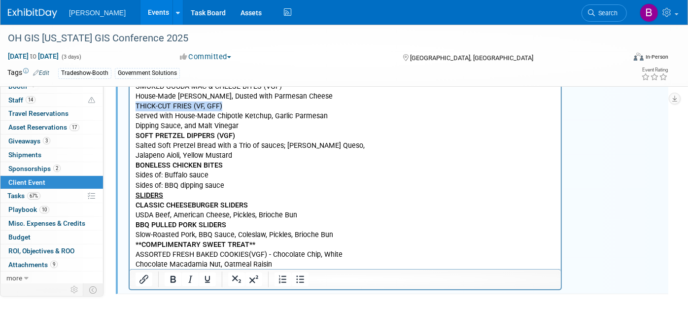
click at [129, 102] on html "50 guaranteed guests FOOD STATION Buffet service will be set and ready at the s…" at bounding box center [344, 124] width 431 height 291
click at [167, 273] on icon "Bold" at bounding box center [173, 279] width 12 height 12
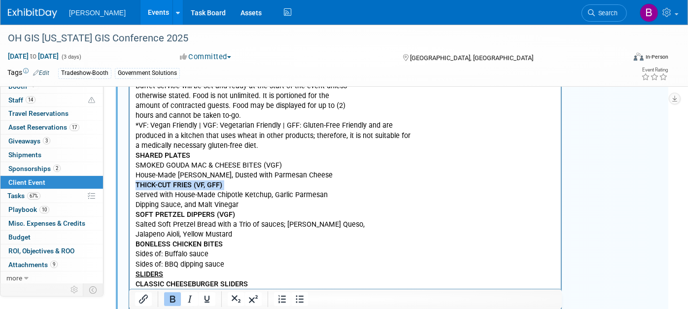
scroll to position [173, 0]
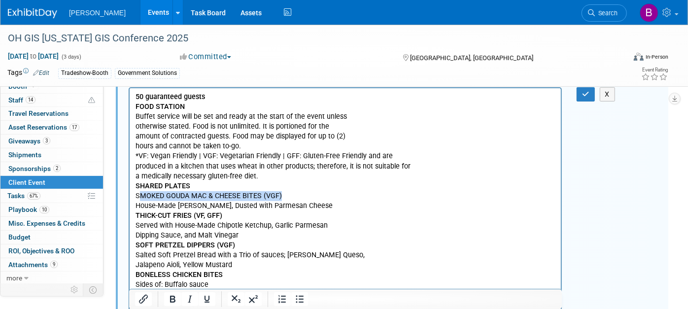
drag, startPoint x: 137, startPoint y: 193, endPoint x: 285, endPoint y: 200, distance: 148.0
click at [285, 200] on p "FOOD STATION Buffet service will be set and ready at the start of the event unl…" at bounding box center [345, 155] width 420 height 109
click at [284, 197] on p "FOOD STATION Buffet service will be set and ready at the start of the event unl…" at bounding box center [345, 155] width 420 height 109
drag, startPoint x: 284, startPoint y: 197, endPoint x: 147, endPoint y: 194, distance: 137.5
click at [147, 194] on p "FOOD STATION Buffet service will be set and ready at the start of the event unl…" at bounding box center [345, 155] width 420 height 109
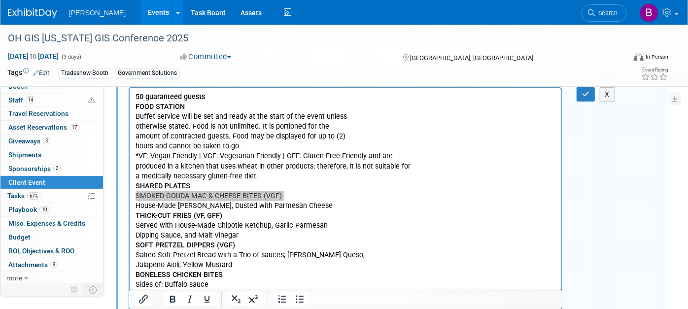
click at [175, 305] on div at bounding box center [190, 299] width 64 height 16
click at [170, 295] on icon "Bold" at bounding box center [173, 299] width 12 height 12
drag, startPoint x: 190, startPoint y: 186, endPoint x: 185, endPoint y: 252, distance: 66.7
click at [133, 186] on html "50 guaranteed guests FOOD STATION Buffet service will be set and ready at the s…" at bounding box center [344, 233] width 431 height 291
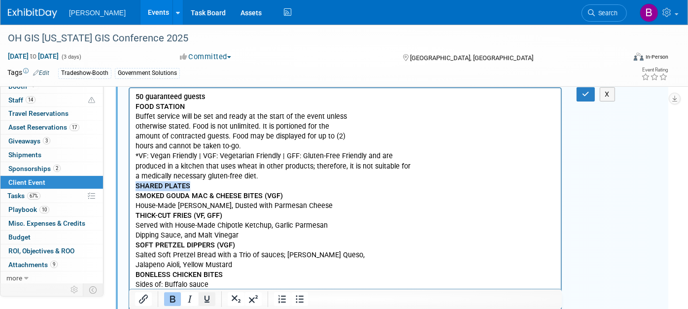
click at [204, 302] on icon "Underline" at bounding box center [206, 299] width 5 height 7
click at [236, 225] on p "THICK-CUT FRIES (VF, GFF) Served with House-Made Chipotle Ketchup, Garlic Parme…" at bounding box center [345, 294] width 420 height 168
drag, startPoint x: 185, startPoint y: 107, endPoint x: 257, endPoint y: 192, distance: 110.8
click at [129, 106] on html "50 guaranteed guests FOOD STATION Buffet service will be set and ready at the s…" at bounding box center [344, 233] width 431 height 291
click at [203, 298] on icon "Underline" at bounding box center [207, 299] width 12 height 12
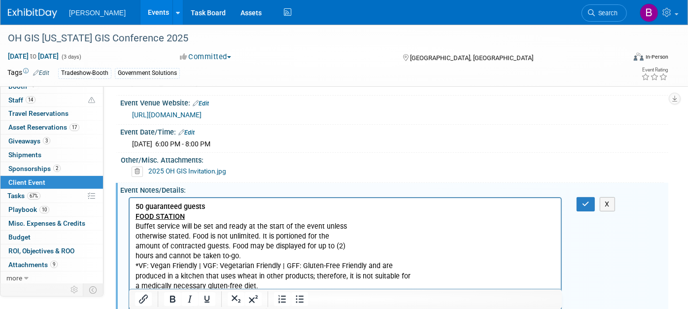
click at [237, 227] on p "FOOD STATION Buffet service will be set and ready at the start of the event unl…" at bounding box center [345, 265] width 420 height 109
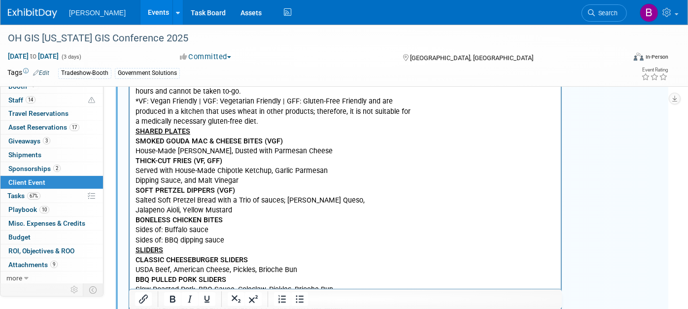
scroll to position [337, 0]
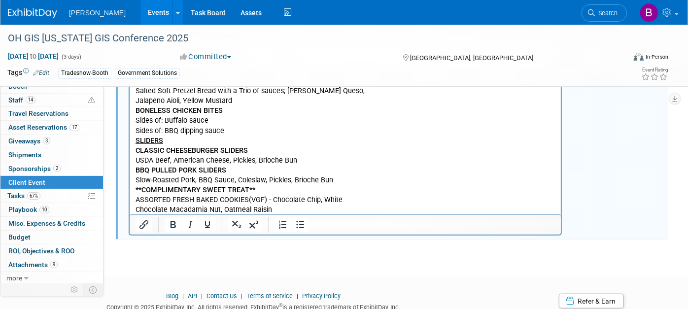
click at [326, 210] on p "THICK-CUT FRIES (VF, GFF) Served with House-Made Chipotle Ketchup, Garlic Parme…" at bounding box center [345, 131] width 420 height 168
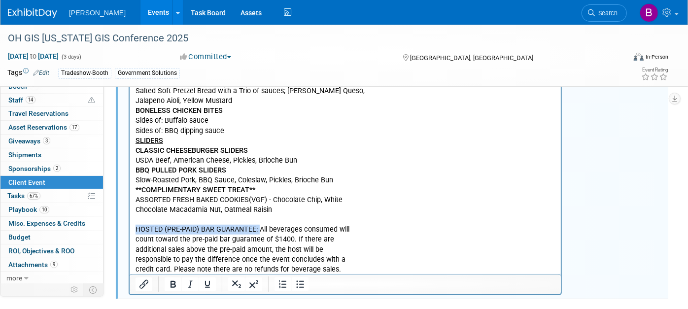
drag, startPoint x: 258, startPoint y: 225, endPoint x: 130, endPoint y: 227, distance: 127.6
click at [130, 227] on html "50 guaranteed guests FOOD STATION Buffet service will be set and ready at the s…" at bounding box center [344, 99] width 431 height 350
click at [168, 286] on icon "Bold" at bounding box center [173, 284] width 12 height 12
click at [207, 286] on icon "Underline" at bounding box center [207, 284] width 5 height 7
click at [389, 245] on p "HOSTED (PRE-PAID) BAR GUARANTEE: All beverages consumed will count toward the p…" at bounding box center [345, 249] width 420 height 49
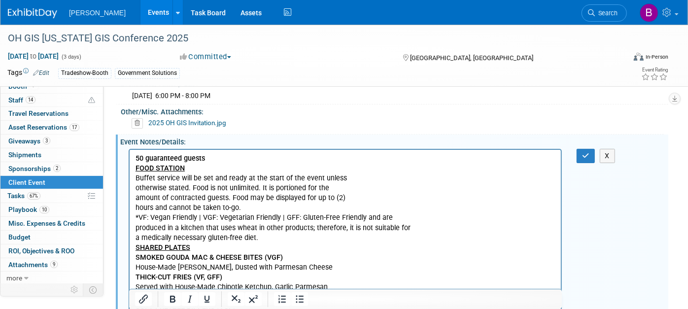
scroll to position [48, 0]
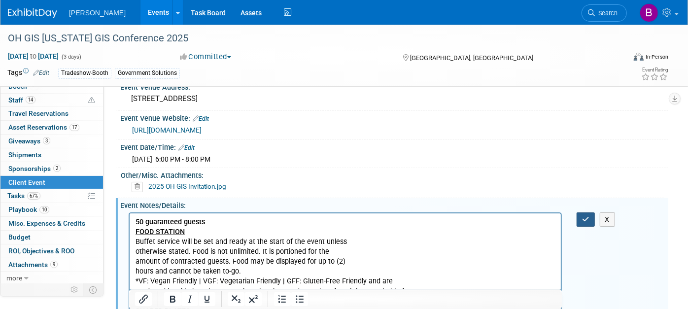
click at [591, 222] on button "button" at bounding box center [585, 219] width 18 height 14
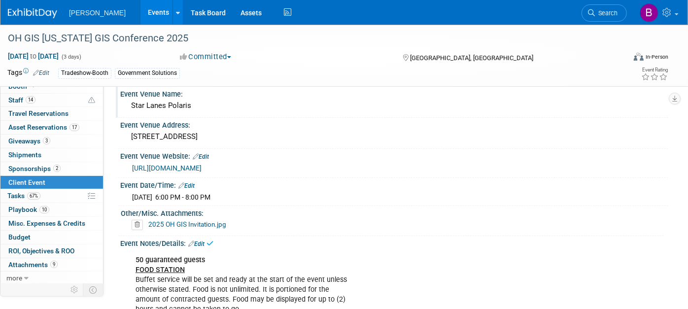
scroll to position [0, 0]
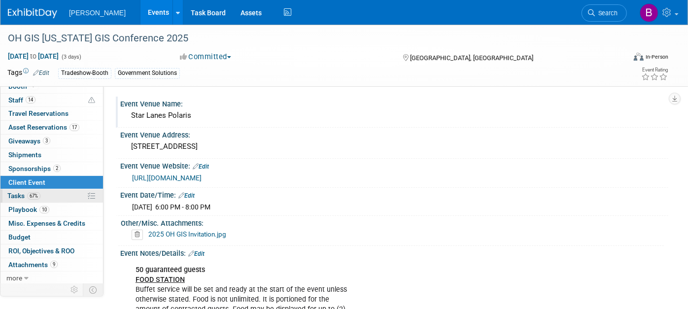
click at [58, 193] on link "67% Tasks 67%" at bounding box center [51, 195] width 102 height 13
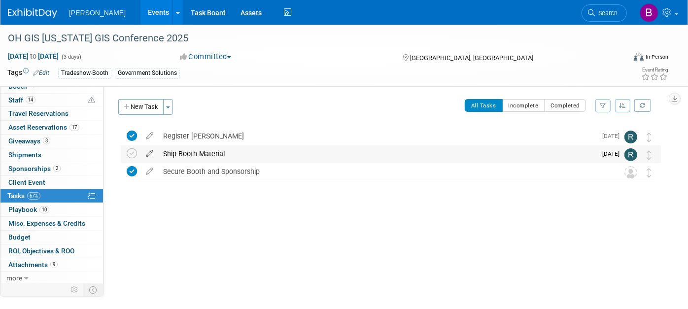
click at [154, 152] on icon at bounding box center [149, 151] width 17 height 12
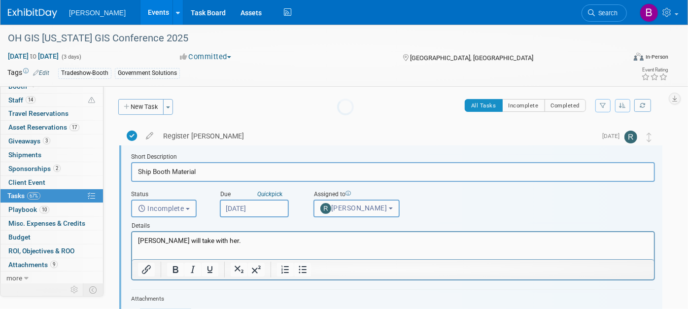
scroll to position [1, 0]
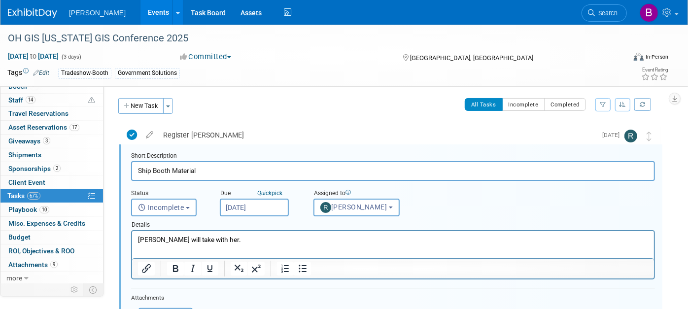
drag, startPoint x: 173, startPoint y: 163, endPoint x: 116, endPoint y: 156, distance: 57.6
click at [116, 156] on div "Short Description Ship Booth Material Status <i class="far fa-clock" style="pad…" at bounding box center [388, 282] width 545 height 277
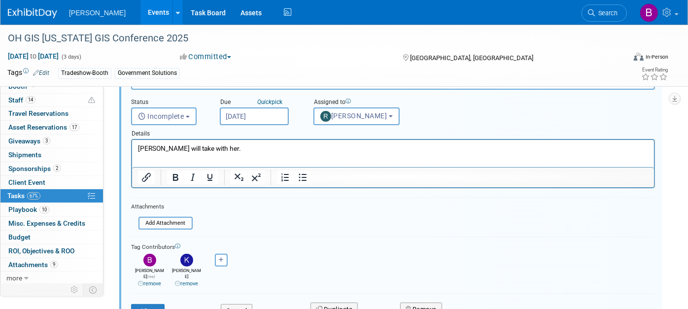
scroll to position [183, 0]
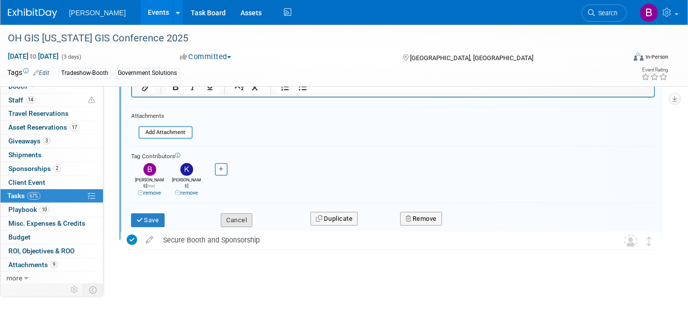
type input "DrivMaterial"
click at [241, 216] on button "Cancel" at bounding box center [237, 220] width 32 height 14
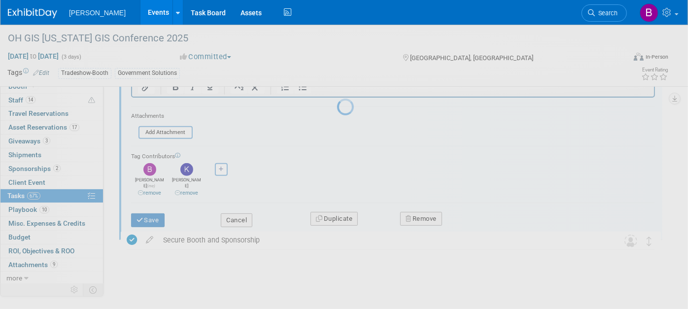
scroll to position [14, 0]
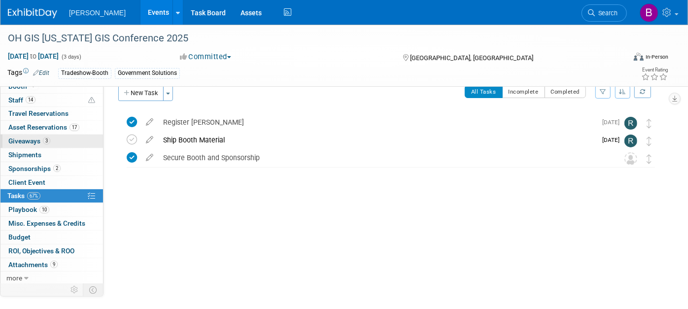
click at [50, 144] on link "3 Giveaways 3" at bounding box center [51, 141] width 102 height 13
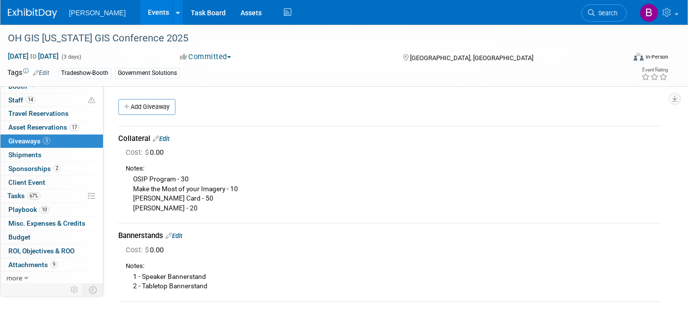
click at [167, 116] on div "Add Giveaway Collateral Edit Cost: $ 0.00 Edit Cost: $" at bounding box center [389, 234] width 557 height 271
click at [160, 112] on link "Add Giveaway" at bounding box center [146, 107] width 57 height 16
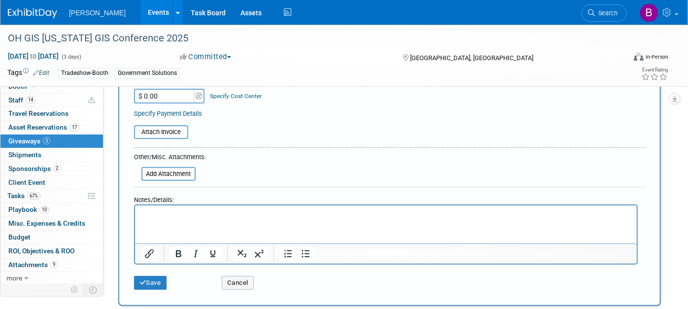
scroll to position [164, 0]
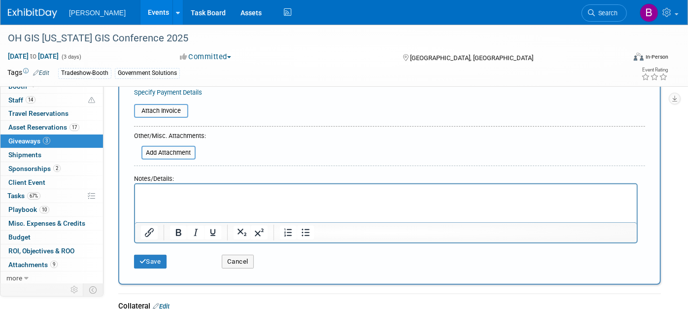
type input "[PERSON_NAME] Scholarship Check"
click at [169, 193] on p "Rich Text Area. Press ALT-0 for help." at bounding box center [385, 193] width 490 height 10
click at [150, 255] on button "Save" at bounding box center [150, 262] width 33 height 14
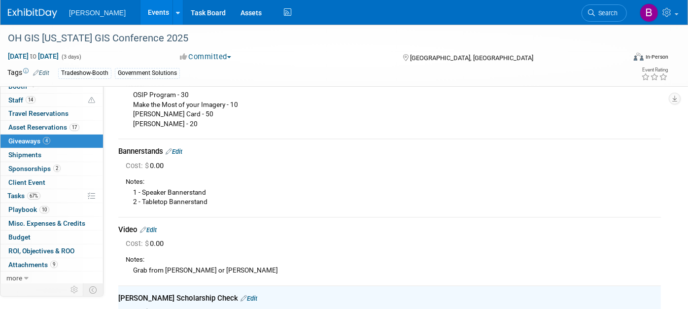
scroll to position [16, 0]
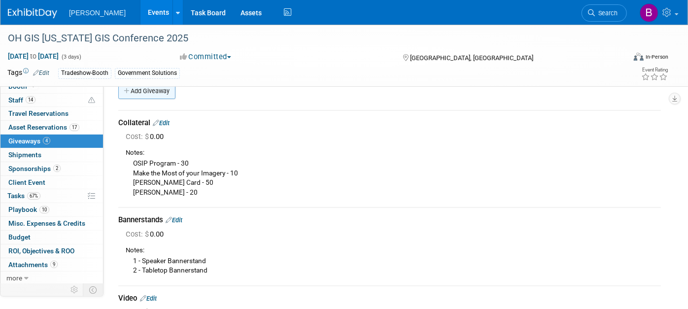
click at [149, 98] on link "Add Giveaway" at bounding box center [146, 91] width 57 height 16
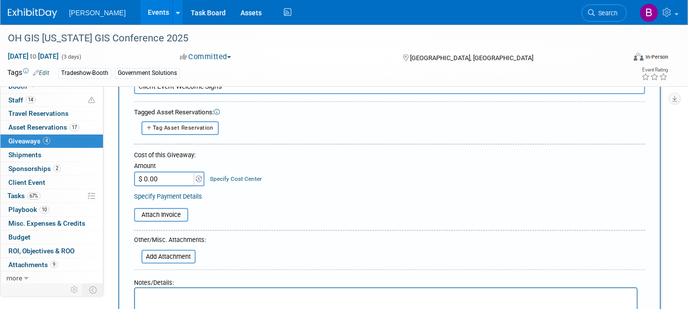
scroll to position [0, 0]
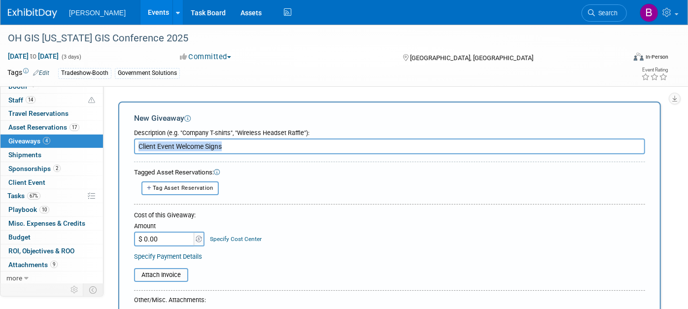
drag, startPoint x: 251, startPoint y: 153, endPoint x: 245, endPoint y: 148, distance: 8.0
click at [245, 148] on form "Description (e.g. "Company T-shirts", "Wireless Headset Raffle"): Client Event …" at bounding box center [389, 280] width 511 height 313
drag, startPoint x: 240, startPoint y: 145, endPoint x: 177, endPoint y: 148, distance: 63.6
click at [177, 148] on input "Client Event Welcome Signs" at bounding box center [389, 146] width 511 height 16
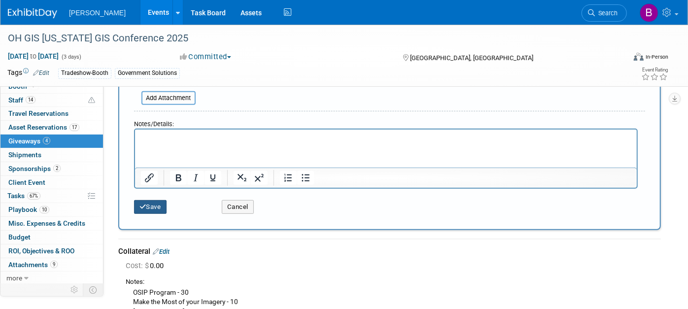
type input "Client Event Signs"
click at [166, 207] on button "Save" at bounding box center [150, 207] width 33 height 14
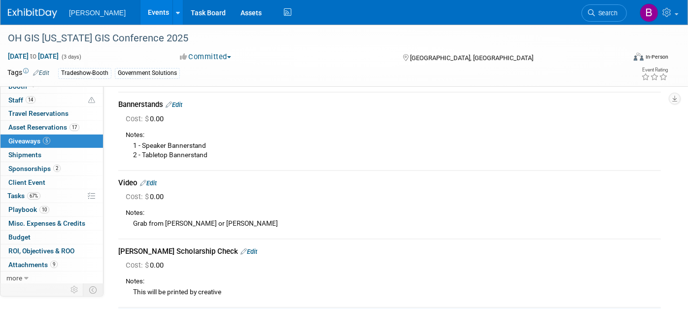
scroll to position [111, 0]
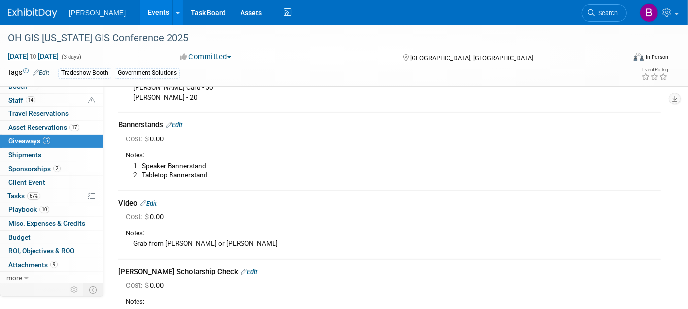
click at [178, 126] on link "Edit" at bounding box center [174, 124] width 17 height 7
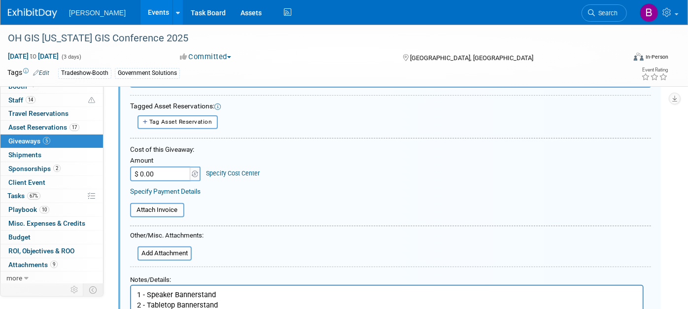
scroll to position [275, 0]
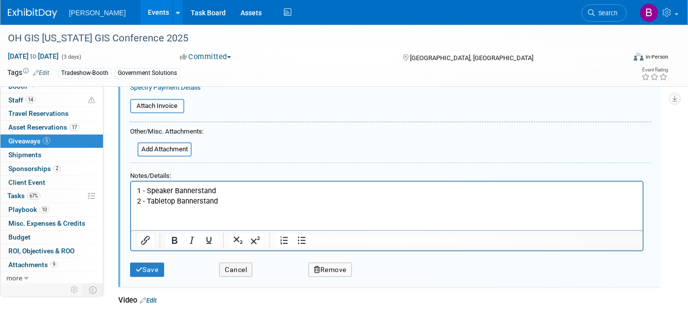
click at [246, 195] on p "1 - Speaker Bannerstand 2 - Tabletop Bannerstand" at bounding box center [386, 195] width 500 height 20
click at [247, 196] on p "1 - Speaker Bannerstand 2 - Tabletop Bannerstand" at bounding box center [386, 195] width 500 height 20
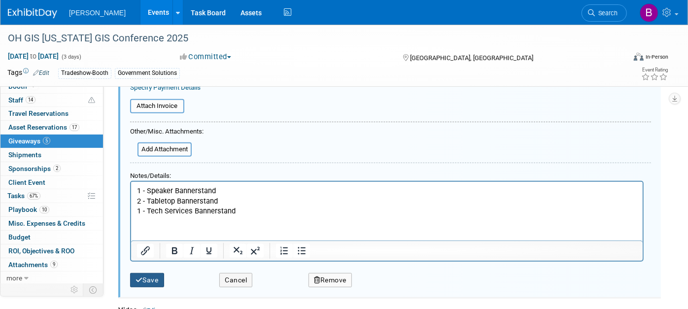
click at [161, 273] on button "Save" at bounding box center [147, 280] width 34 height 14
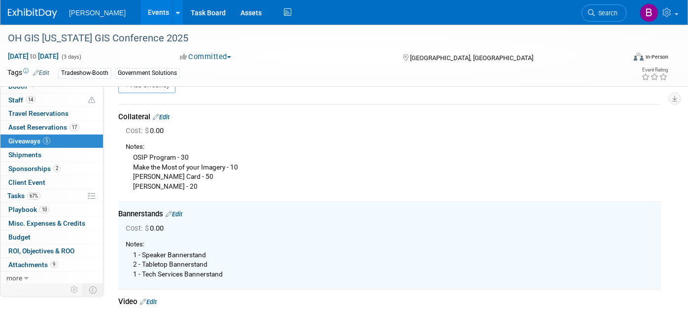
scroll to position [1, 0]
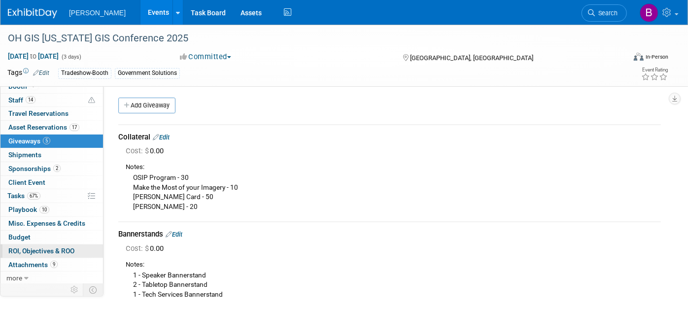
click at [48, 253] on span "ROI, Objectives & ROO 0" at bounding box center [41, 251] width 66 height 8
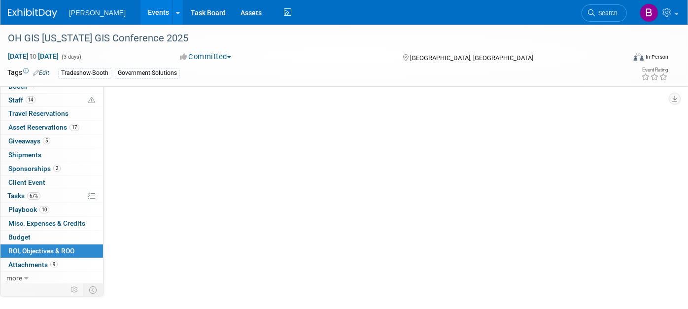
scroll to position [0, 0]
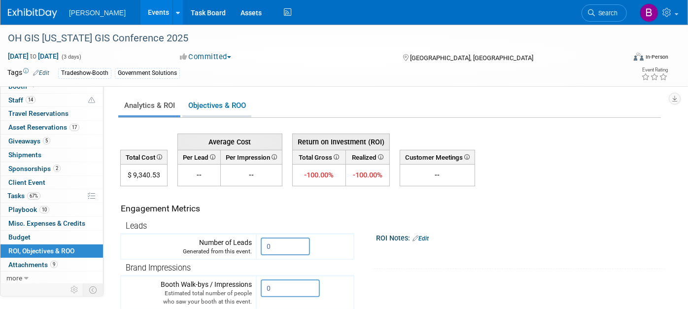
click at [218, 105] on link "Objectives & ROO 0" at bounding box center [216, 105] width 69 height 19
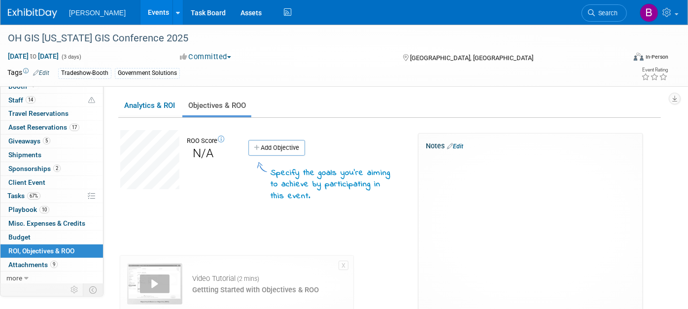
click at [463, 145] on link "Edit" at bounding box center [455, 146] width 16 height 7
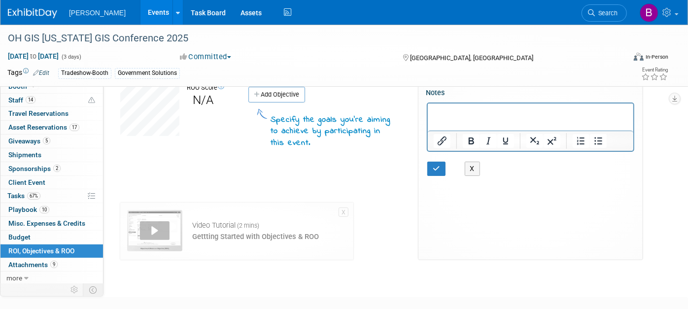
scroll to position [72, 0]
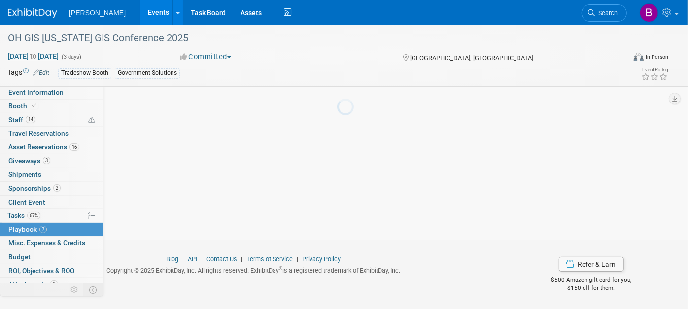
click at [337, 241] on div at bounding box center [344, 154] width 14 height 309
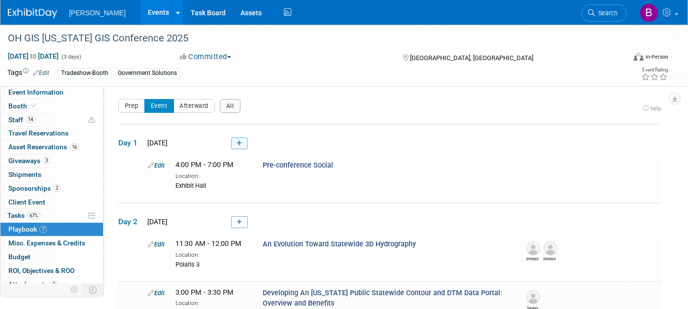
click at [240, 140] on icon at bounding box center [239, 143] width 5 height 6
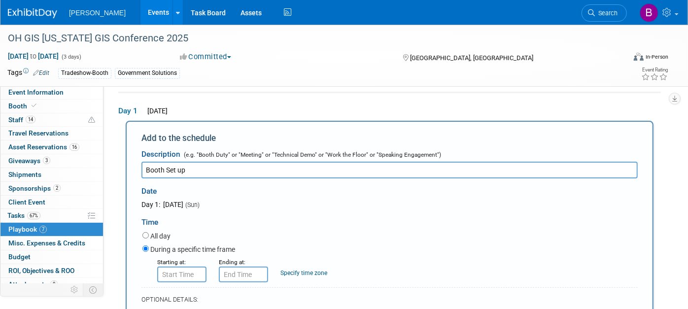
scroll to position [87, 0]
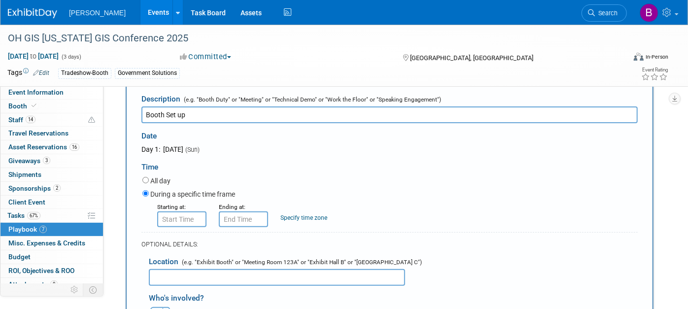
type input "Booth Set up"
click at [163, 214] on input "8:00 AM" at bounding box center [181, 219] width 49 height 16
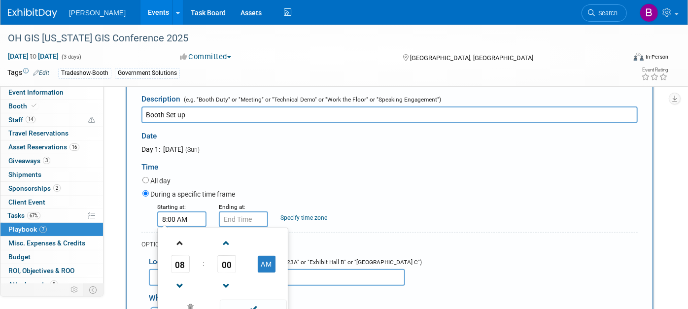
click at [184, 252] on link at bounding box center [180, 242] width 19 height 25
click at [183, 257] on span "09" at bounding box center [180, 264] width 19 height 18
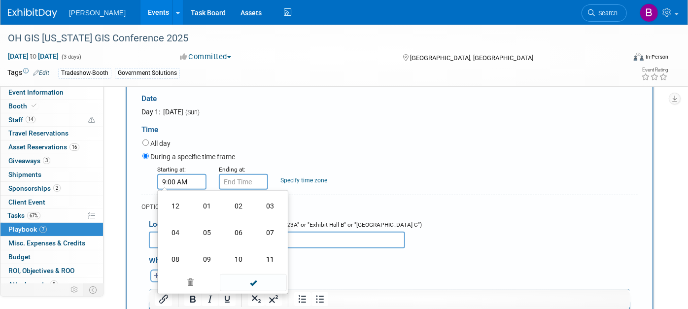
scroll to position [142, 0]
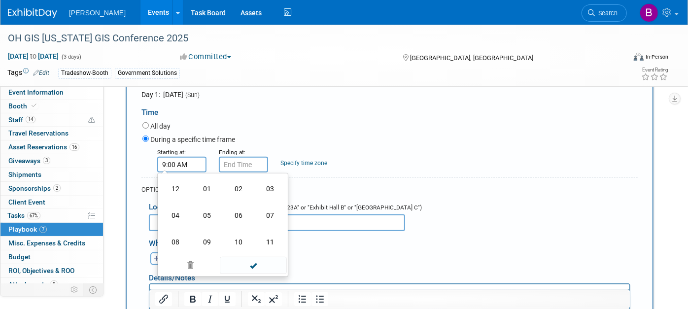
click at [184, 219] on td "04" at bounding box center [176, 215] width 32 height 27
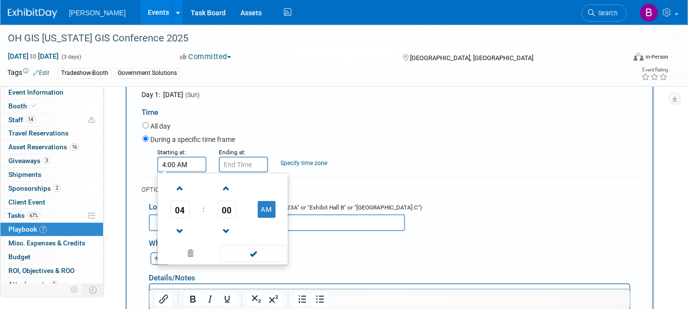
drag, startPoint x: 269, startPoint y: 207, endPoint x: 253, endPoint y: 175, distance: 36.1
click at [269, 207] on button "AM" at bounding box center [267, 209] width 18 height 17
type input "4:00 PM"
click at [251, 162] on input "4:00 PM" at bounding box center [243, 165] width 49 height 16
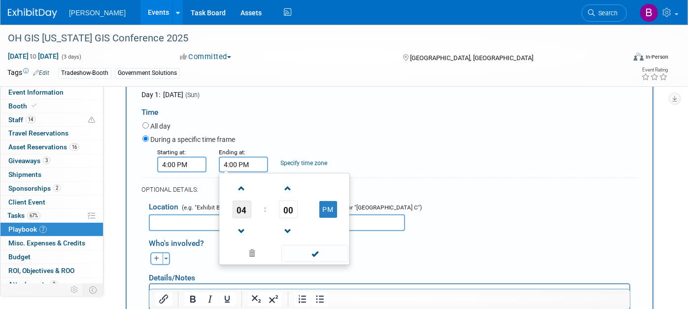
click at [234, 211] on span "04" at bounding box center [242, 210] width 19 height 18
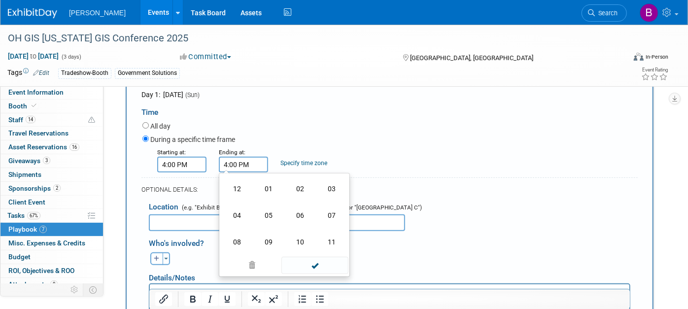
click at [330, 206] on td "07" at bounding box center [332, 215] width 32 height 27
type input "7:00 PM"
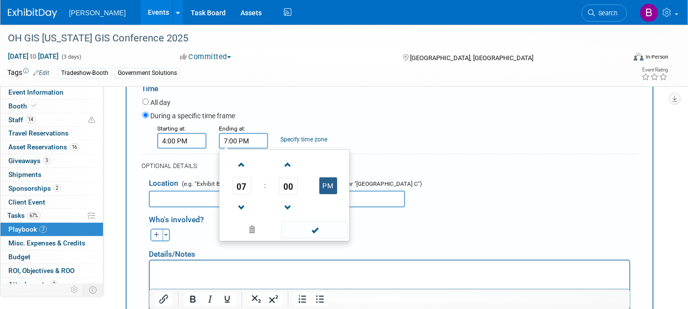
scroll to position [164, 0]
click at [406, 108] on div "All day" at bounding box center [389, 104] width 495 height 13
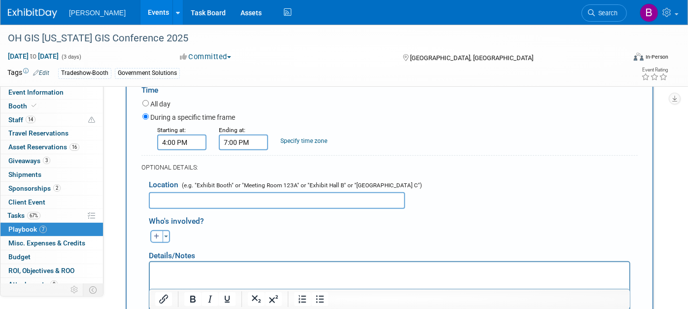
click at [324, 200] on input "text" at bounding box center [277, 200] width 256 height 17
click at [178, 197] on input "Exhibti Hall" at bounding box center [277, 200] width 256 height 17
type input "Exhibit Hall"
click at [150, 230] on button "button" at bounding box center [156, 236] width 13 height 13
select select
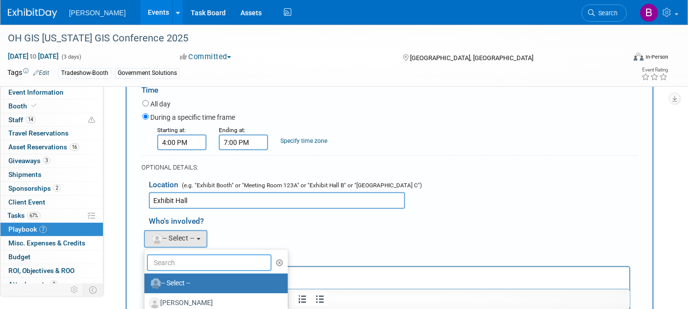
click at [186, 258] on input "text" at bounding box center [209, 262] width 125 height 17
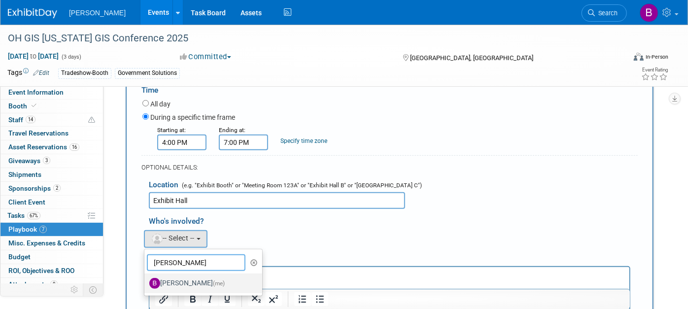
type input "buse"
click at [196, 275] on label "Buse Onen (me)" at bounding box center [200, 283] width 103 height 16
click at [146, 279] on input "Buse Onen (me)" at bounding box center [142, 282] width 6 height 6
select select "a3cff7b5-4442-4635-970b-8bf1698e1617"
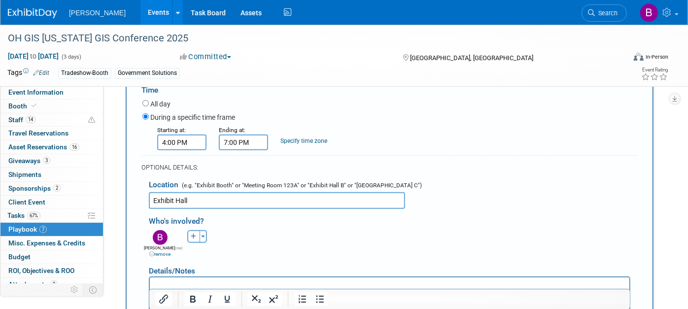
click at [190, 239] on button "button" at bounding box center [193, 236] width 13 height 13
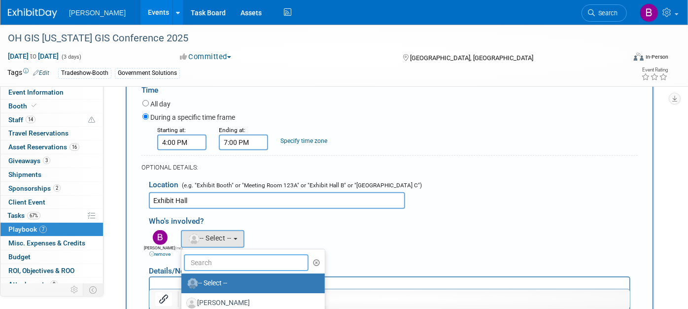
click at [213, 260] on input "text" at bounding box center [246, 262] width 125 height 17
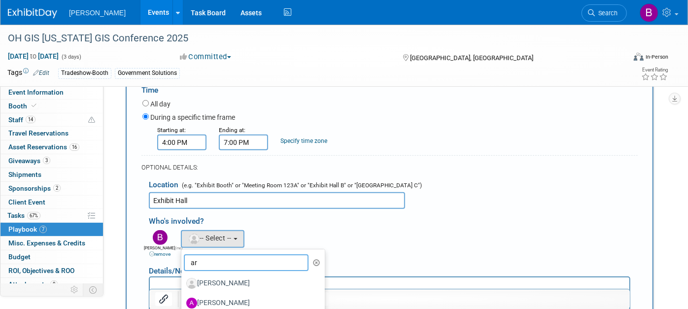
type input "a"
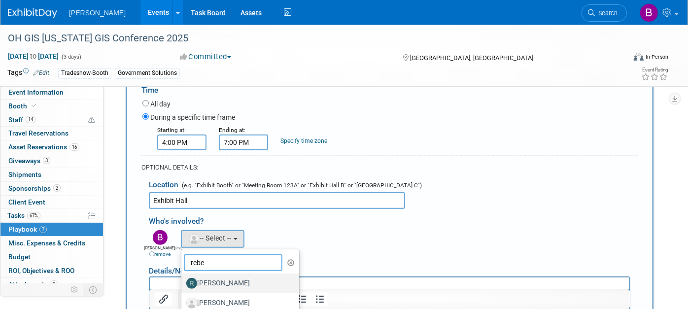
type input "rebe"
click at [217, 283] on label "[PERSON_NAME]" at bounding box center [237, 283] width 103 height 16
click at [183, 283] on input "[PERSON_NAME]" at bounding box center [179, 282] width 6 height 6
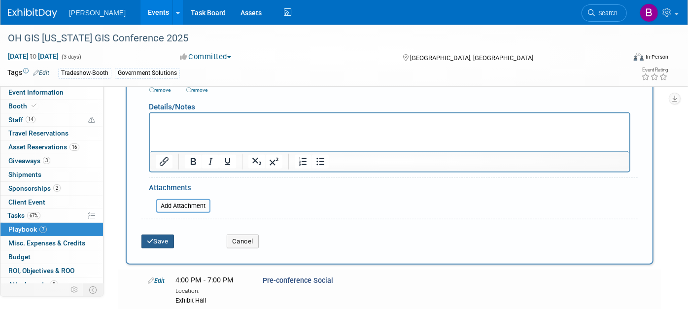
click at [169, 242] on button "Save" at bounding box center [157, 242] width 33 height 14
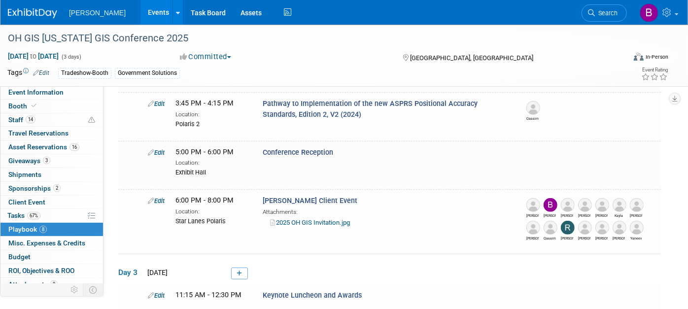
scroll to position [353, 0]
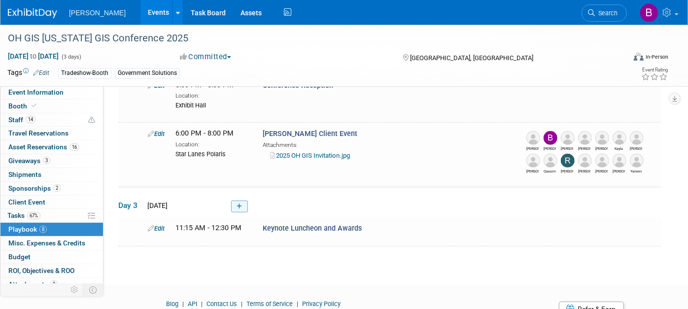
click at [235, 207] on link at bounding box center [239, 207] width 17 height 12
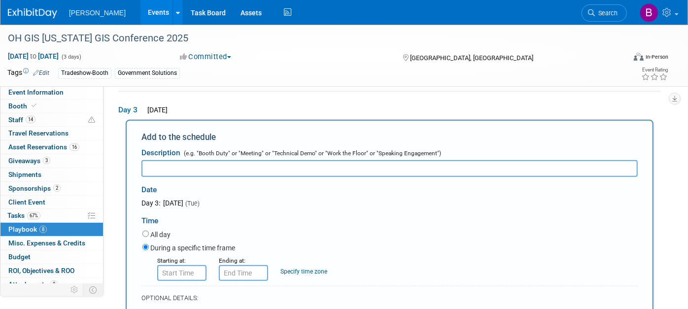
scroll to position [0, 0]
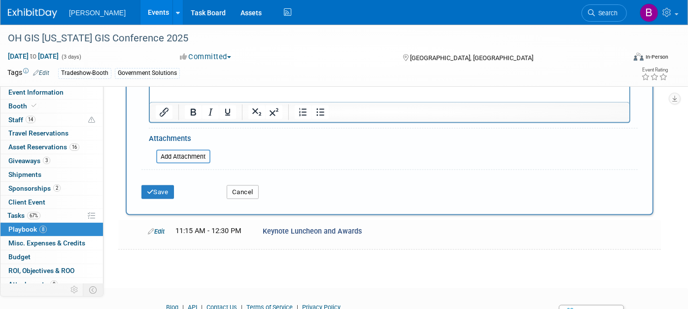
click at [241, 194] on button "Cancel" at bounding box center [243, 192] width 32 height 14
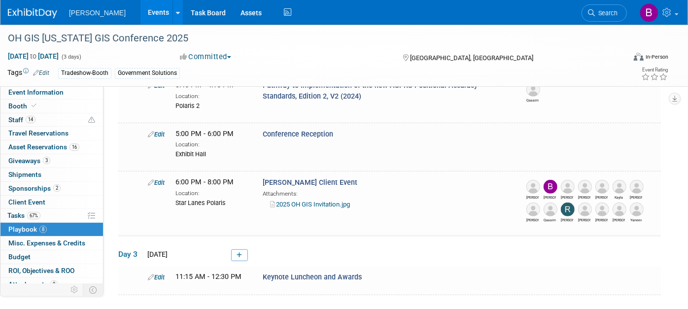
scroll to position [396, 0]
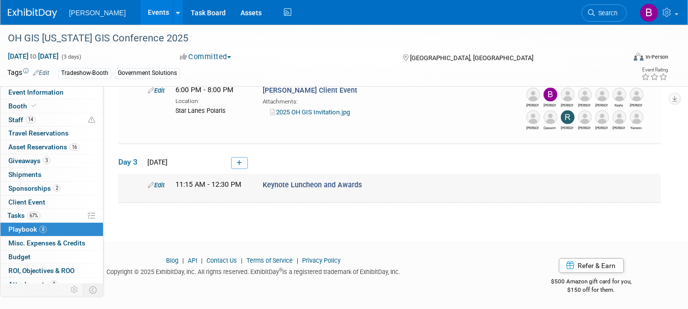
click at [158, 188] on div "Edit" at bounding box center [154, 185] width 28 height 10
click at [157, 181] on link "Edit" at bounding box center [156, 184] width 17 height 7
select select "0fb3464a-91eb-4017-aebb-bf908ae30ef6"
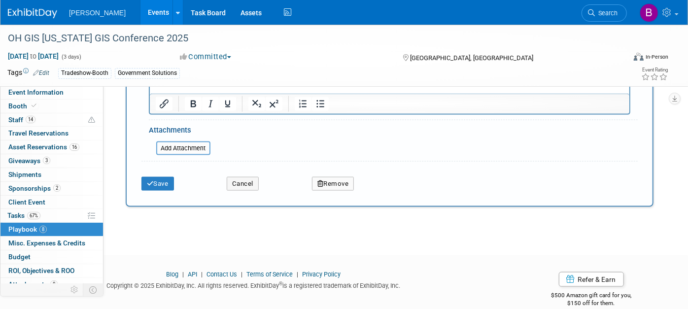
scroll to position [733, 0]
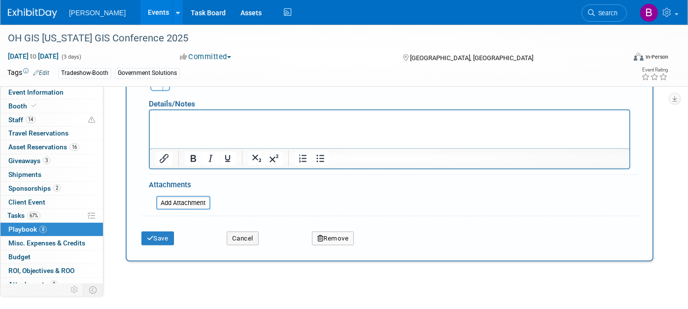
click at [245, 124] on html at bounding box center [388, 117] width 479 height 14
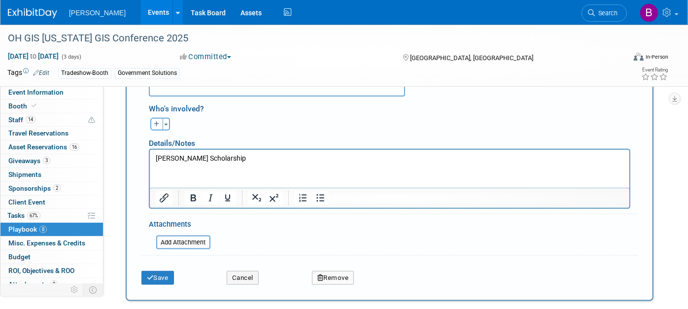
scroll to position [678, 0]
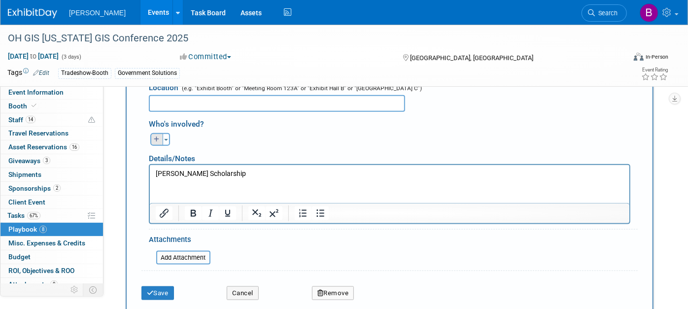
click at [156, 139] on button "button" at bounding box center [156, 139] width 13 height 13
select select
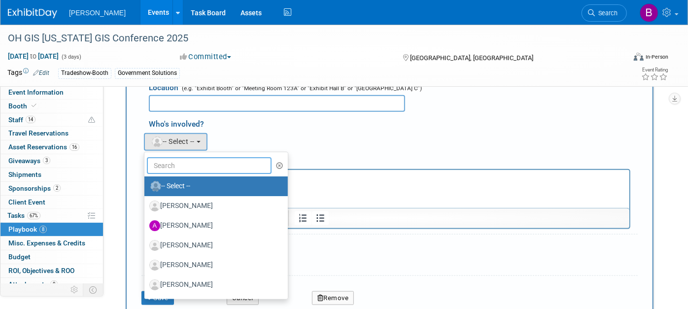
click at [181, 158] on input "text" at bounding box center [209, 165] width 125 height 17
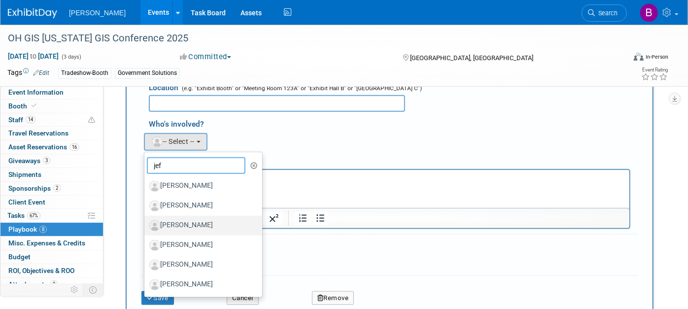
type input "jef"
drag, startPoint x: 188, startPoint y: 224, endPoint x: 40, endPoint y: 16, distance: 255.4
click at [188, 225] on label "[PERSON_NAME]" at bounding box center [200, 226] width 103 height 16
click at [146, 225] on input "[PERSON_NAME]" at bounding box center [142, 224] width 6 height 6
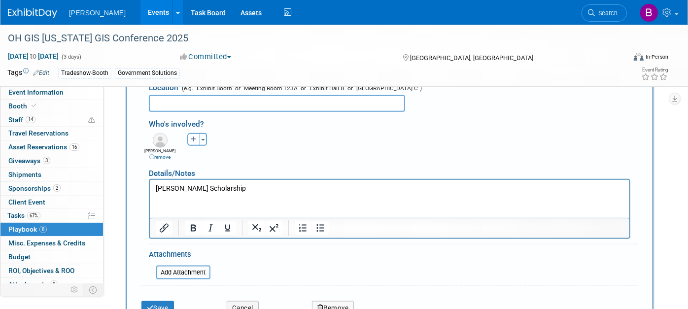
paste input "Polaris 2"
click at [214, 101] on input "text" at bounding box center [277, 103] width 256 height 17
type input "Polaris 2"
click at [169, 302] on button "Save" at bounding box center [157, 308] width 33 height 14
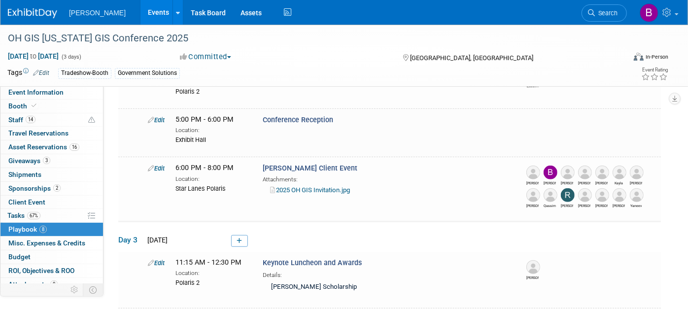
scroll to position [424, 0]
